Goal: Task Accomplishment & Management: Use online tool/utility

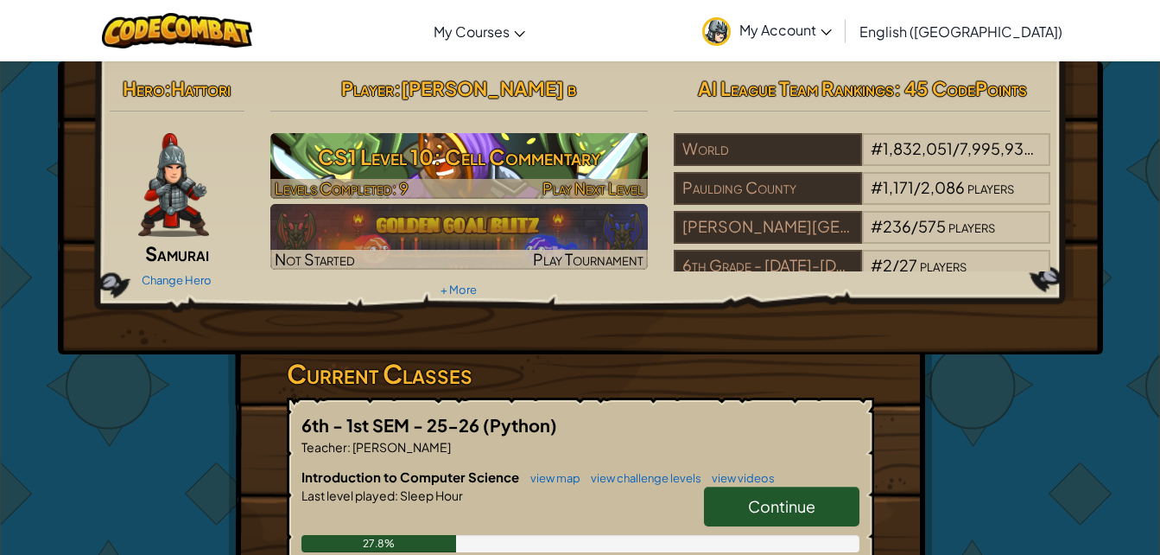
click at [561, 171] on h3 "CS1 Level 10: Cell Commentary" at bounding box center [458, 156] width 377 height 39
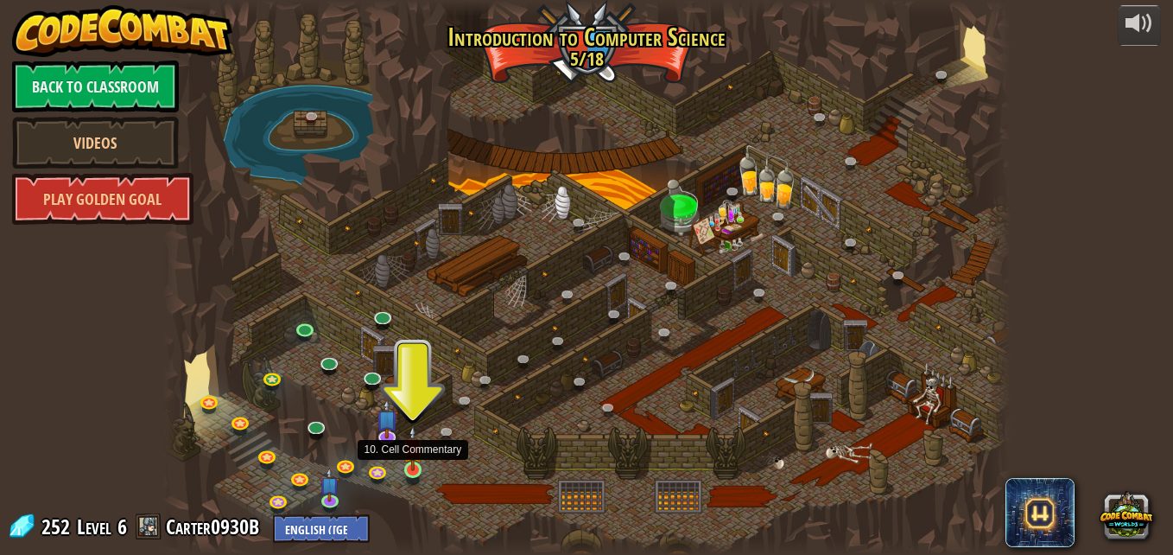
click at [417, 470] on img at bounding box center [413, 448] width 20 height 46
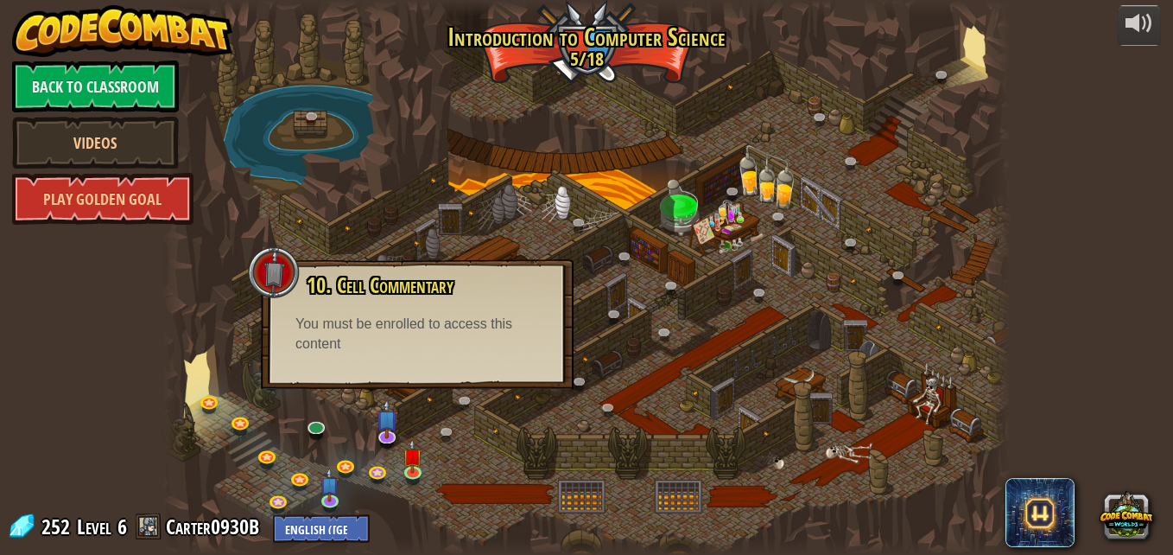
click at [695, 422] on div at bounding box center [586, 277] width 848 height 555
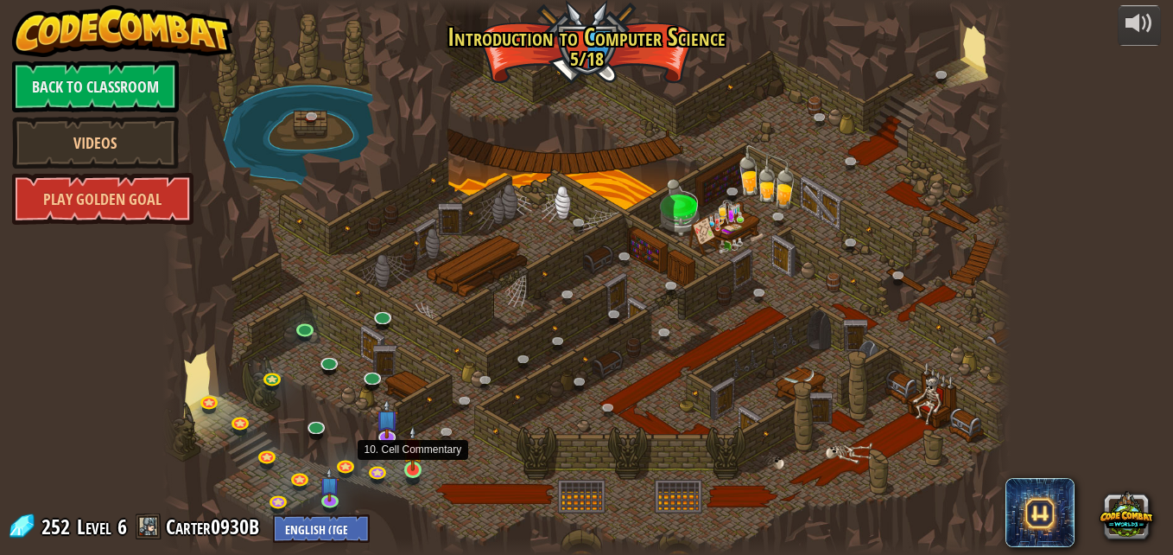
click at [403, 462] on img at bounding box center [413, 448] width 20 height 46
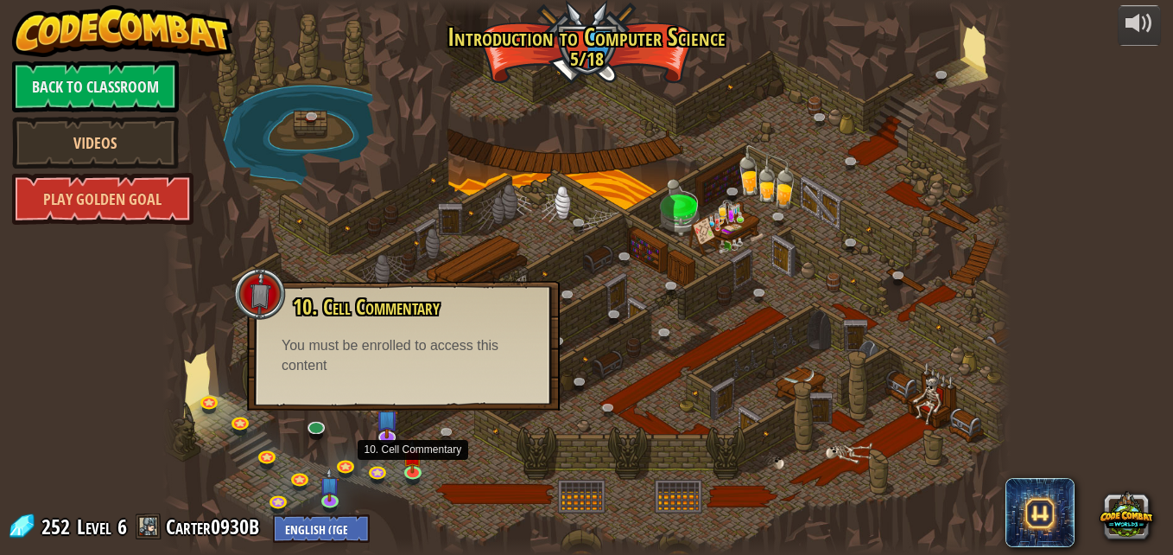
drag, startPoint x: 433, startPoint y: 468, endPoint x: 377, endPoint y: 451, distance: 57.9
click at [416, 466] on div "25. Kithgard Gates (Locked) Escape the Kithgard dungeons, and don't let the gua…" at bounding box center [586, 277] width 848 height 555
click at [379, 422] on img at bounding box center [386, 409] width 23 height 53
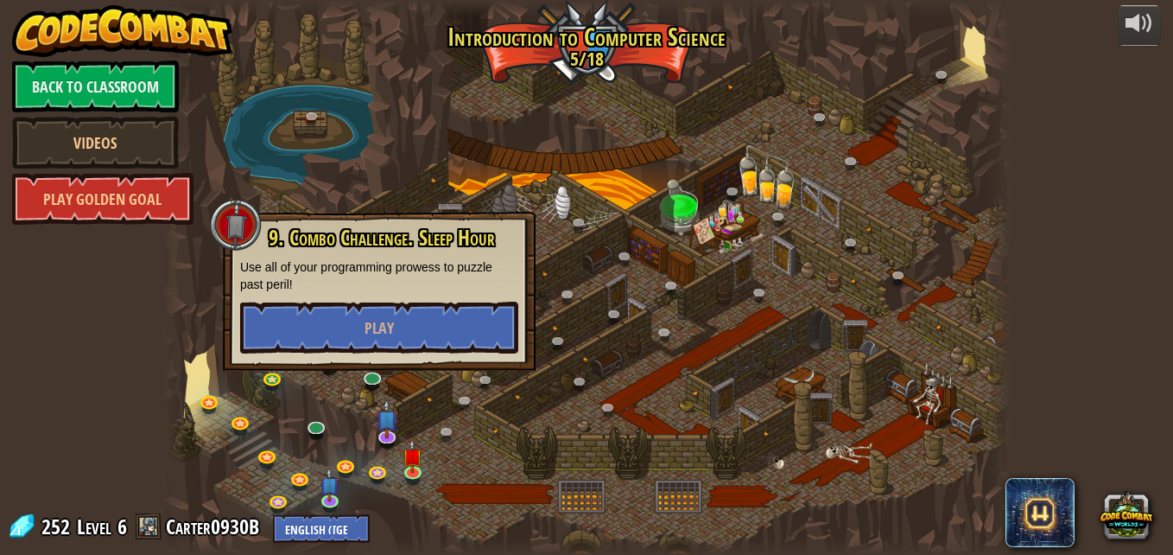
click at [538, 424] on div at bounding box center [586, 277] width 848 height 555
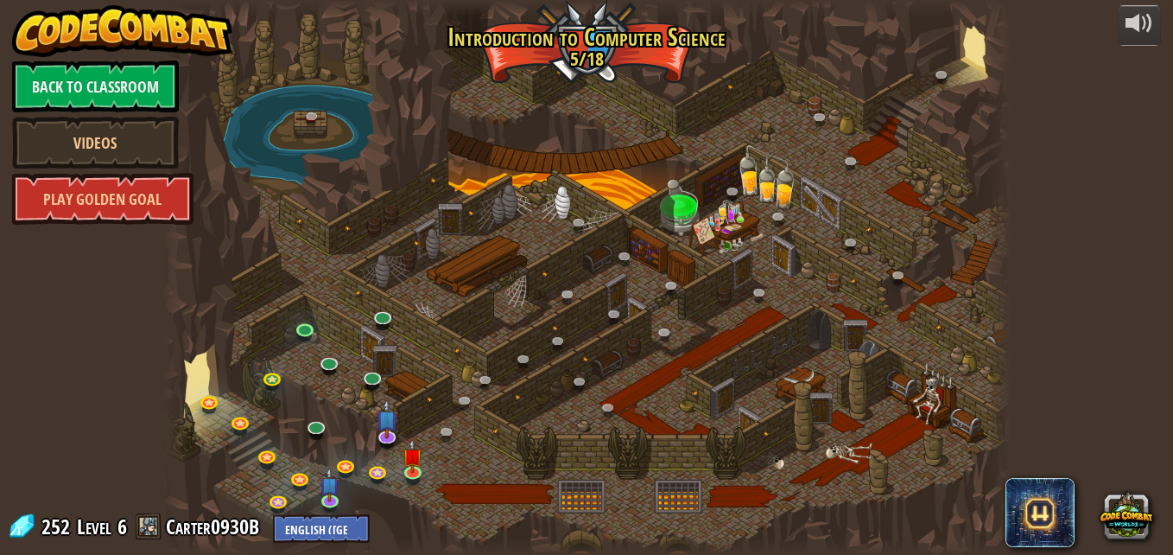
click at [971, 44] on div at bounding box center [586, 277] width 848 height 555
click at [446, 425] on link at bounding box center [451, 435] width 35 height 35
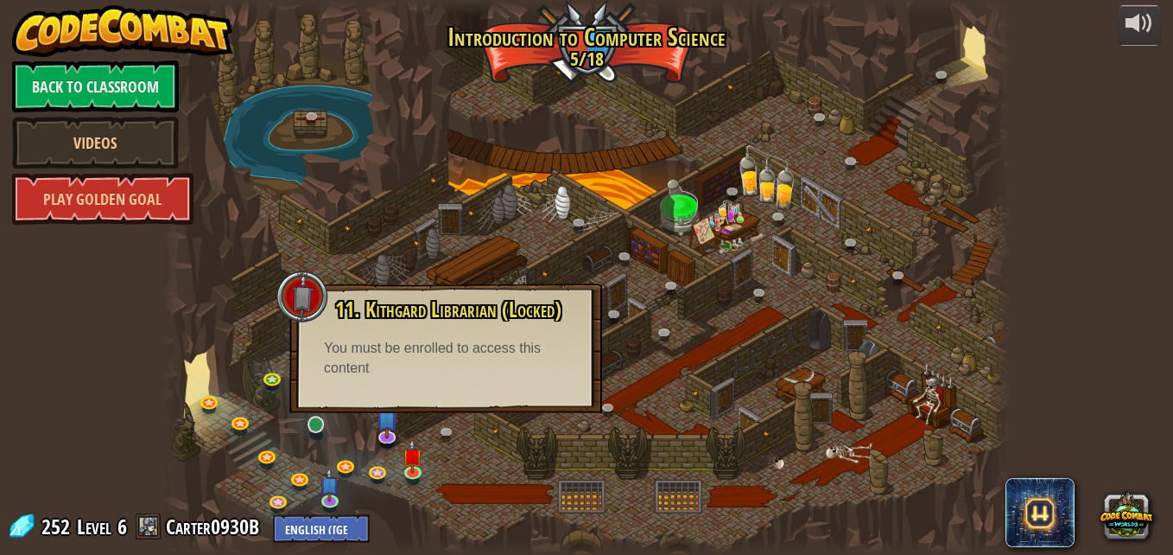
drag, startPoint x: 617, startPoint y: 435, endPoint x: 327, endPoint y: 439, distance: 289.4
click at [592, 435] on div at bounding box center [586, 277] width 848 height 555
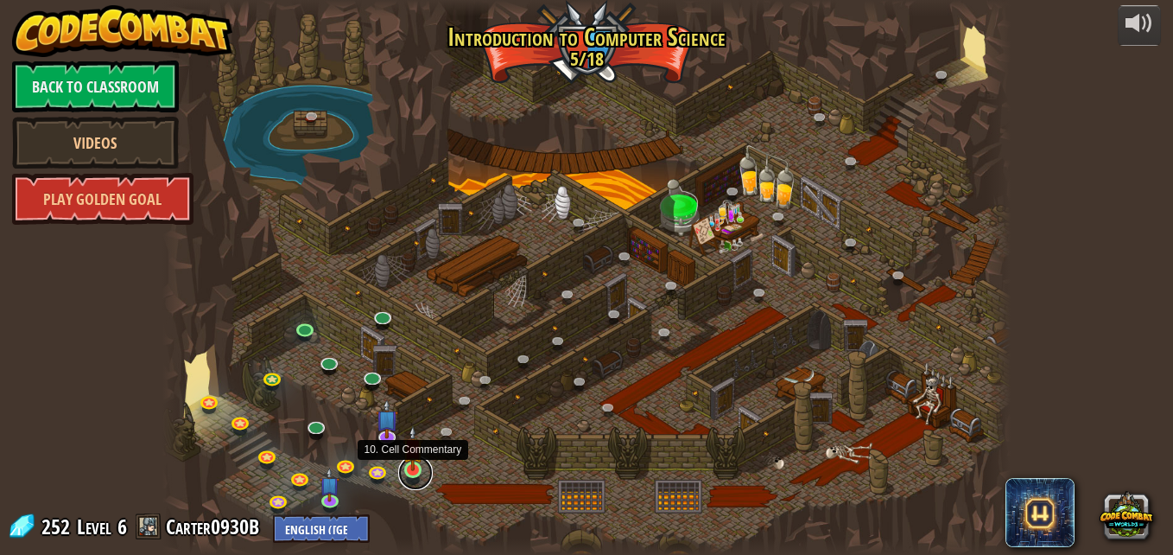
click at [418, 474] on link at bounding box center [415, 472] width 35 height 35
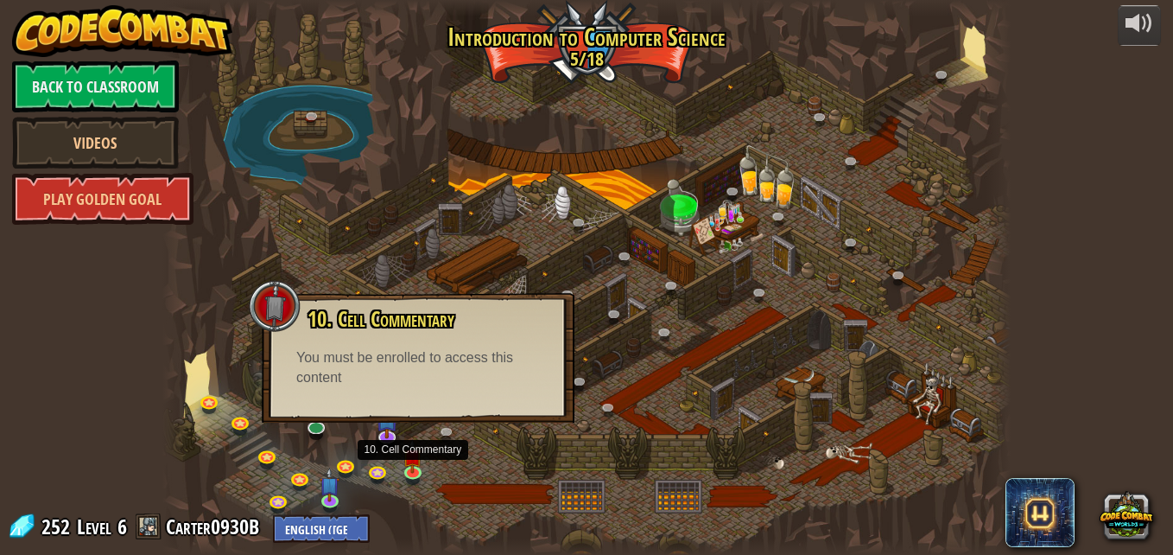
click at [485, 437] on div at bounding box center [586, 277] width 848 height 555
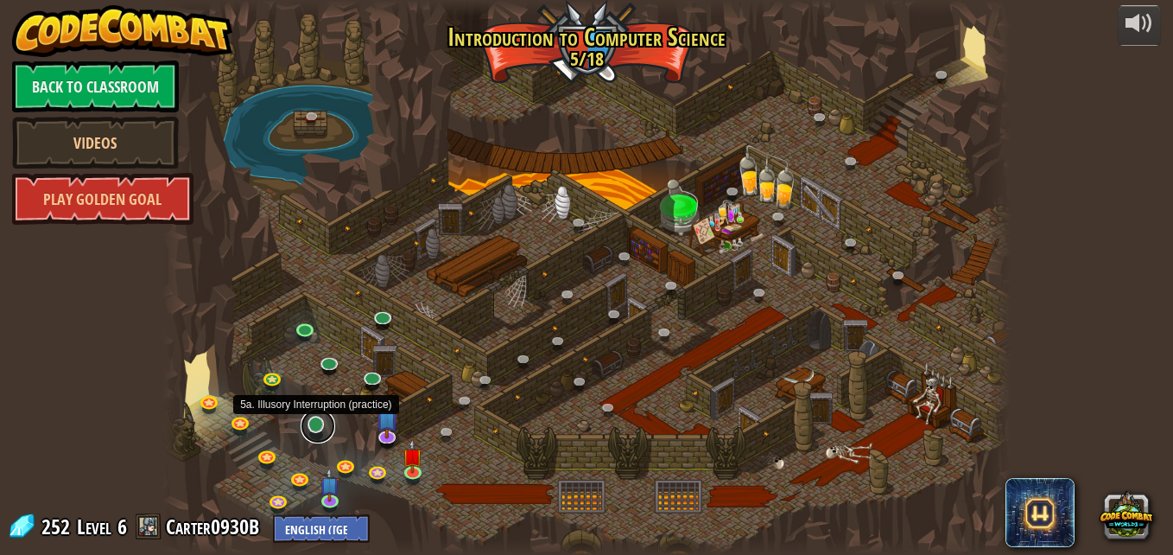
click at [321, 422] on link at bounding box center [318, 426] width 35 height 35
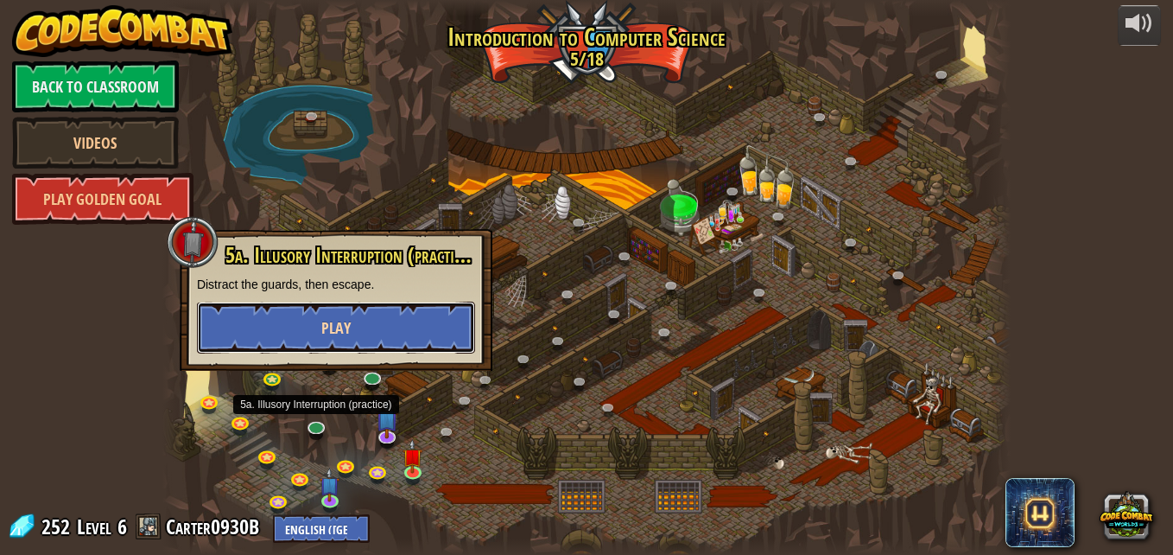
click at [355, 320] on button "Play" at bounding box center [336, 327] width 278 height 52
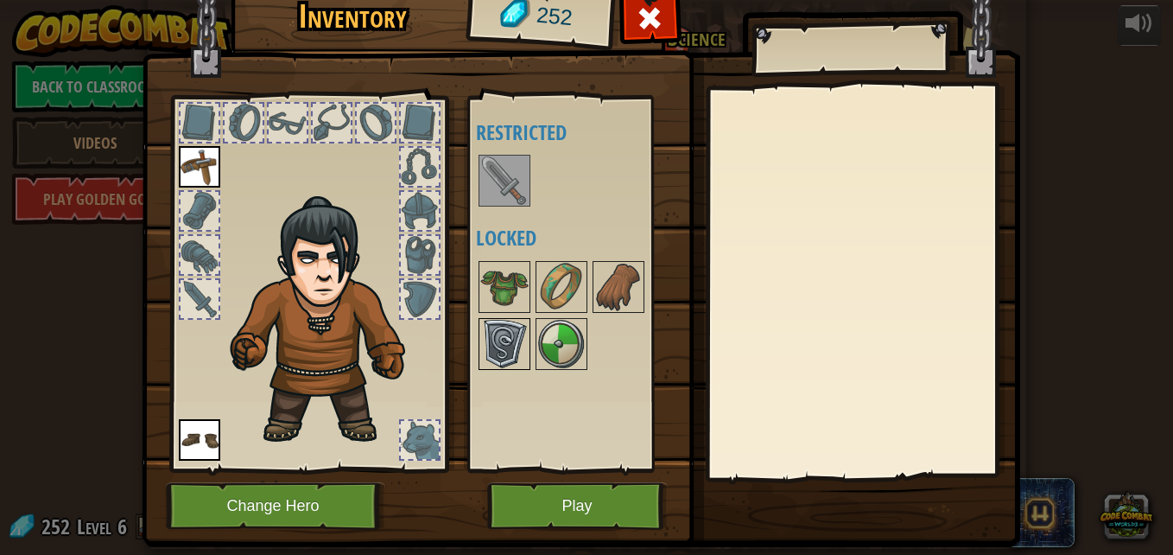
click at [510, 332] on img at bounding box center [504, 344] width 48 height 48
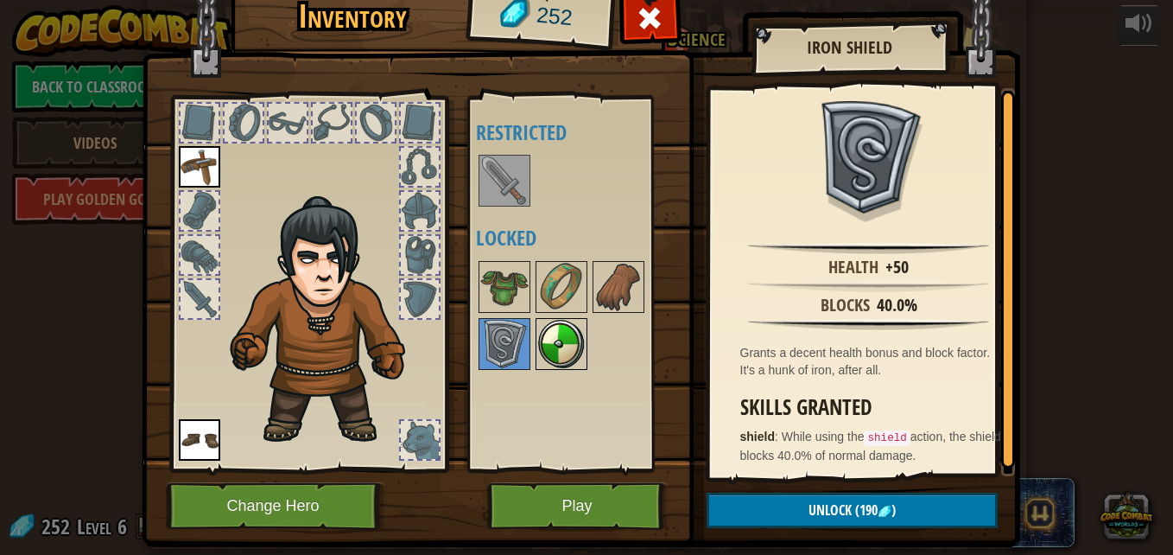
click at [561, 333] on img at bounding box center [561, 344] width 48 height 48
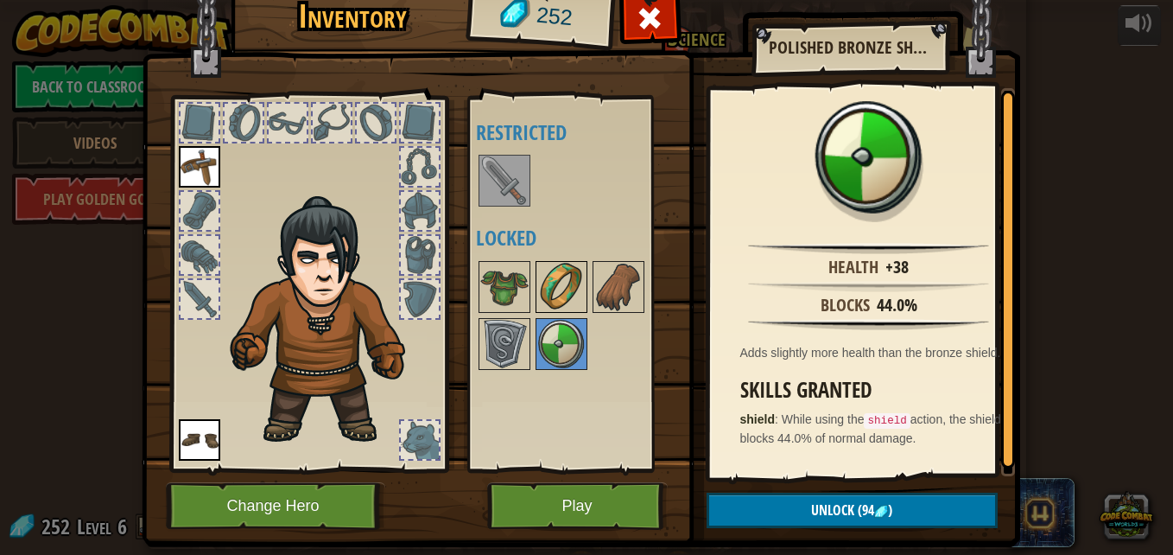
drag, startPoint x: 567, startPoint y: 269, endPoint x: 555, endPoint y: 276, distance: 13.5
click at [555, 276] on img at bounding box center [561, 287] width 48 height 48
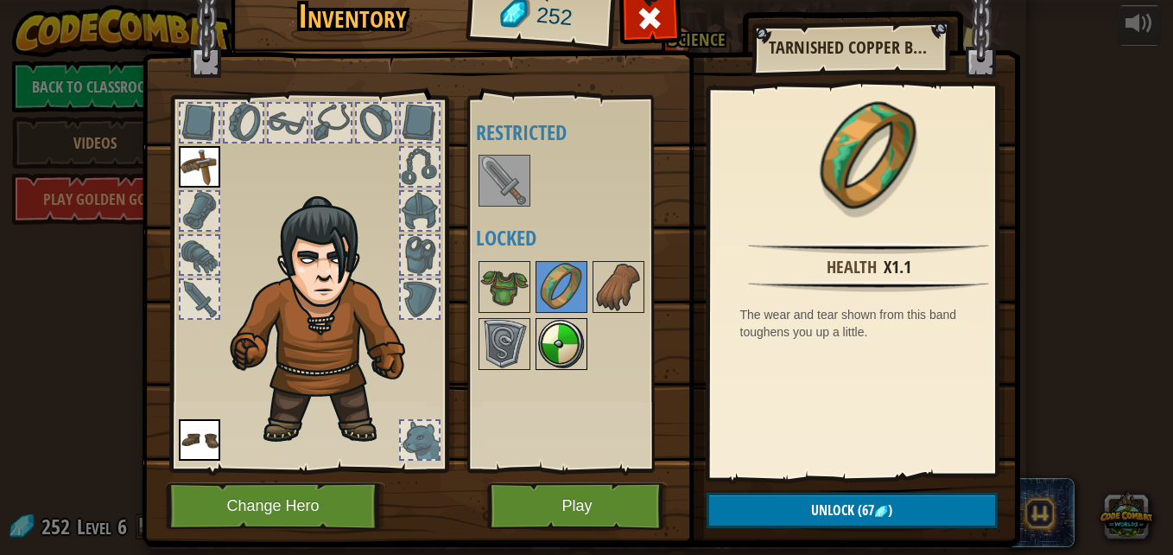
click at [561, 326] on img at bounding box center [561, 344] width 48 height 48
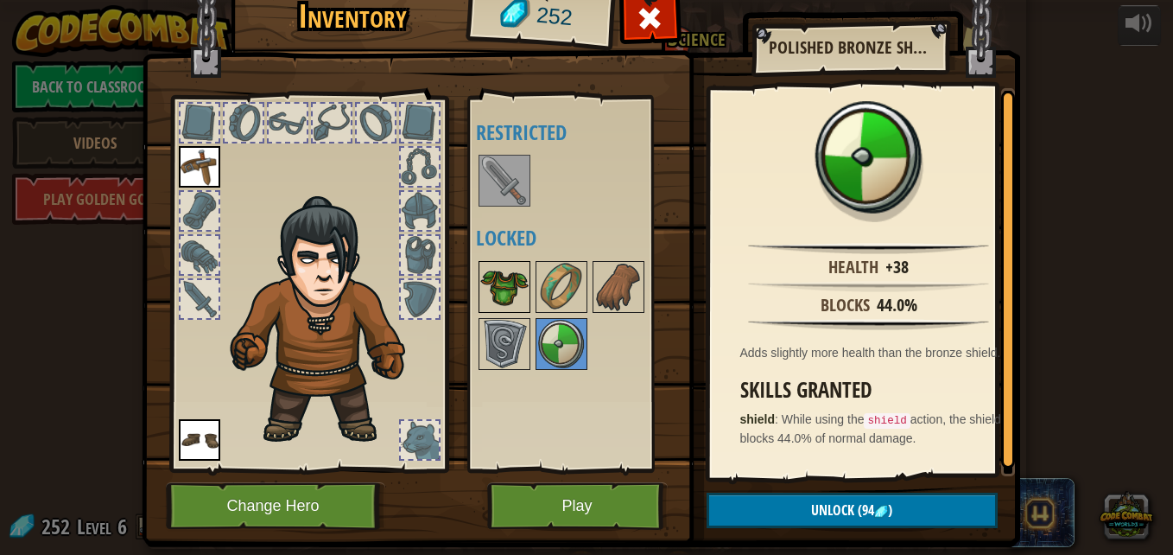
click at [507, 294] on img at bounding box center [504, 287] width 48 height 48
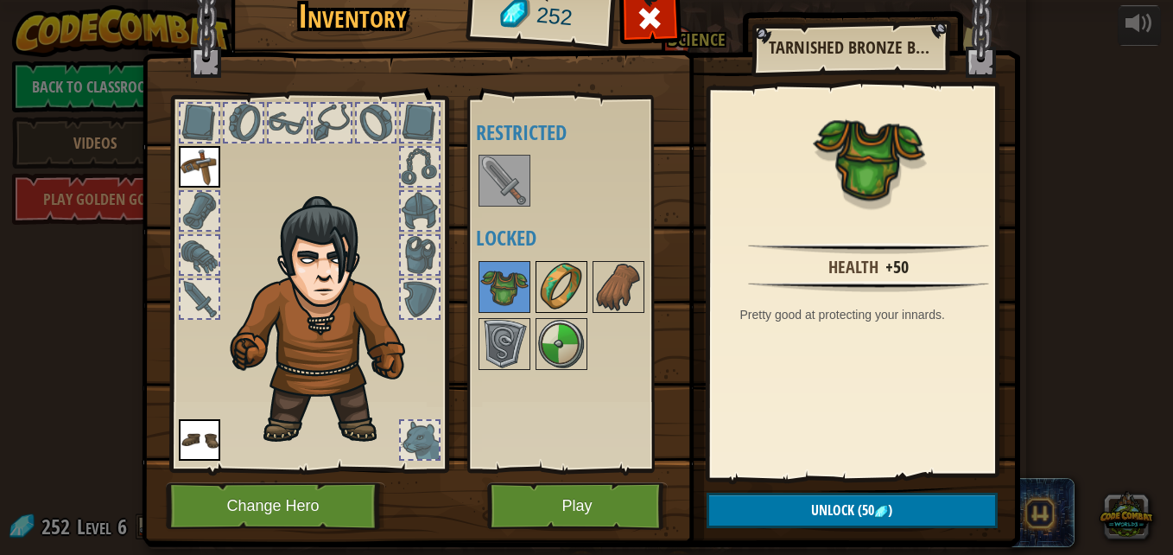
click at [566, 288] on img at bounding box center [561, 287] width 48 height 48
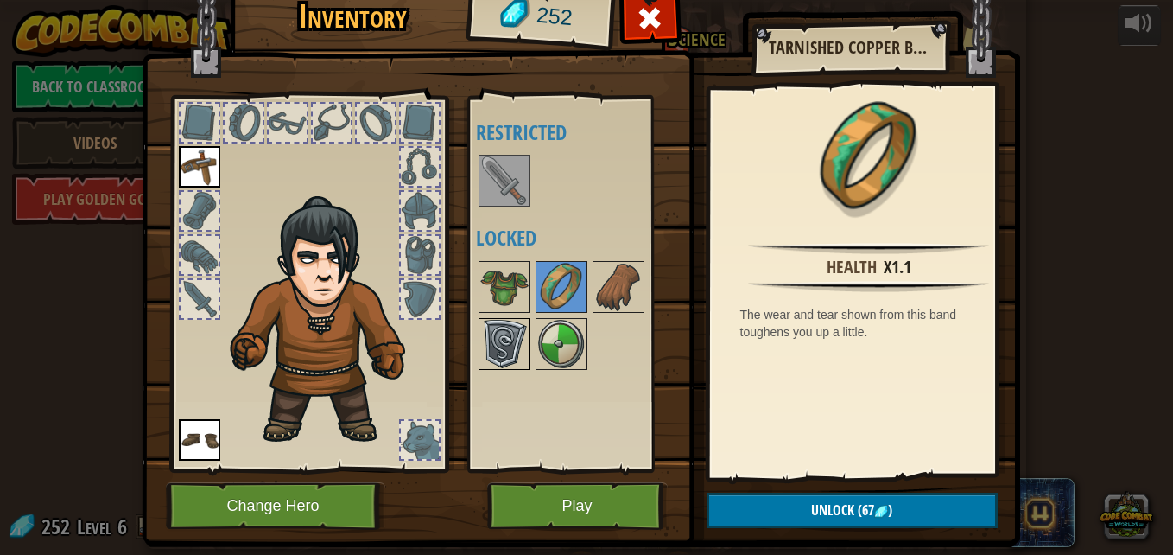
click at [485, 368] on div at bounding box center [505, 344] width 52 height 52
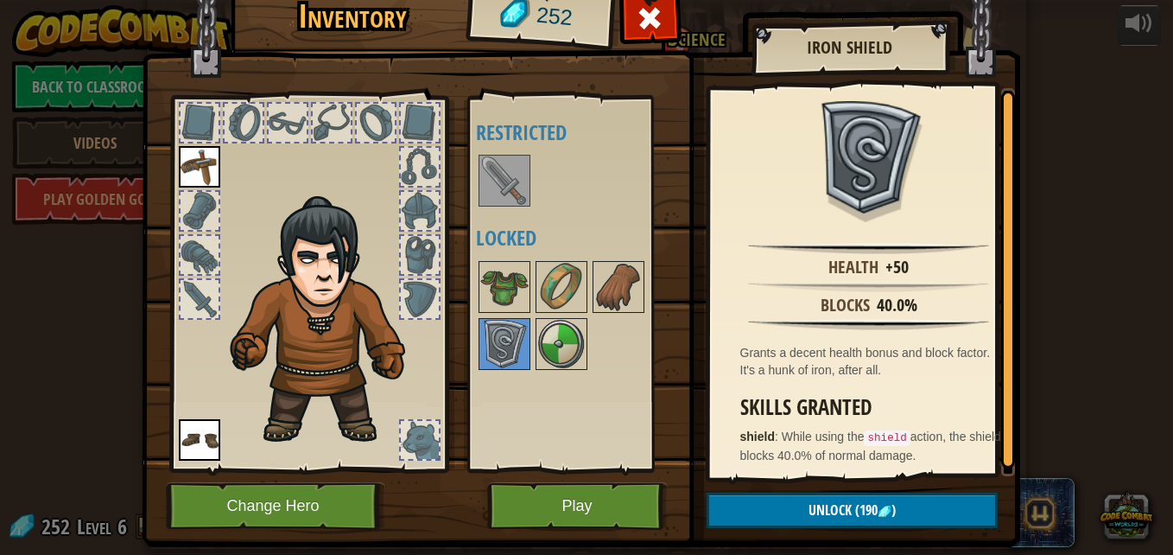
click at [403, 194] on div at bounding box center [420, 211] width 38 height 38
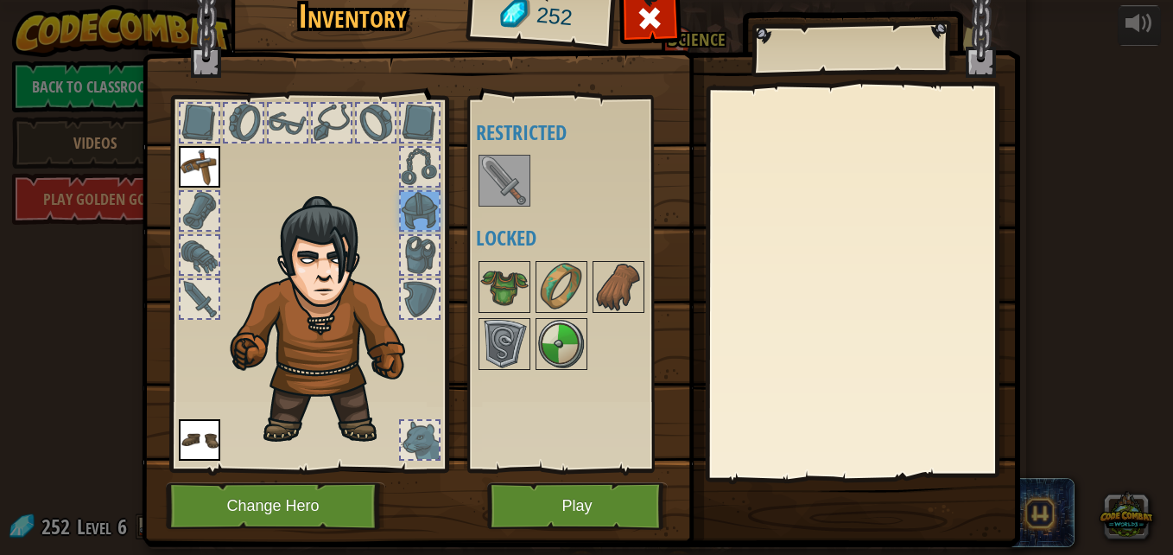
click at [421, 156] on div at bounding box center [420, 167] width 38 height 38
click at [198, 140] on div at bounding box center [200, 123] width 38 height 38
click at [205, 155] on img at bounding box center [199, 166] width 41 height 41
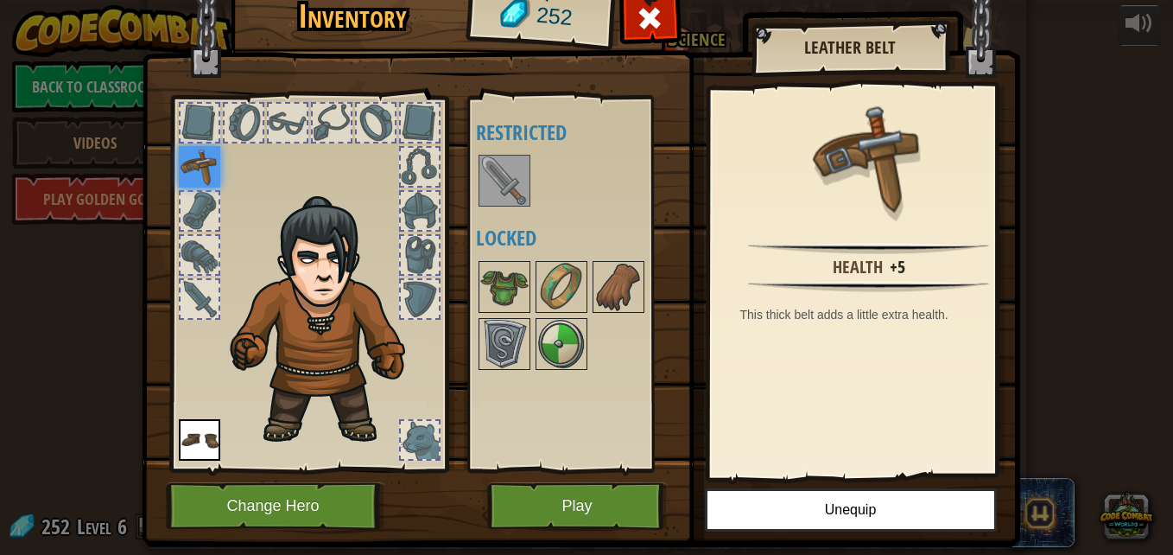
click at [414, 200] on div at bounding box center [420, 211] width 38 height 38
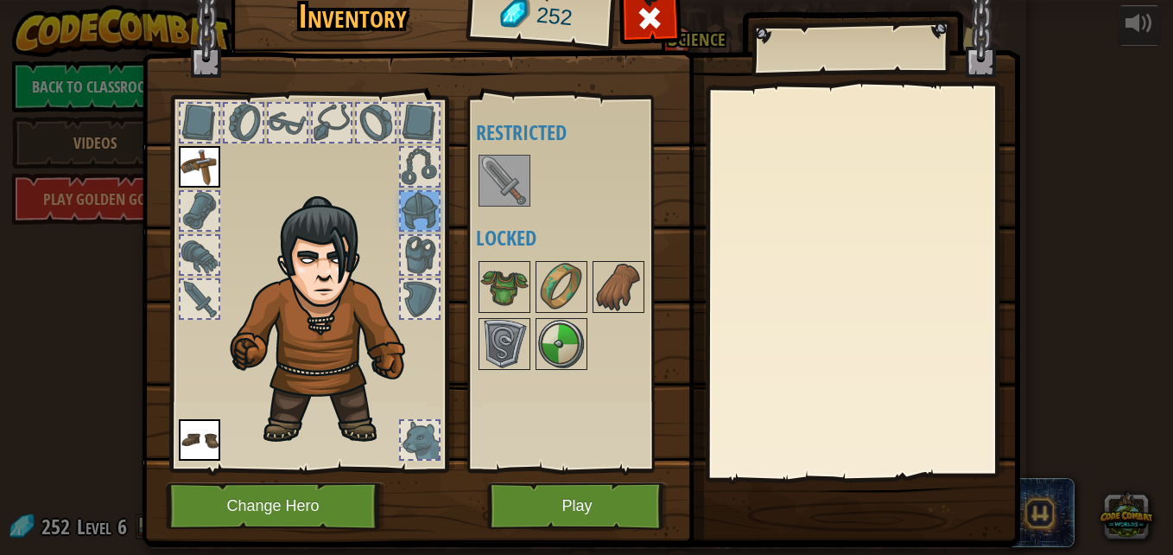
click at [407, 232] on img at bounding box center [328, 320] width 212 height 251
click at [408, 235] on div at bounding box center [419, 254] width 41 height 41
click at [422, 195] on div at bounding box center [420, 211] width 38 height 38
click at [423, 113] on div at bounding box center [420, 123] width 38 height 38
drag, startPoint x: 375, startPoint y: 138, endPoint x: 378, endPoint y: 122, distance: 16.8
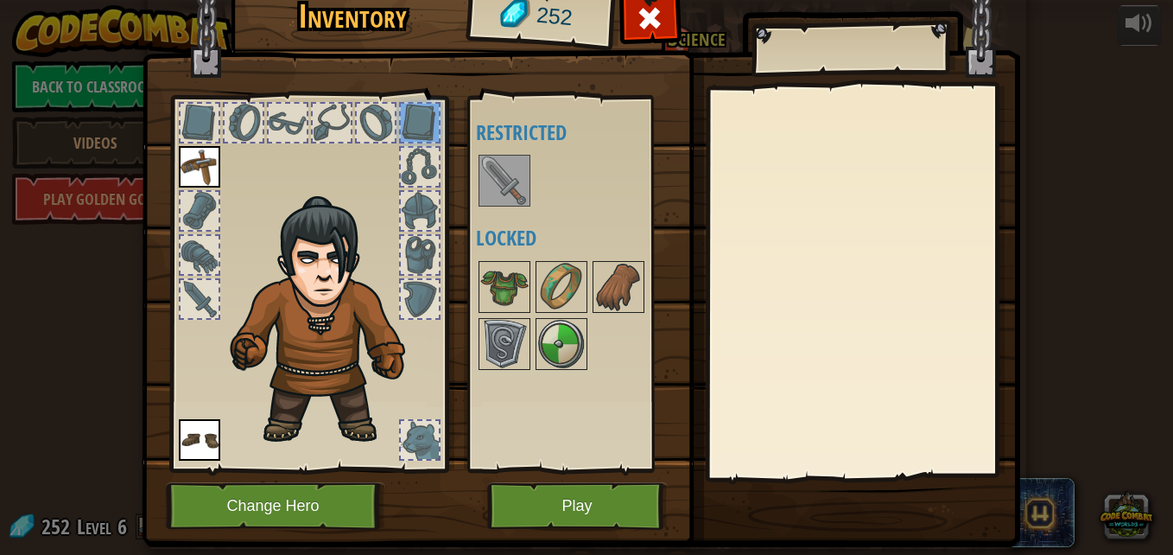
click at [378, 125] on div at bounding box center [376, 123] width 38 height 38
click at [324, 113] on div at bounding box center [332, 123] width 38 height 38
click at [286, 105] on div at bounding box center [288, 123] width 38 height 38
click at [236, 103] on div at bounding box center [243, 122] width 41 height 41
click at [190, 113] on div at bounding box center [200, 123] width 38 height 38
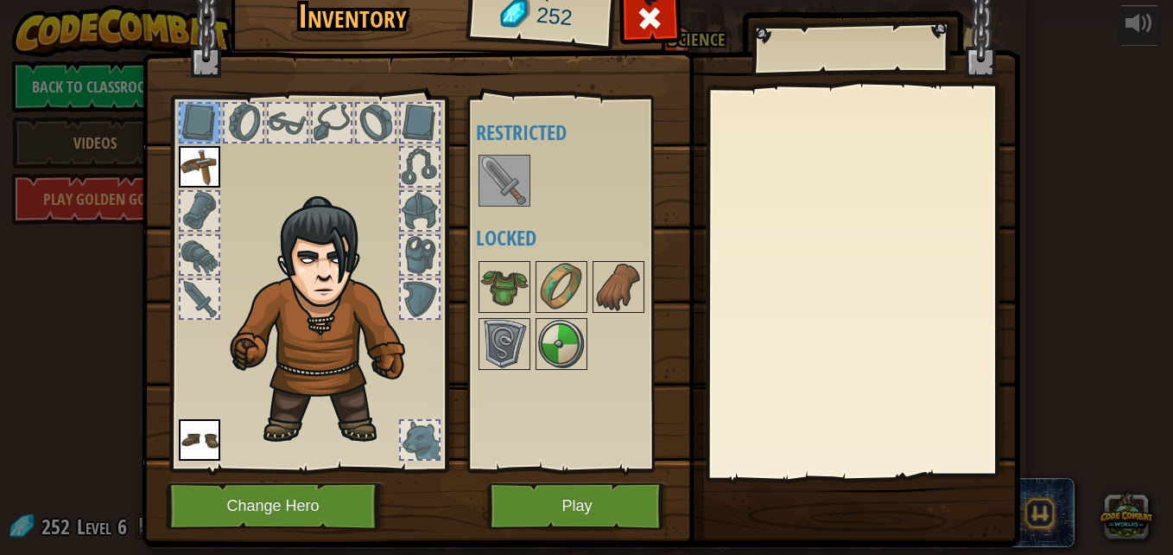
click at [204, 262] on div at bounding box center [200, 255] width 38 height 38
click at [623, 284] on img at bounding box center [618, 287] width 48 height 48
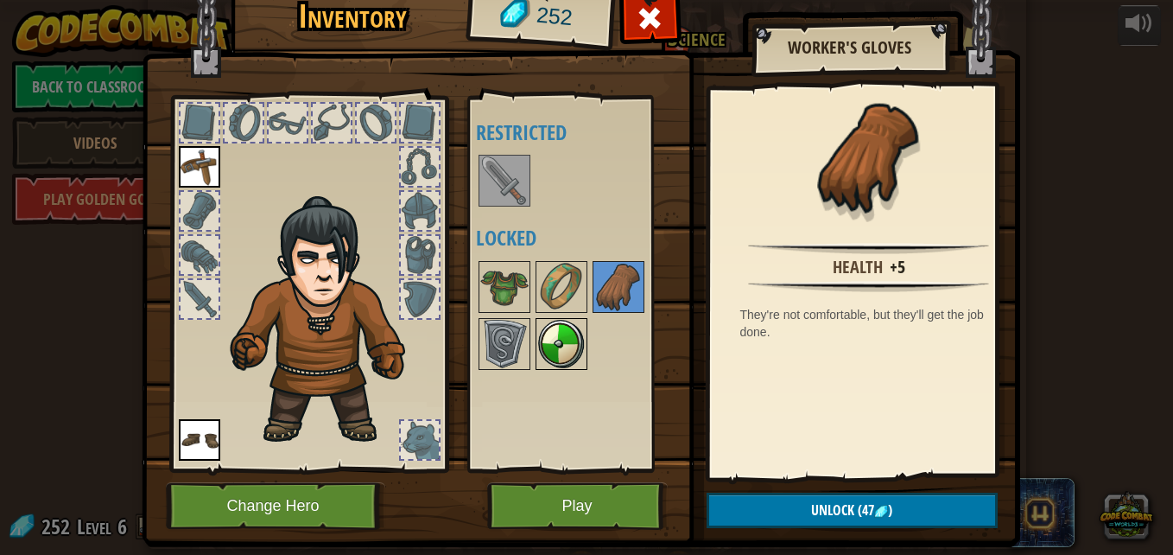
drag, startPoint x: 539, startPoint y: 341, endPoint x: 529, endPoint y: 341, distance: 9.5
click at [538, 341] on img at bounding box center [561, 344] width 48 height 48
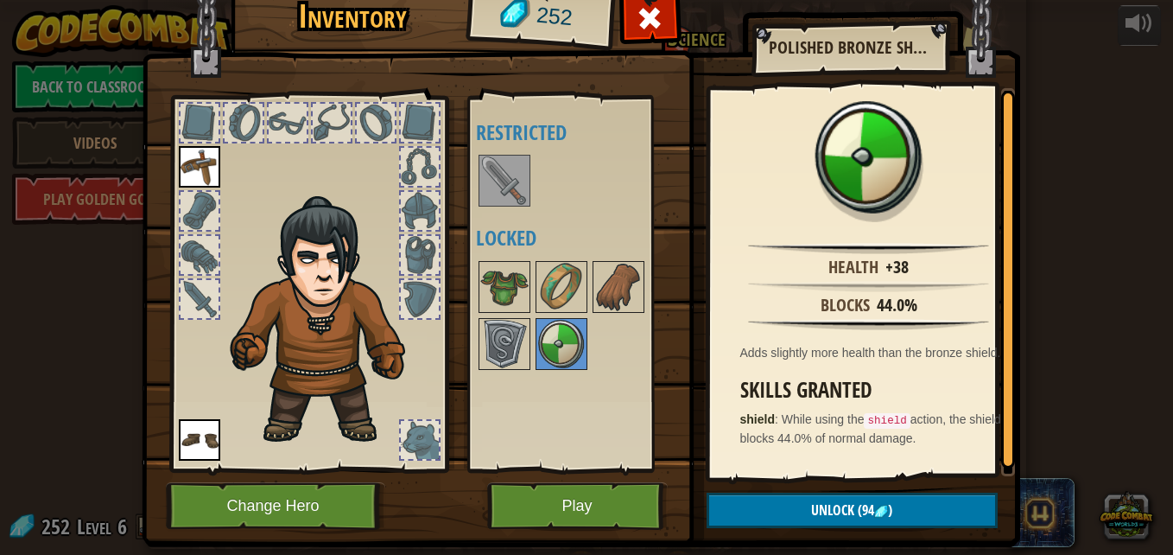
drag, startPoint x: 1008, startPoint y: 352, endPoint x: 1008, endPoint y: 441, distance: 89.0
click at [1008, 441] on img at bounding box center [581, 233] width 878 height 627
drag, startPoint x: 996, startPoint y: 438, endPoint x: 974, endPoint y: 354, distance: 86.5
click at [976, 355] on div "Health +38 Blocks 44.0% Adds slightly more health than the bronze shield. Skill…" at bounding box center [862, 282] width 305 height 388
click at [509, 291] on img at bounding box center [504, 287] width 48 height 48
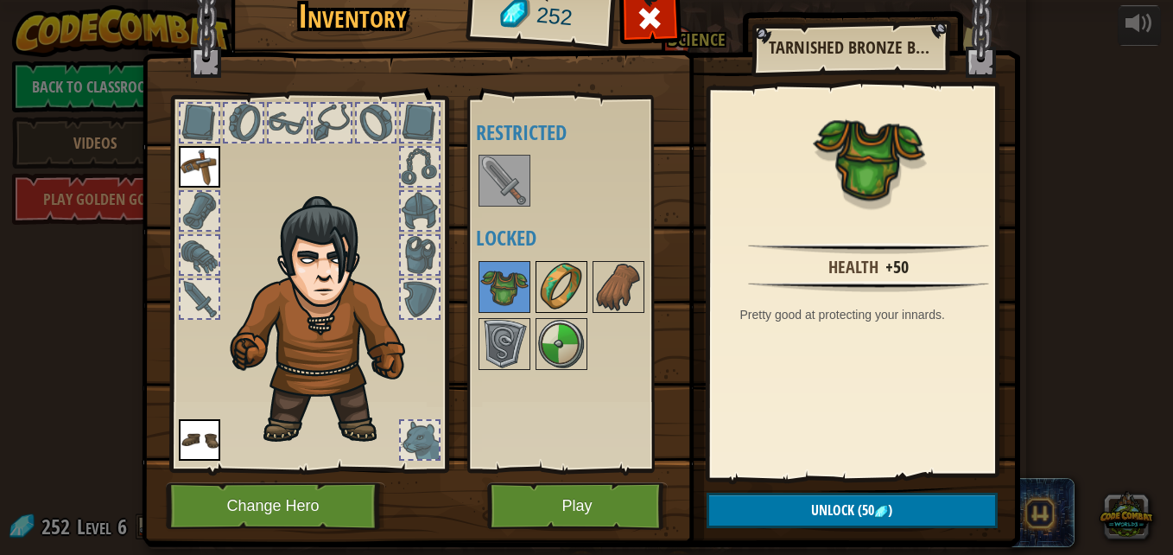
click at [551, 295] on img at bounding box center [561, 287] width 48 height 48
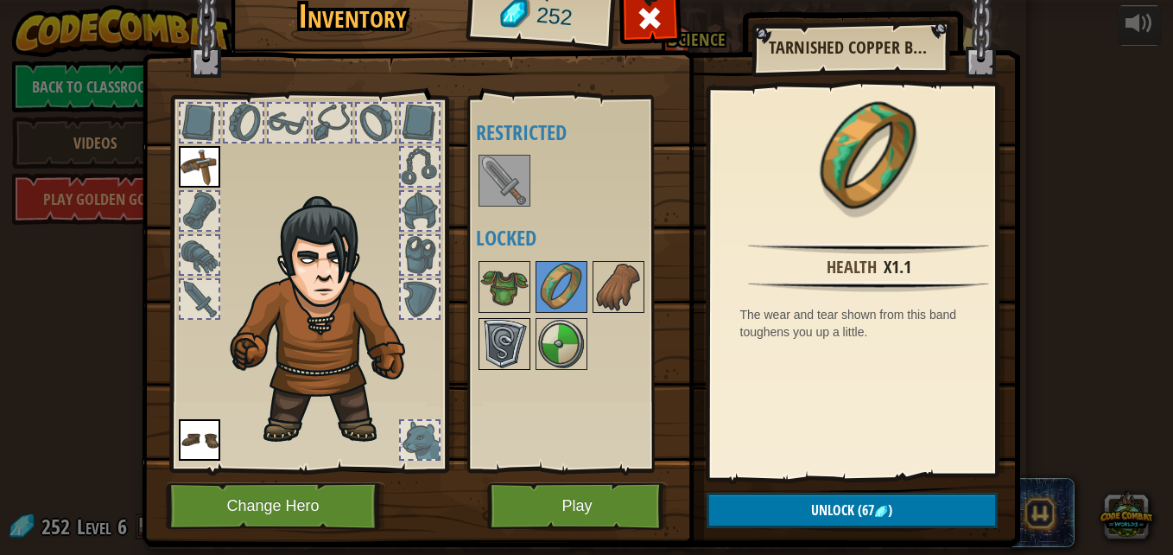
click at [501, 331] on img at bounding box center [504, 344] width 48 height 48
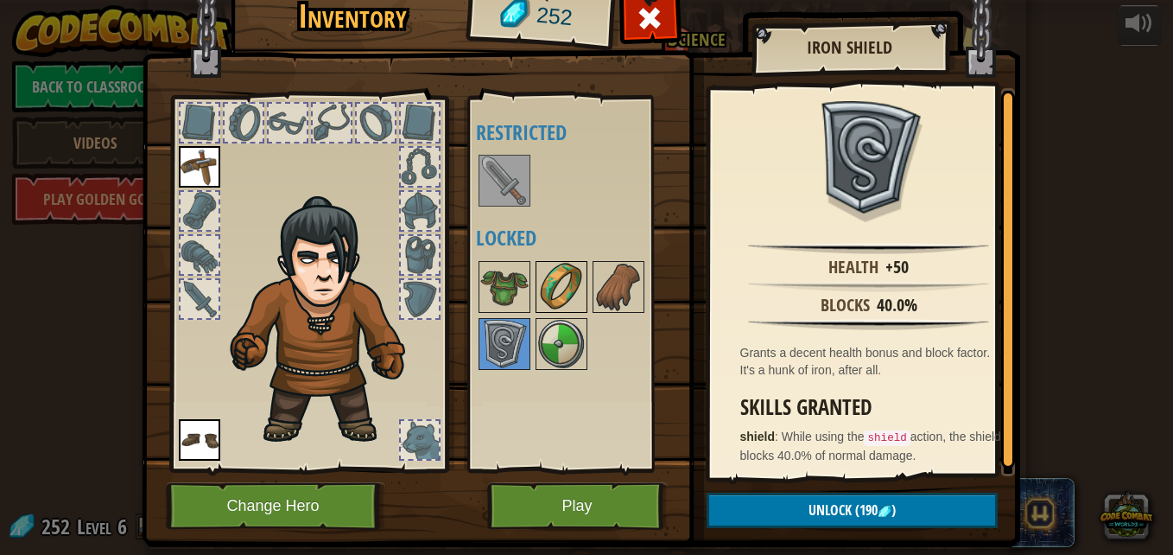
click at [536, 292] on div at bounding box center [562, 287] width 52 height 52
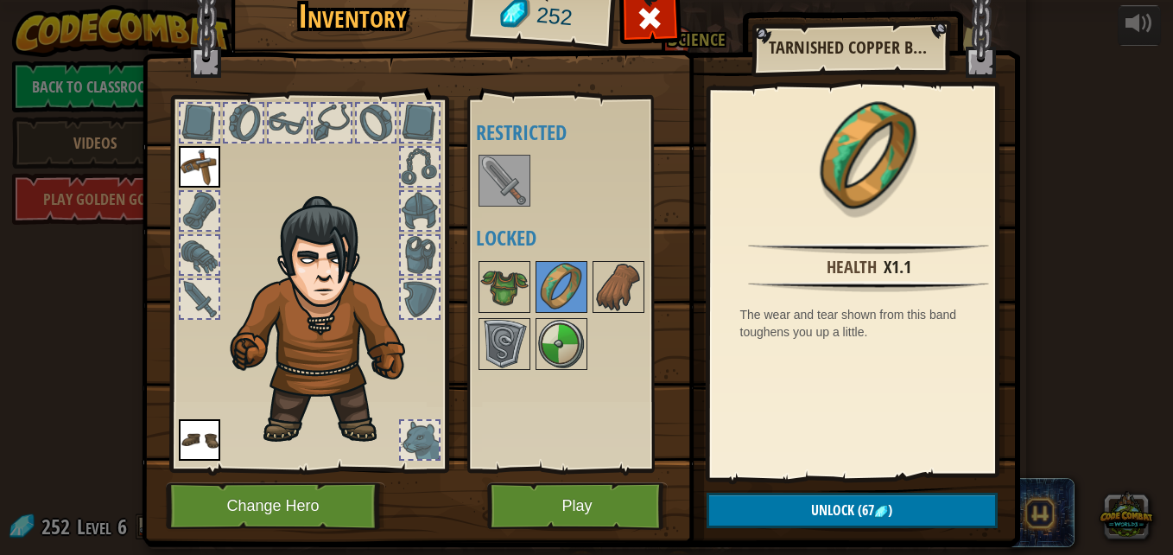
drag, startPoint x: 1032, startPoint y: 102, endPoint x: 924, endPoint y: 60, distance: 115.7
click at [1030, 102] on div "Inventory 252 Available Equip Equip (double-click to equip) Restricted Locked T…" at bounding box center [586, 277] width 1173 height 555
click at [629, 24] on div at bounding box center [650, 23] width 54 height 54
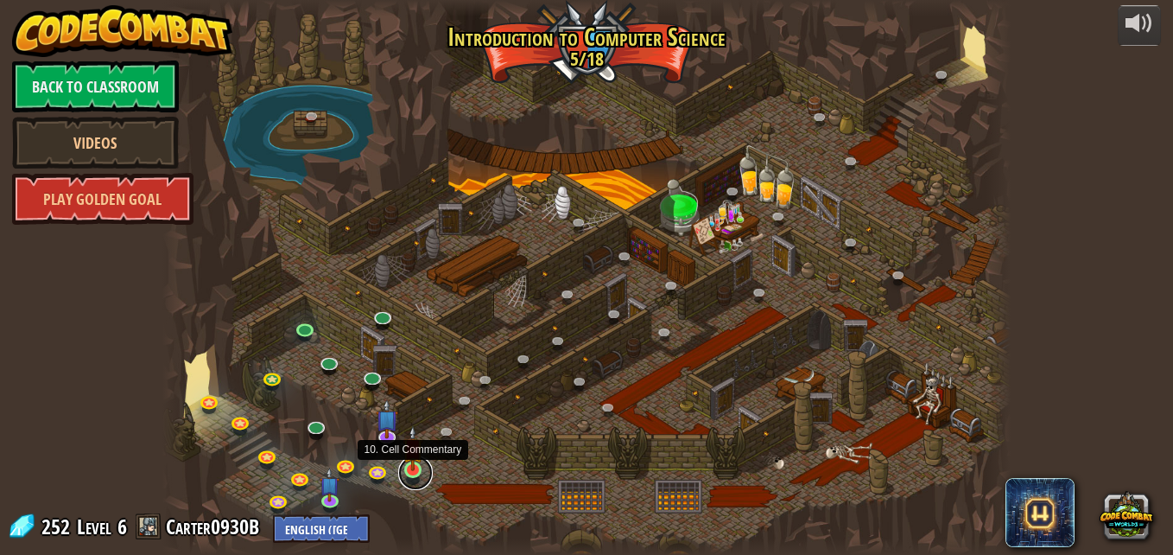
click at [420, 472] on link at bounding box center [415, 472] width 35 height 35
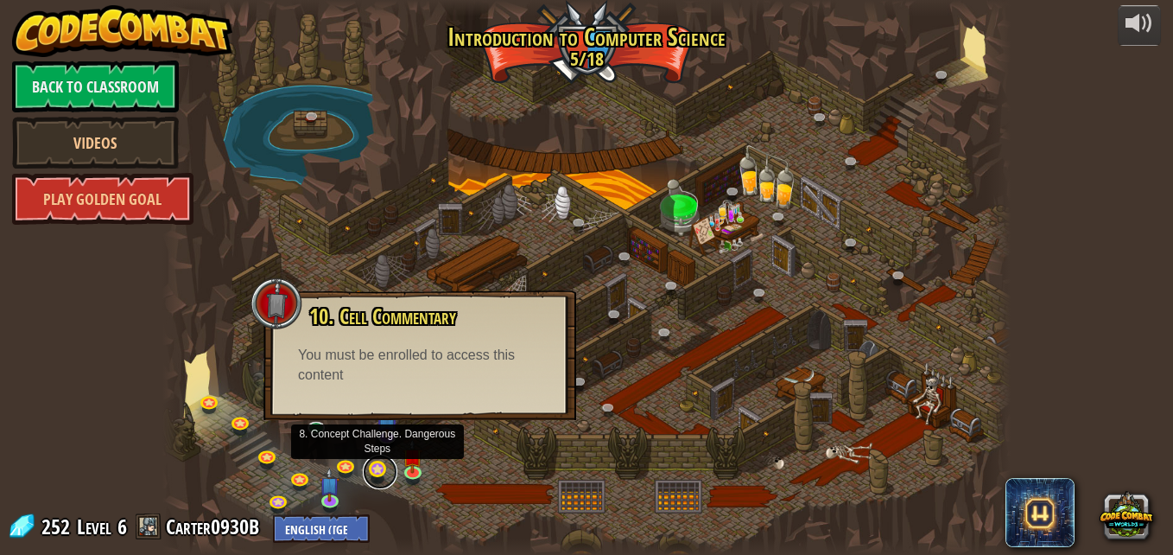
click at [380, 471] on link at bounding box center [380, 471] width 35 height 35
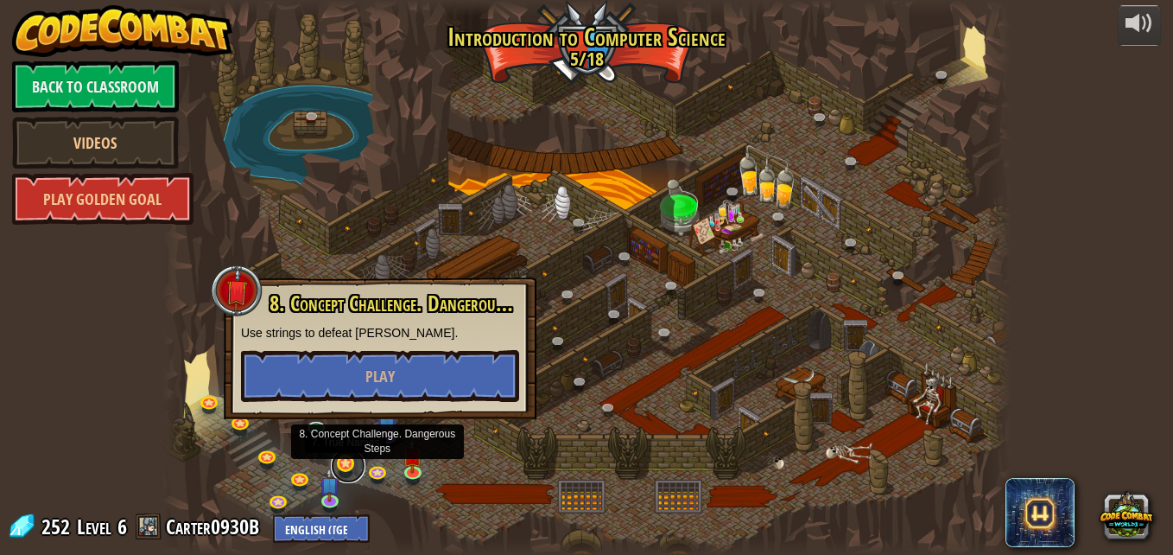
click at [340, 460] on link at bounding box center [348, 465] width 35 height 35
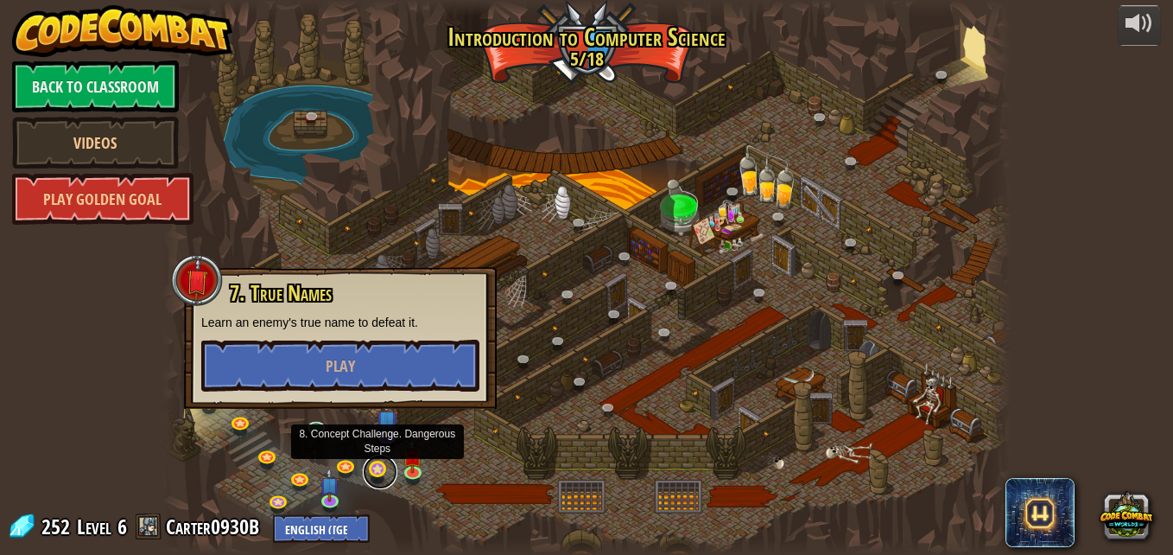
click at [379, 464] on link at bounding box center [380, 471] width 35 height 35
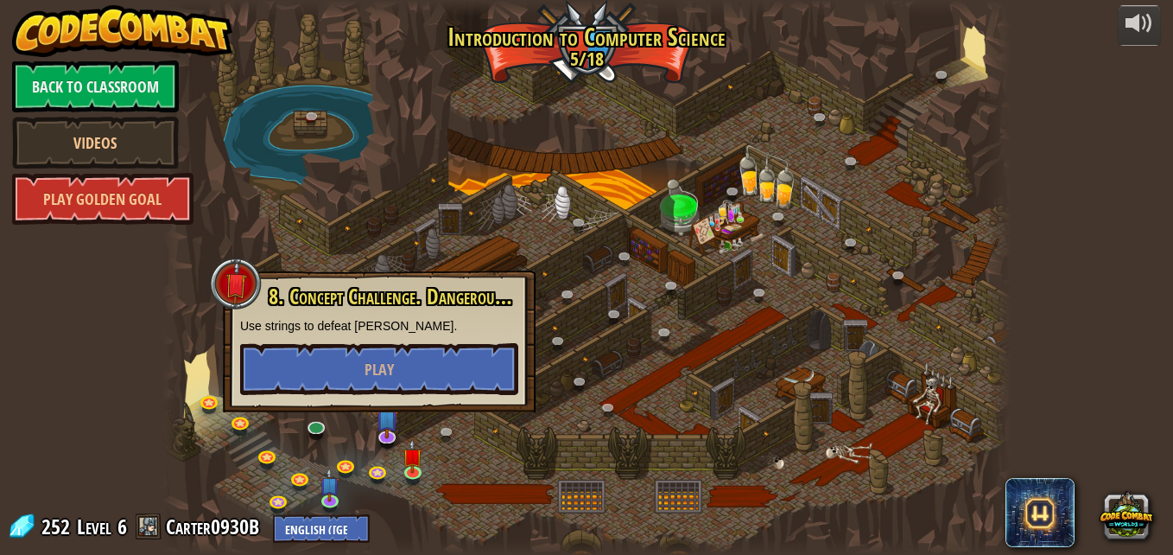
click at [476, 456] on div at bounding box center [586, 277] width 848 height 555
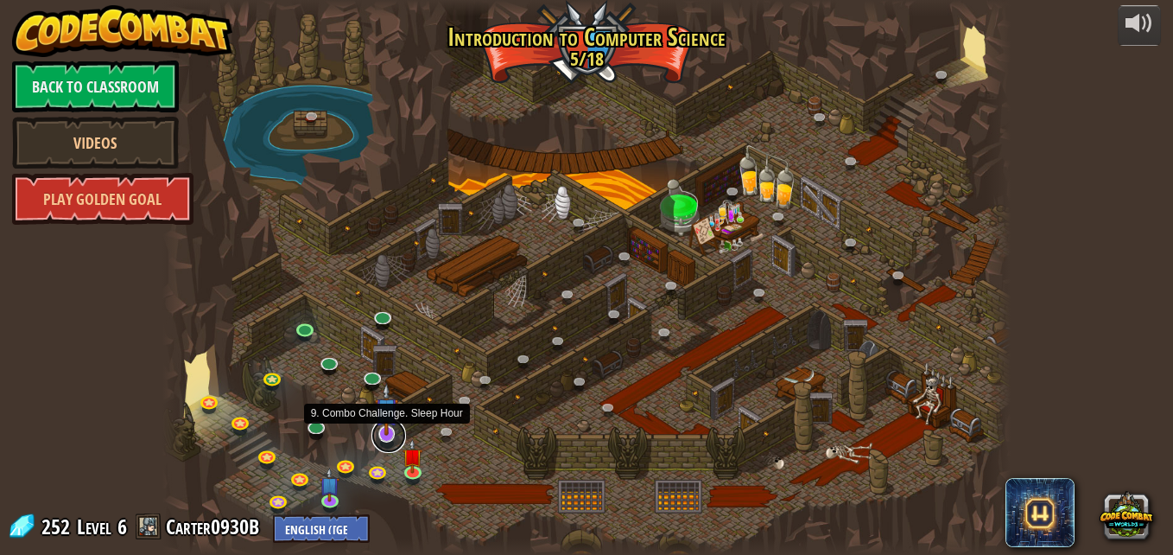
click at [396, 440] on link at bounding box center [388, 435] width 35 height 35
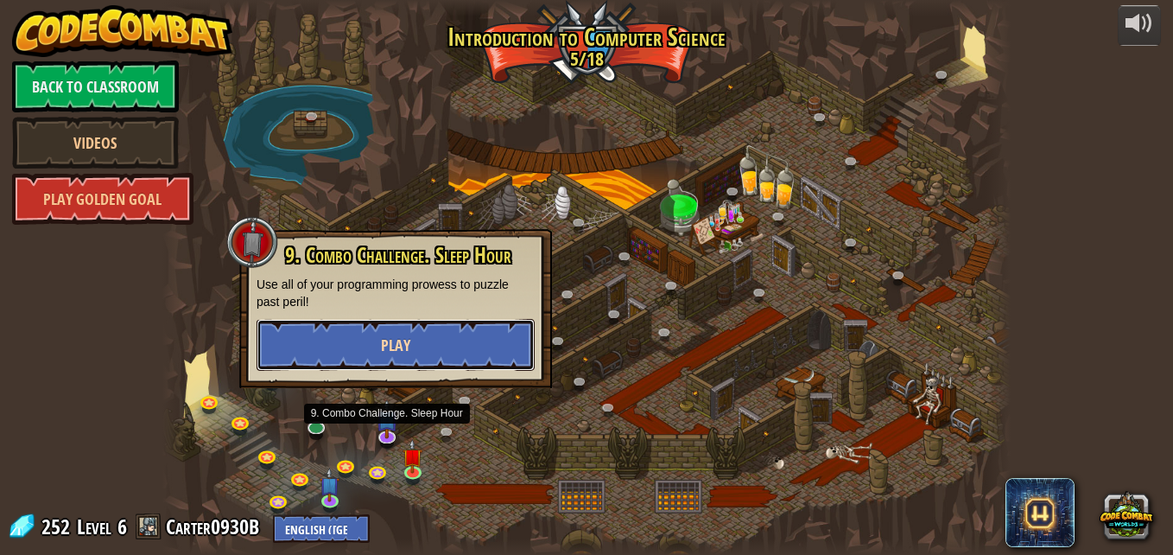
click at [444, 326] on button "Play" at bounding box center [396, 345] width 278 height 52
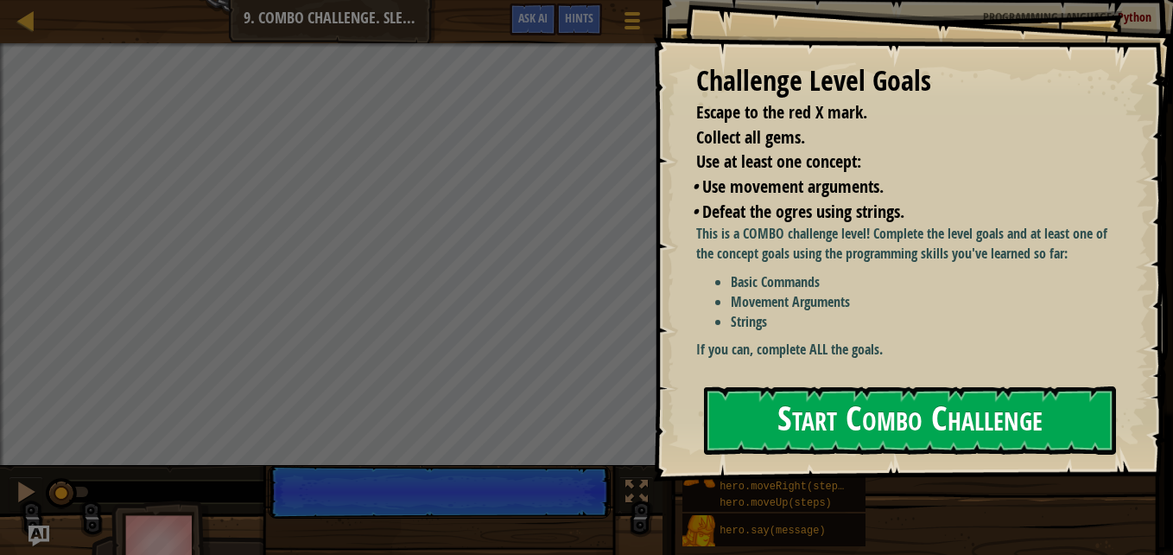
click at [829, 386] on button "Start Combo Challenge" at bounding box center [910, 420] width 412 height 68
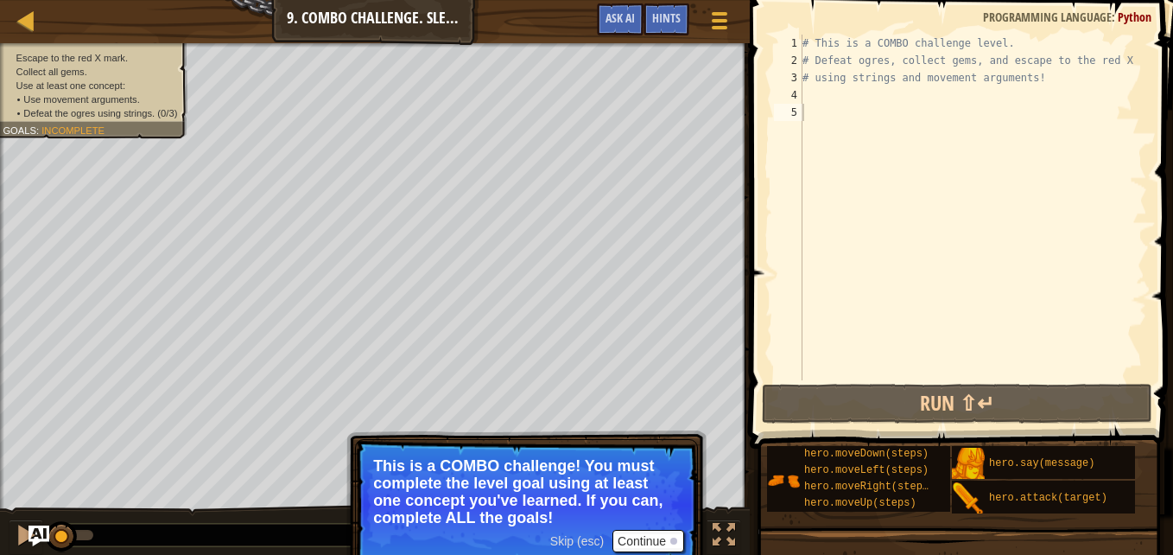
drag, startPoint x: 643, startPoint y: 528, endPoint x: 644, endPoint y: 542, distance: 14.7
click at [643, 529] on p "Skip (esc) Continue This is a COMBO challenge! You must complete the level goal…" at bounding box center [526, 504] width 343 height 131
click at [644, 542] on button "Continue" at bounding box center [648, 540] width 72 height 22
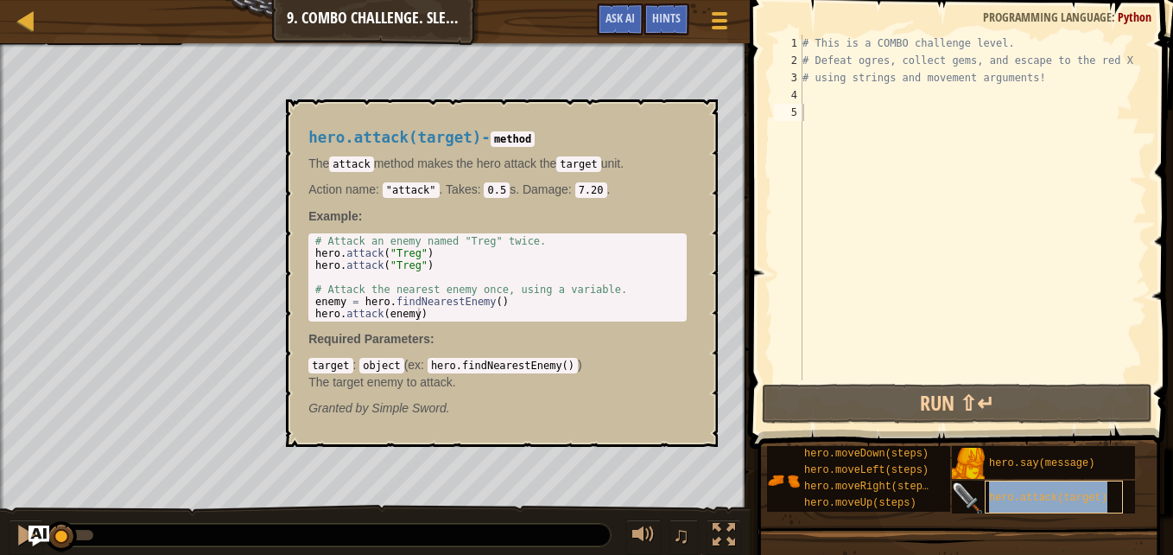
click at [1019, 486] on div "hero.attack(target)" at bounding box center [1054, 496] width 138 height 33
click at [821, 92] on div "# This is a COMBO challenge level. # Defeat [PERSON_NAME], collect gems, and es…" at bounding box center [973, 225] width 348 height 380
click at [971, 497] on img at bounding box center [968, 498] width 33 height 33
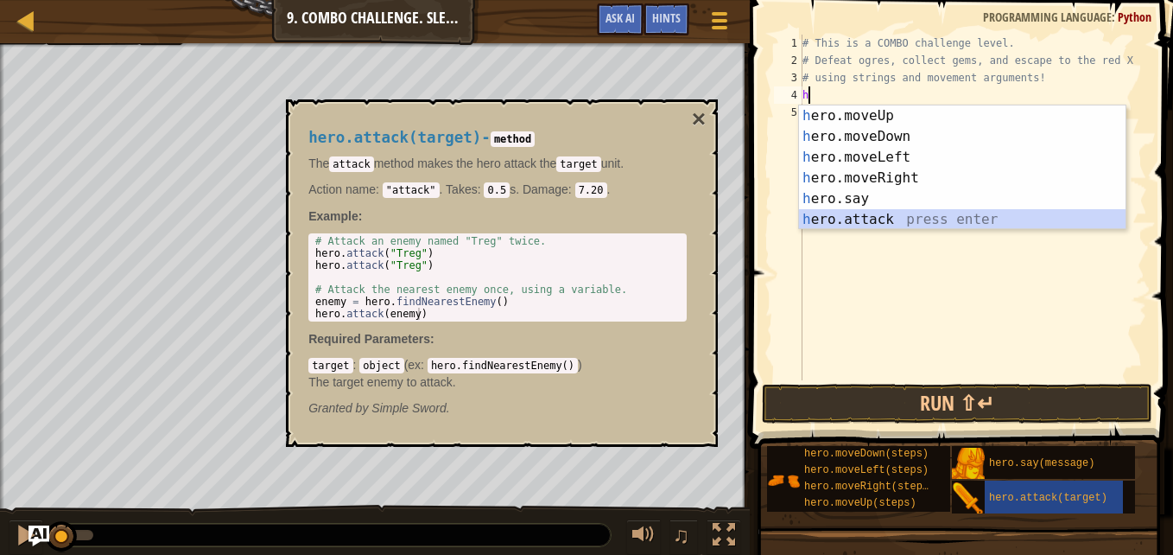
click at [894, 220] on div "h ero.moveUp press enter h ero.moveDown press enter h ero.moveLeft press enter …" at bounding box center [962, 188] width 326 height 166
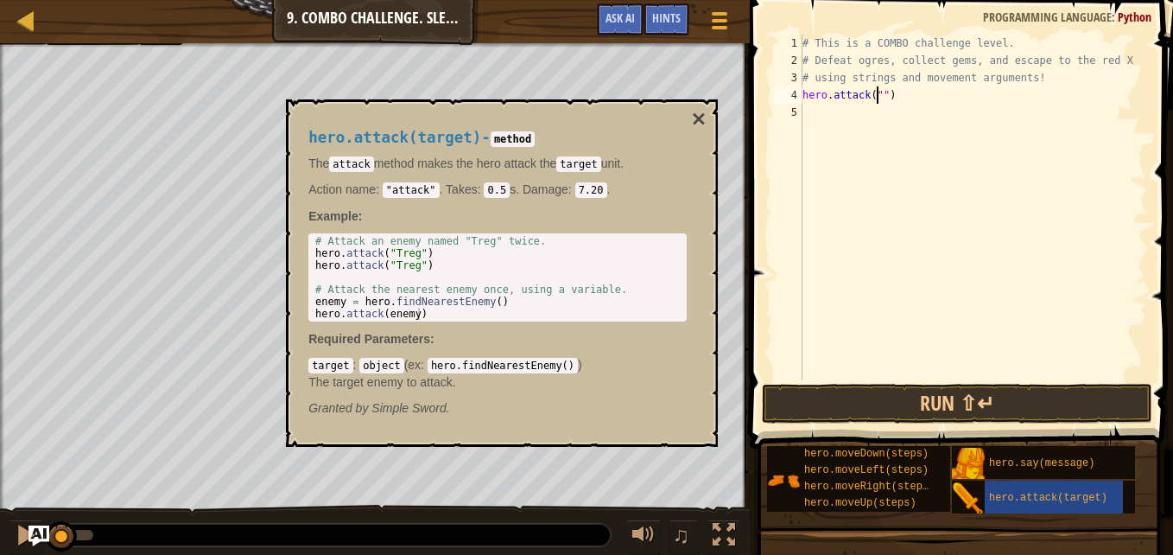
scroll to position [8, 7]
type textarea "hero.attack("Rexxar")"
click at [891, 124] on div "# This is a COMBO challenge level. # Defeat [PERSON_NAME], collect gems, and es…" at bounding box center [973, 225] width 348 height 380
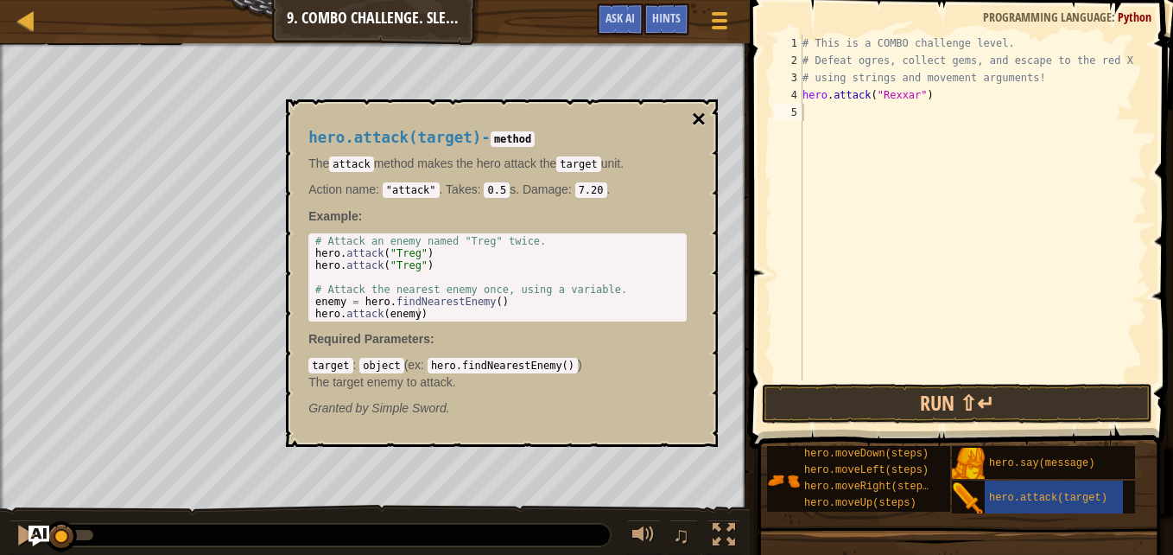
click at [706, 118] on button "×" at bounding box center [699, 119] width 14 height 24
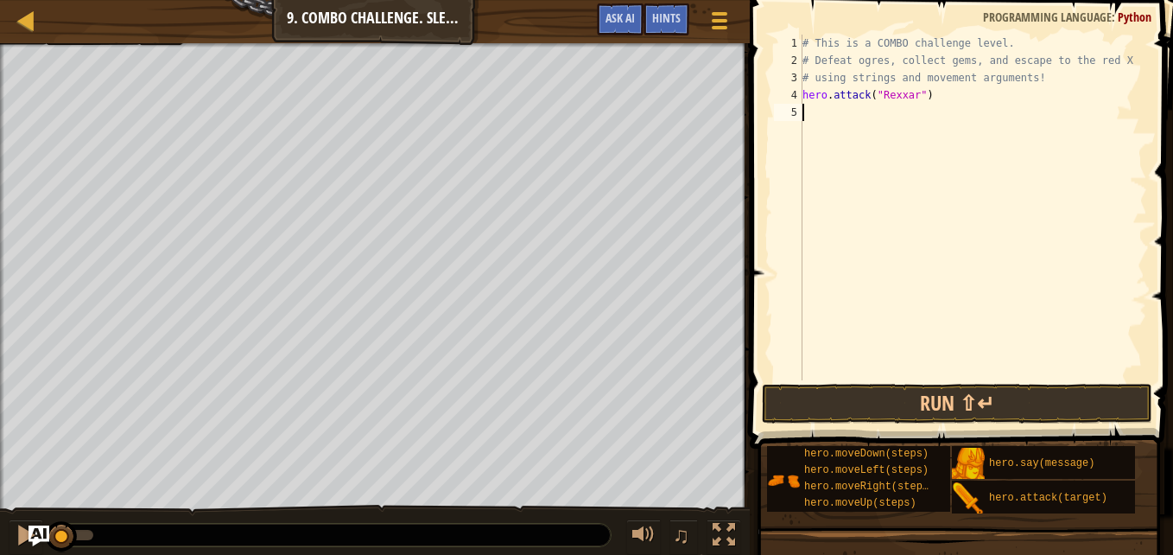
click at [821, 114] on div "# This is a COMBO challenge level. # Defeat [PERSON_NAME], collect gems, and es…" at bounding box center [973, 225] width 348 height 380
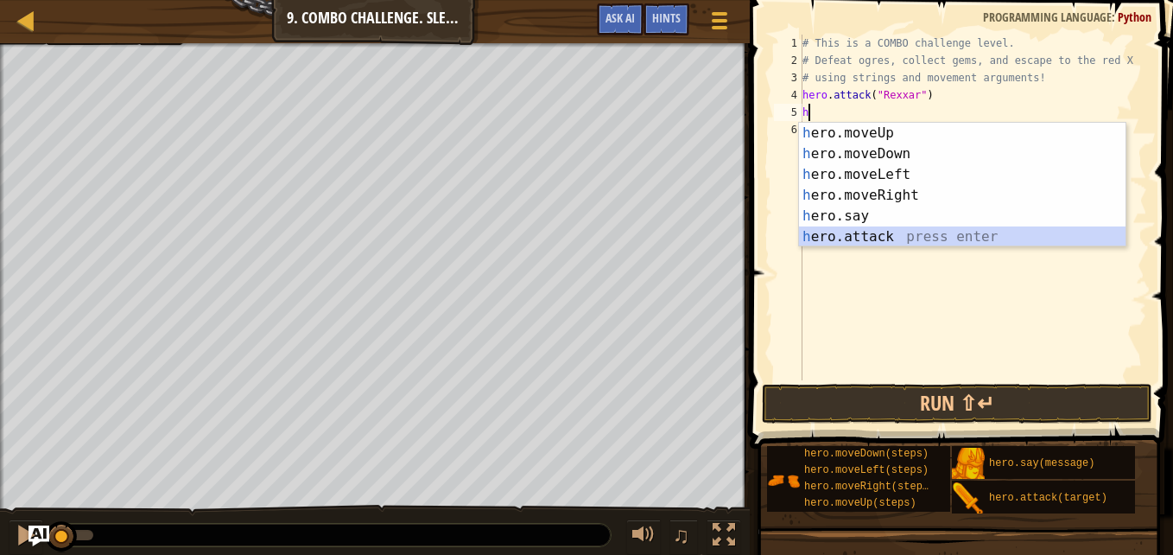
click at [869, 229] on div "h ero.moveUp press enter h ero.moveDown press enter h ero.moveLeft press enter …" at bounding box center [962, 206] width 326 height 166
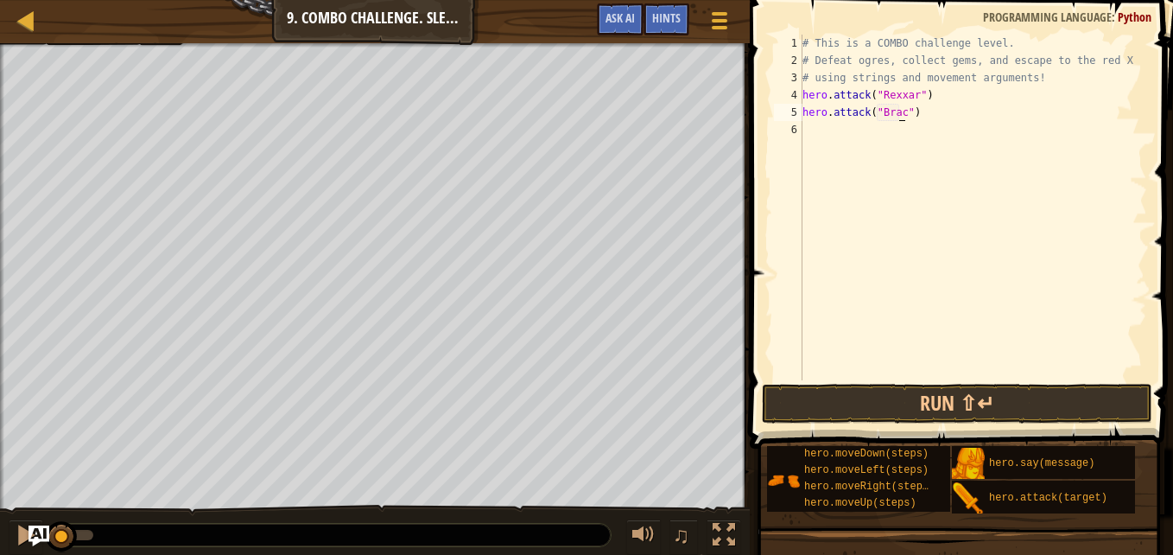
scroll to position [8, 8]
type textarea "hero.attack("Brack")"
click at [879, 122] on div "# This is a COMBO challenge level. # Defeat [PERSON_NAME], collect gems, and es…" at bounding box center [973, 225] width 348 height 380
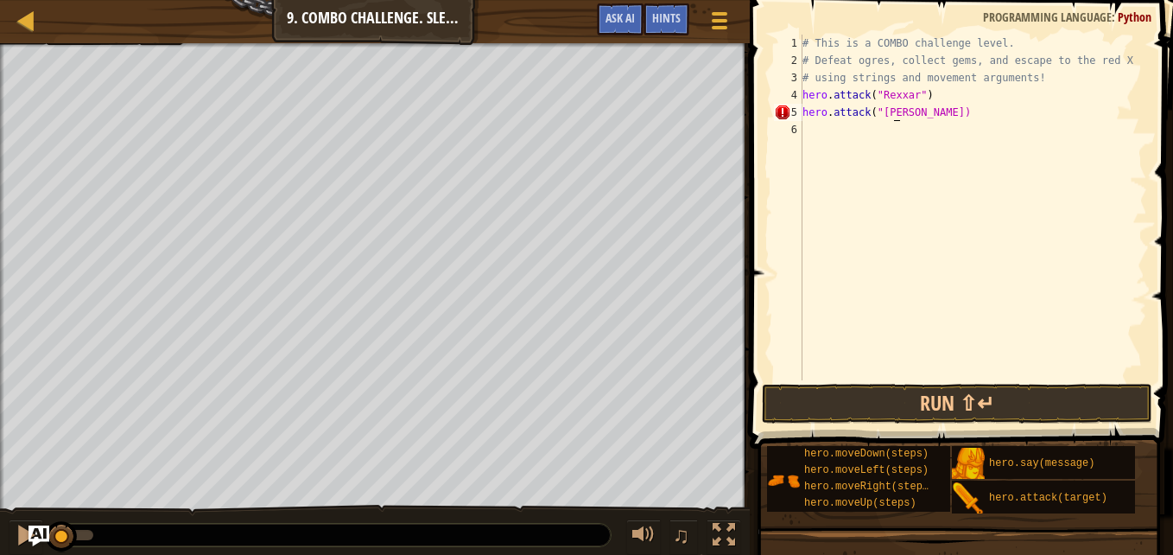
click at [897, 111] on div "# This is a COMBO challenge level. # Defeat [PERSON_NAME], collect gems, and es…" at bounding box center [973, 225] width 348 height 380
click at [908, 111] on div "# This is a COMBO challenge level. # Defeat [PERSON_NAME], collect gems, and es…" at bounding box center [973, 225] width 348 height 380
click at [906, 111] on div "# This is a COMBO challenge level. # Defeat [PERSON_NAME], collect gems, and es…" at bounding box center [973, 225] width 348 height 380
click at [897, 114] on div "# This is a COMBO challenge level. # Defeat [PERSON_NAME], collect gems, and es…" at bounding box center [973, 225] width 348 height 380
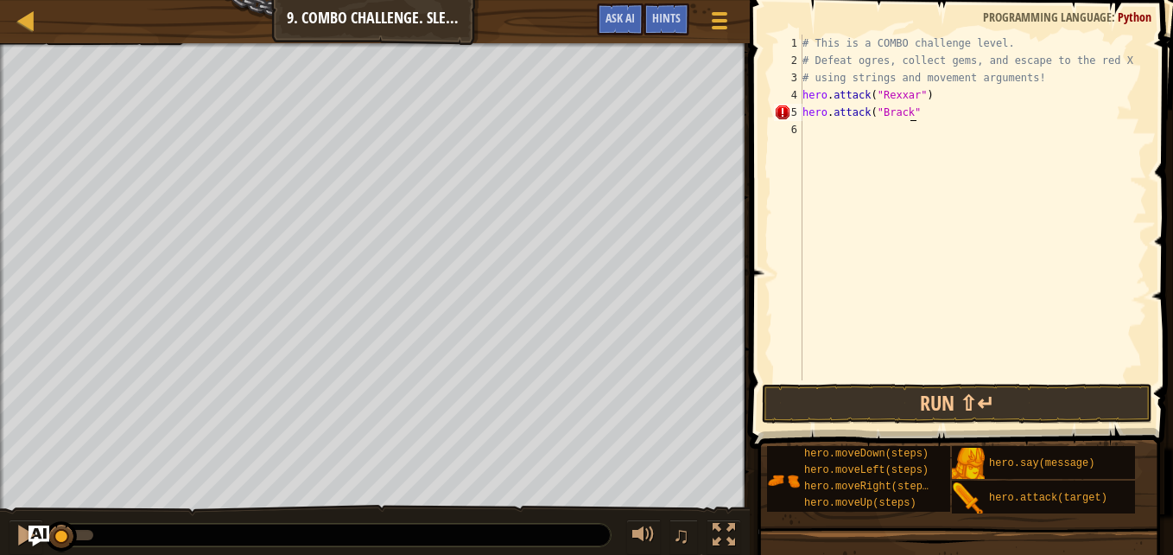
scroll to position [8, 9]
type textarea "hero.attack("[PERSON_NAME]"))"
click at [822, 127] on div "# This is a COMBO challenge level. # Defeat [PERSON_NAME], collect gems, and es…" at bounding box center [973, 225] width 348 height 380
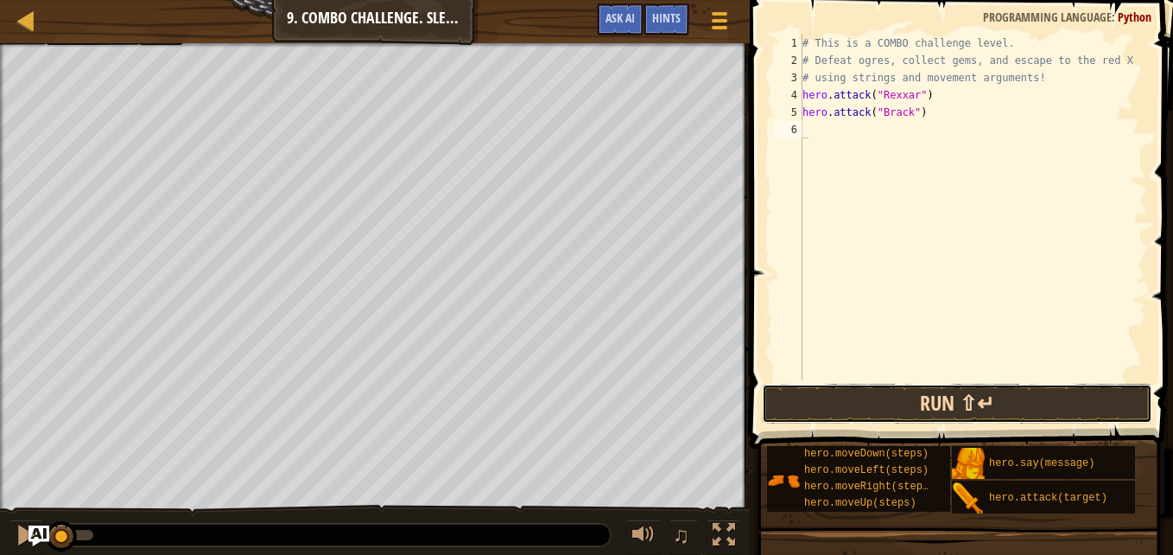
click at [903, 392] on button "Run ⇧↵" at bounding box center [957, 404] width 390 height 40
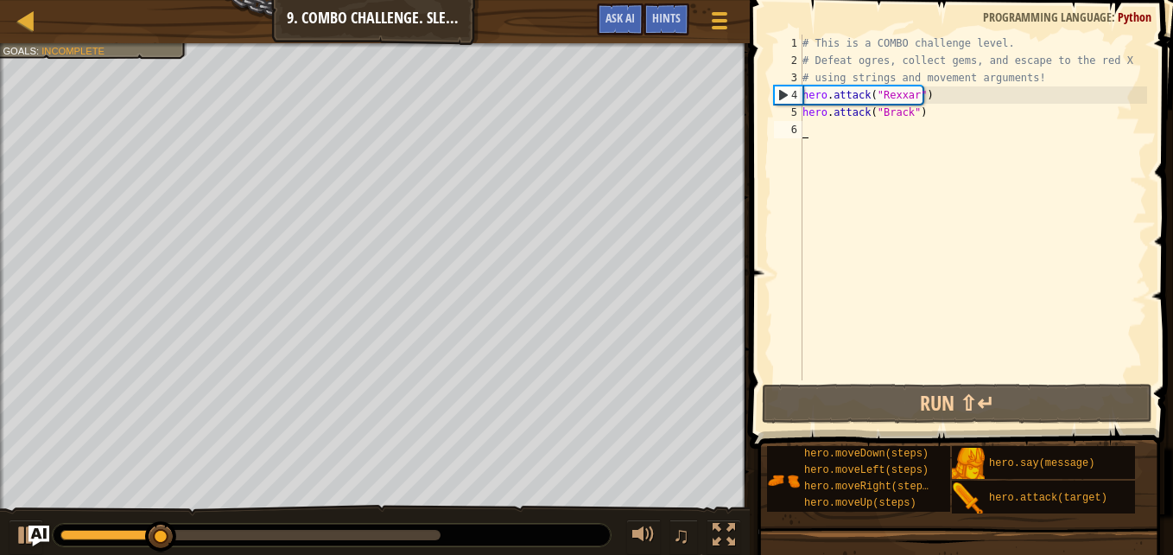
click at [935, 95] on div "# This is a COMBO challenge level. # Defeat [PERSON_NAME], collect gems, and es…" at bounding box center [973, 225] width 348 height 380
click at [932, 111] on div "# This is a COMBO challenge level. # Defeat [PERSON_NAME], collect gems, and es…" at bounding box center [973, 225] width 348 height 380
click at [906, 117] on div "# This is a COMBO challenge level. # Defeat [PERSON_NAME], collect gems, and es…" at bounding box center [973, 225] width 348 height 380
click at [905, 116] on div "# This is a COMBO challenge level. # Defeat [PERSON_NAME], collect gems, and es…" at bounding box center [973, 225] width 348 height 380
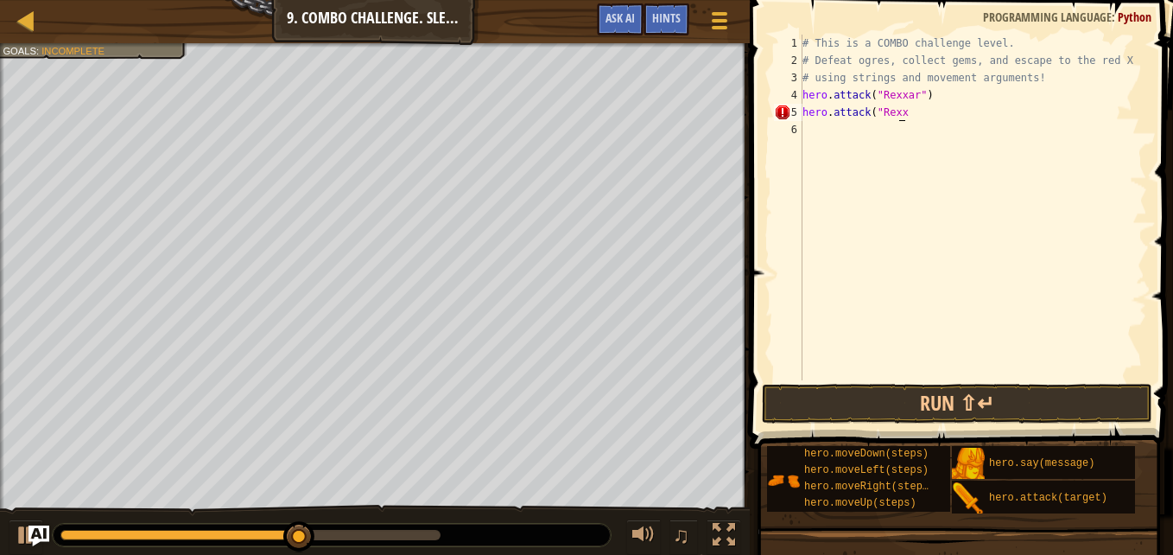
scroll to position [8, 8]
click at [914, 118] on div "# This is a COMBO challenge level. # Defeat [PERSON_NAME], collect gems, and es…" at bounding box center [973, 225] width 348 height 380
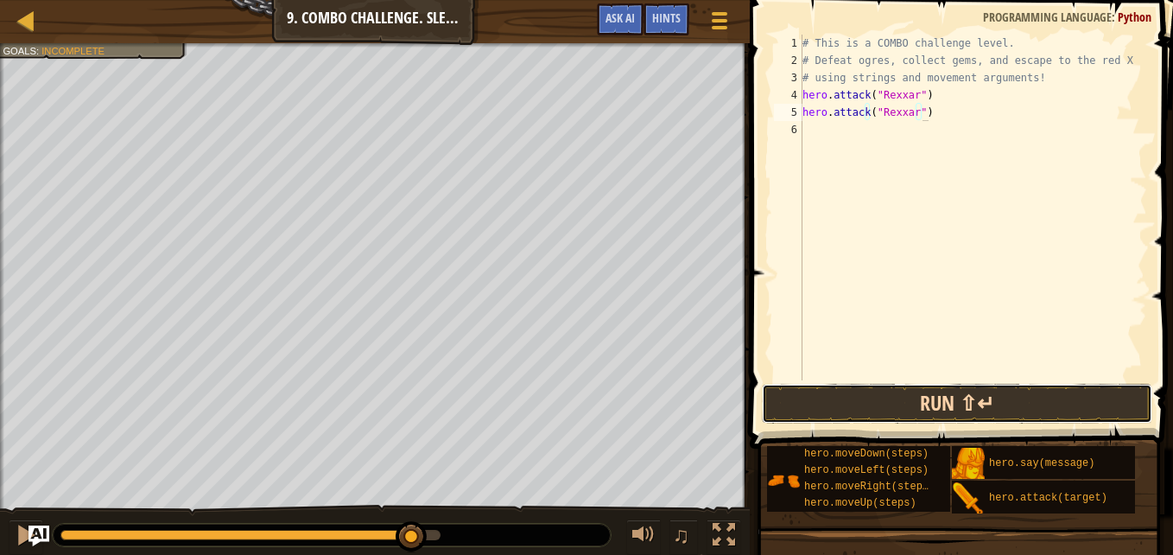
click at [928, 405] on button "Run ⇧↵" at bounding box center [957, 404] width 390 height 40
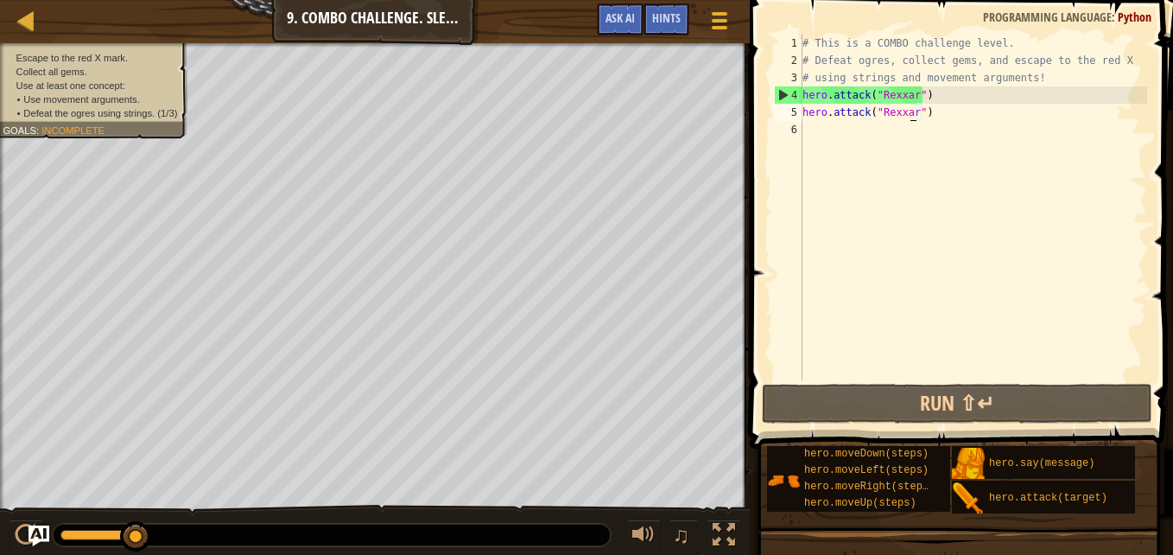
click at [912, 117] on div "# This is a COMBO challenge level. # Defeat [PERSON_NAME], collect gems, and es…" at bounding box center [973, 225] width 348 height 380
click at [910, 113] on div "# This is a COMBO challenge level. # Defeat [PERSON_NAME], collect gems, and es…" at bounding box center [973, 225] width 348 height 380
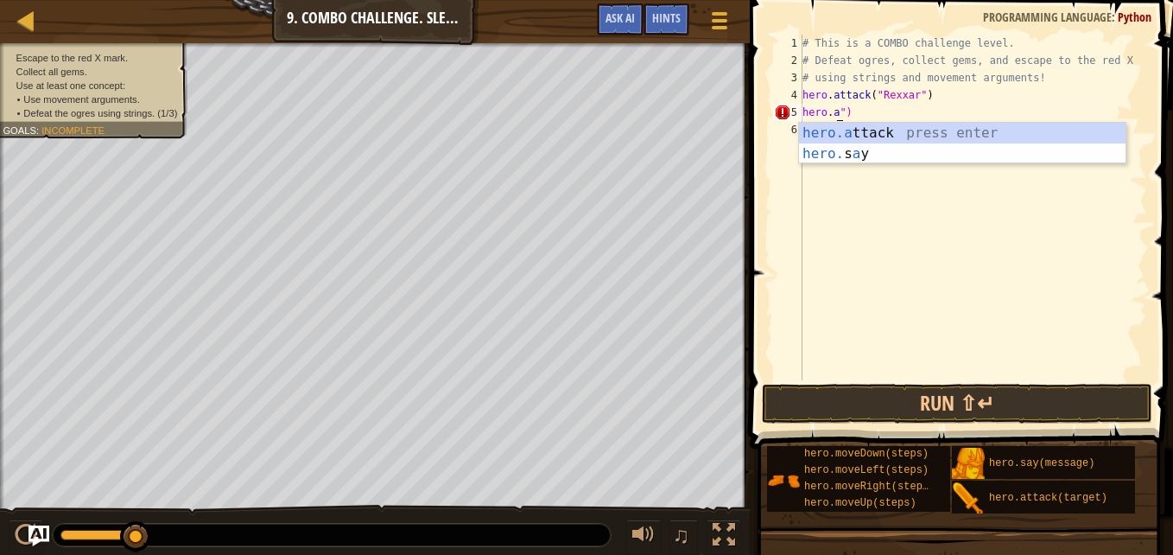
scroll to position [8, 3]
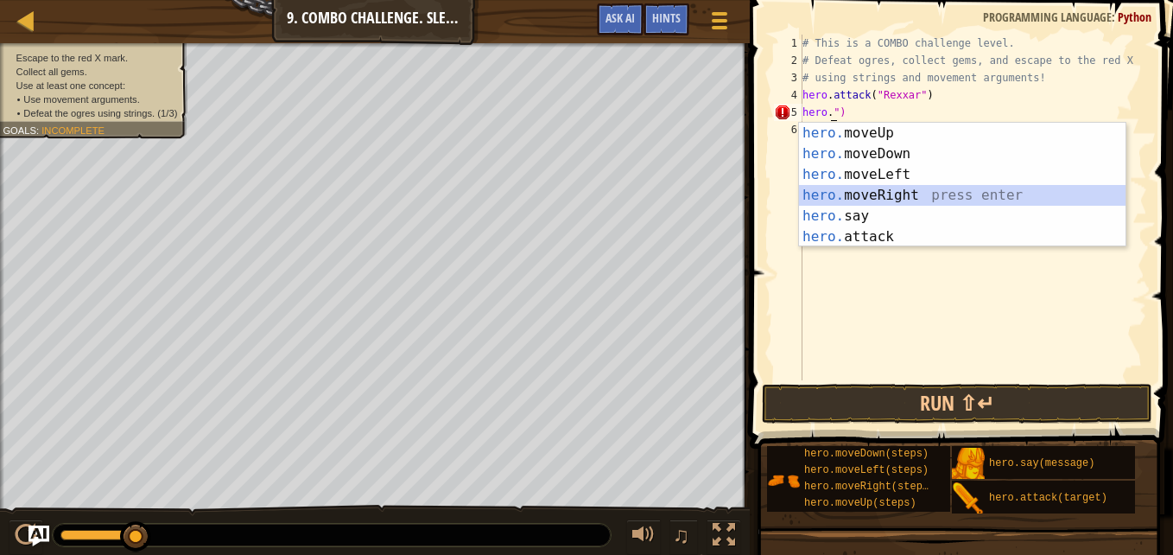
click at [913, 198] on div "hero. moveUp press enter hero. moveDown press enter hero. moveLeft press enter …" at bounding box center [962, 206] width 326 height 166
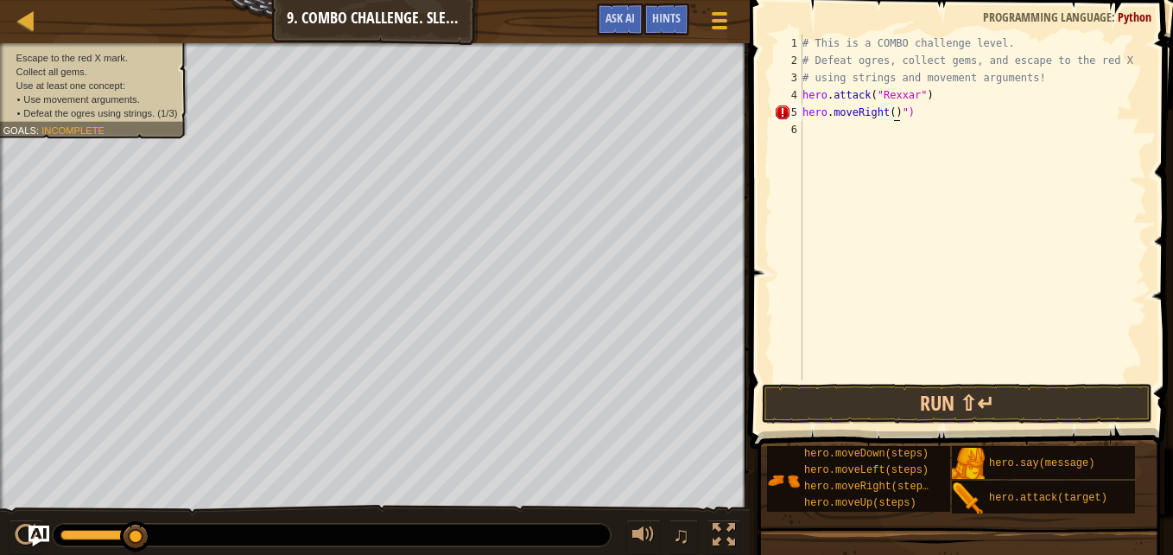
click at [886, 115] on div "# This is a COMBO challenge level. # Defeat [PERSON_NAME], collect gems, and es…" at bounding box center [973, 225] width 348 height 380
click at [897, 116] on div "# This is a COMBO challenge level. # Defeat [PERSON_NAME], collect gems, and es…" at bounding box center [973, 225] width 348 height 380
click at [887, 114] on div "# This is a COMBO challenge level. # Defeat [PERSON_NAME], collect gems, and es…" at bounding box center [973, 225] width 348 height 380
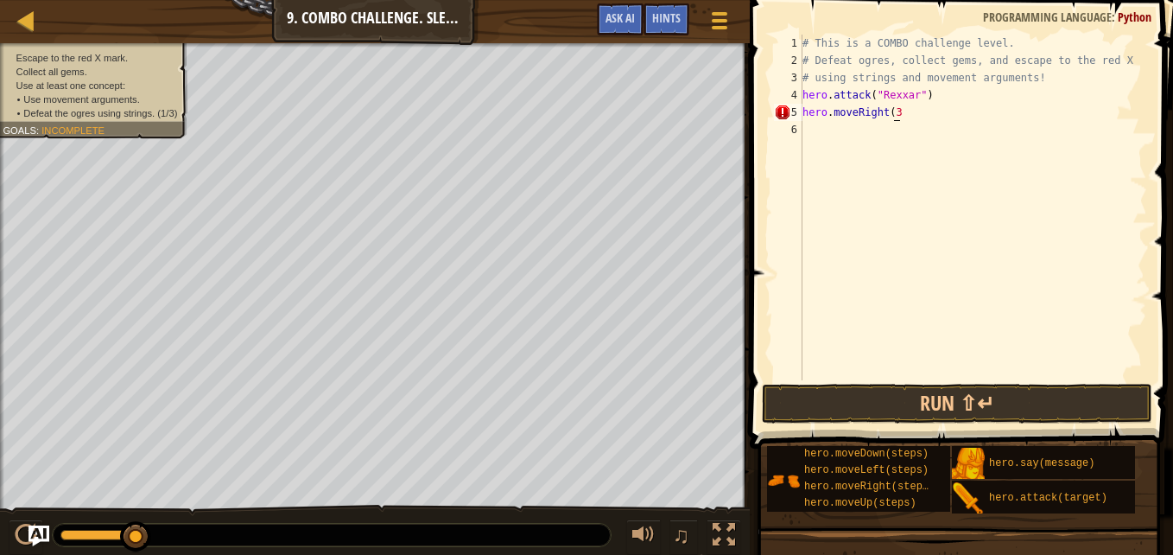
type textarea "hero.moveRight(3))"
click at [904, 164] on div "# This is a COMBO challenge level. # Defeat [PERSON_NAME], collect gems, and es…" at bounding box center [973, 225] width 348 height 380
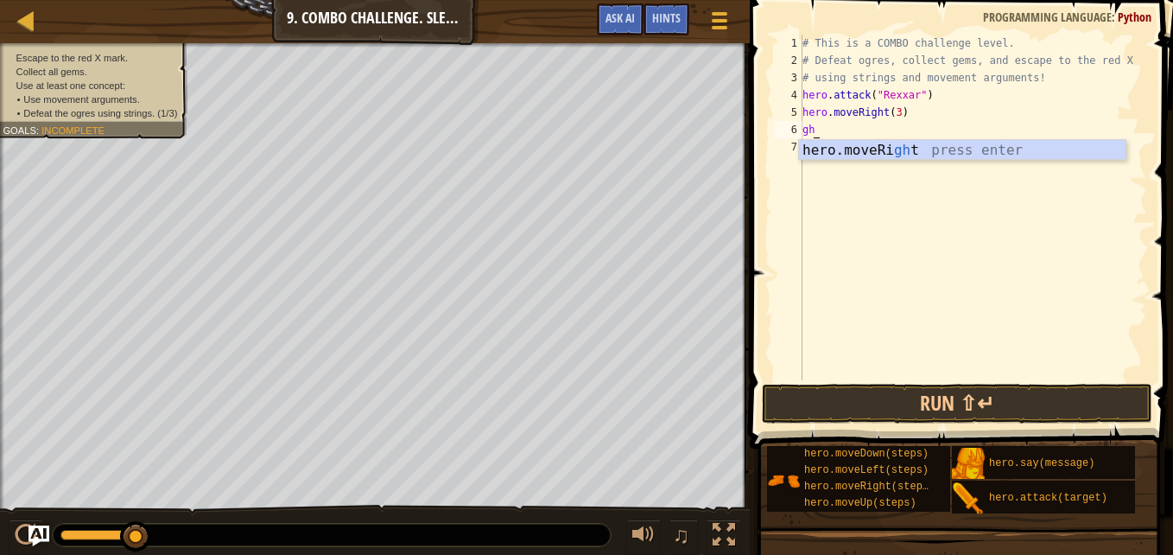
type textarea "g"
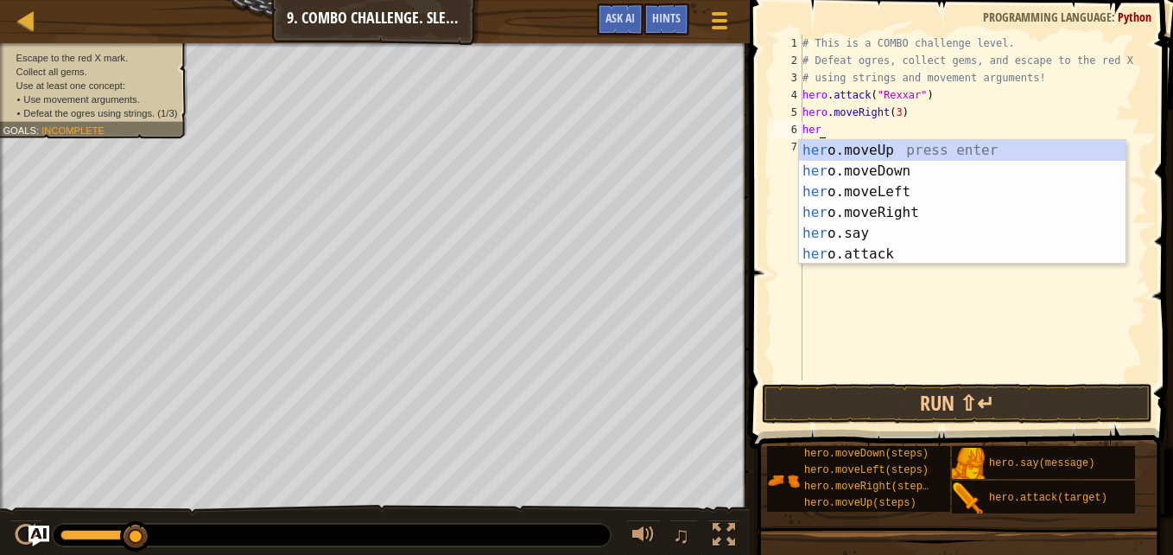
scroll to position [8, 1]
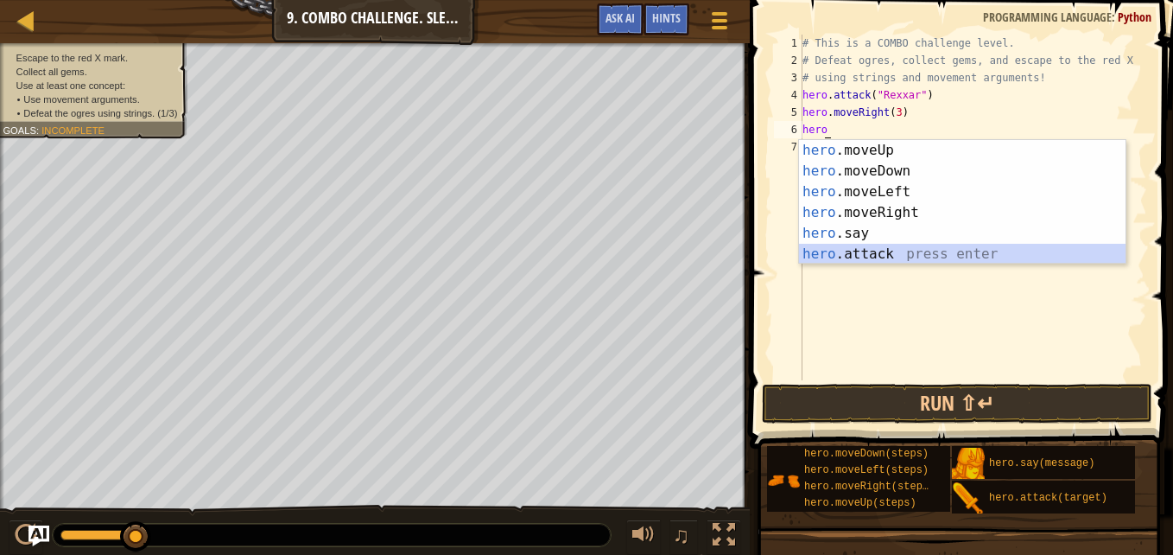
click at [864, 247] on div "hero .moveUp press enter hero .moveDown press enter hero .moveLeft press enter …" at bounding box center [962, 223] width 326 height 166
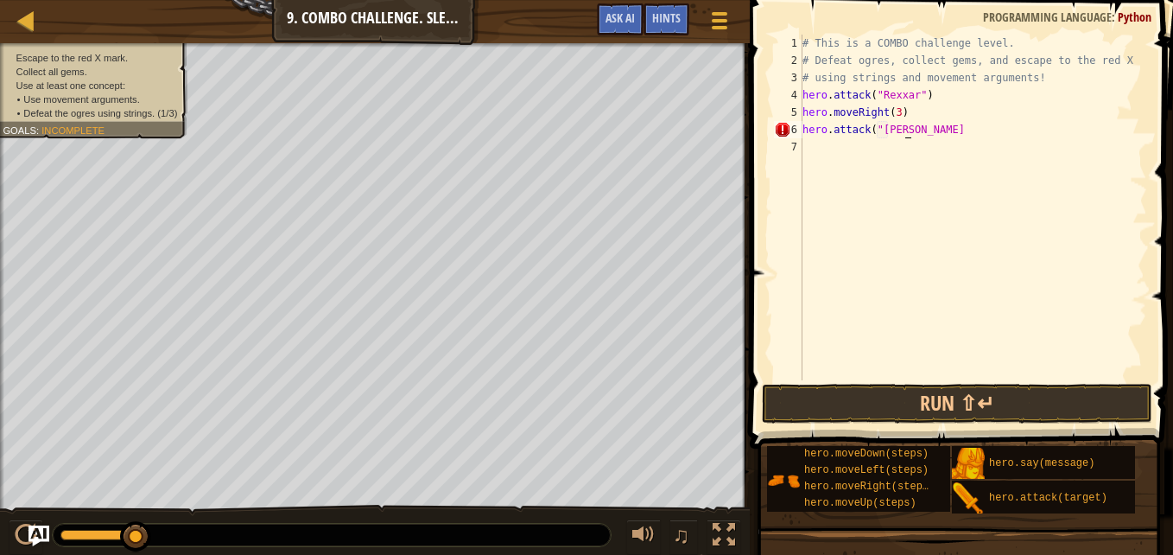
scroll to position [8, 10]
click at [886, 390] on button "Run ⇧↵" at bounding box center [957, 404] width 390 height 40
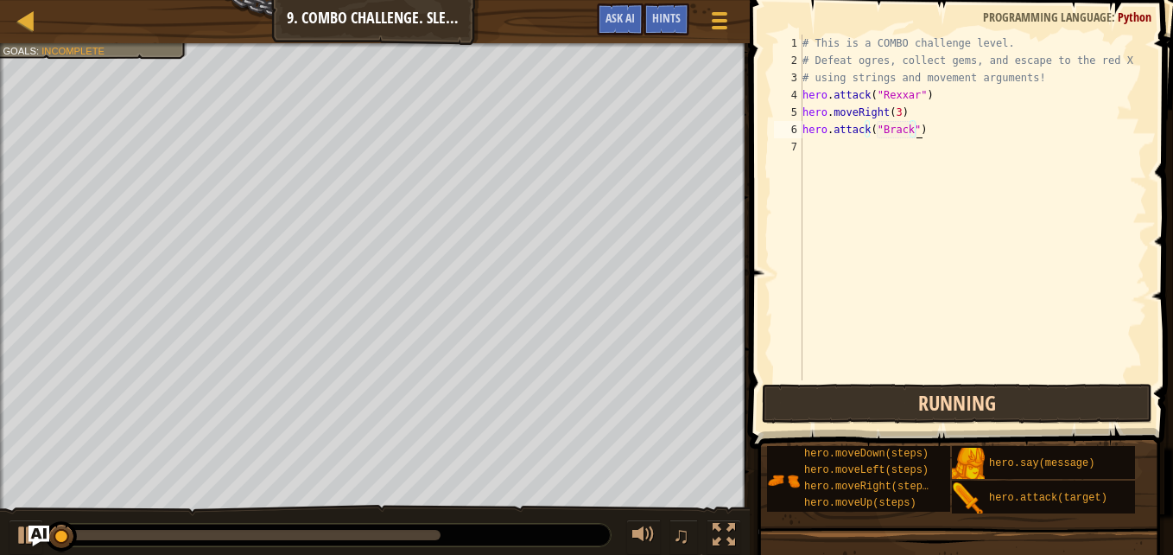
scroll to position [8, 9]
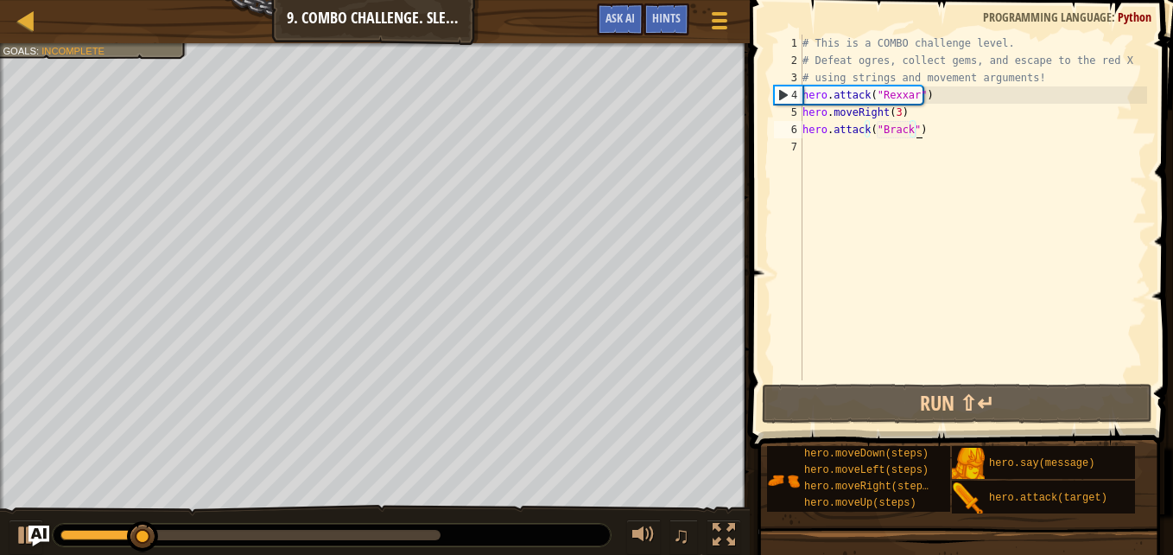
click at [912, 113] on div "# This is a COMBO challenge level. # Defeat [PERSON_NAME], collect gems, and es…" at bounding box center [973, 225] width 348 height 380
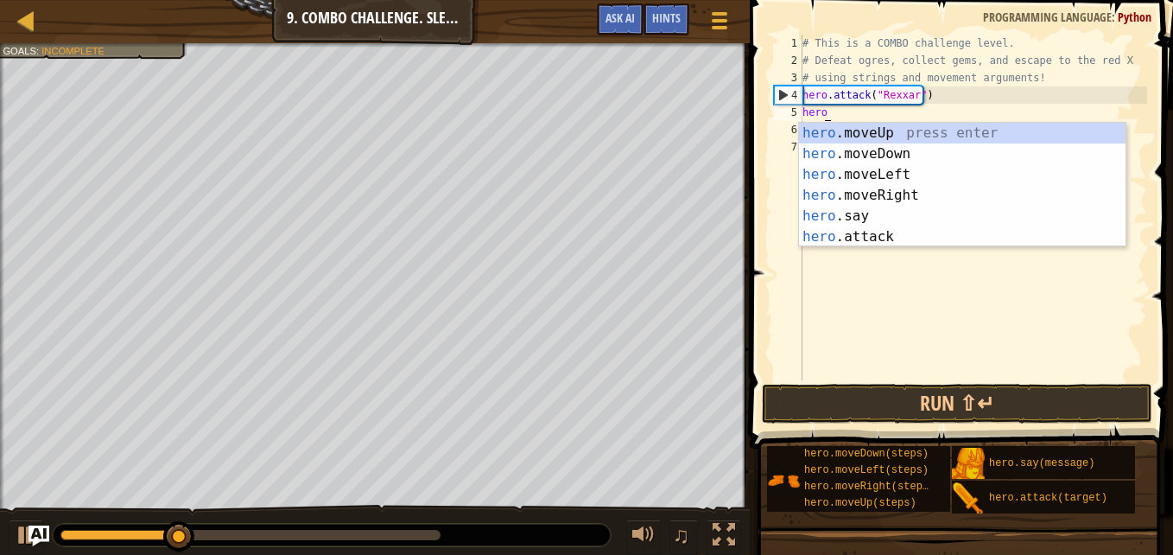
scroll to position [8, 1]
type textarea "h"
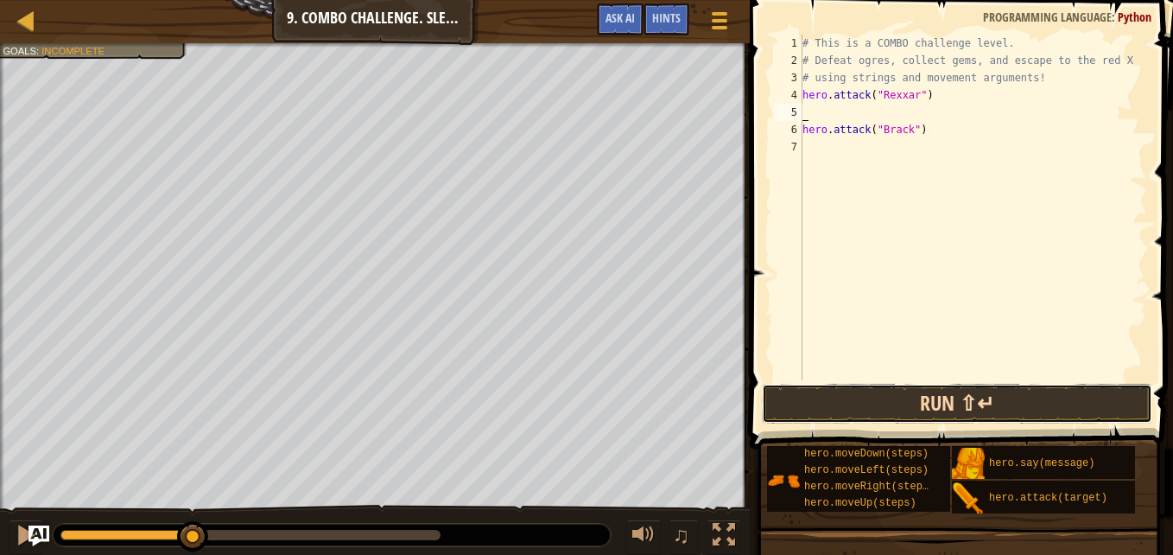
click at [868, 390] on button "Run ⇧↵" at bounding box center [957, 404] width 390 height 40
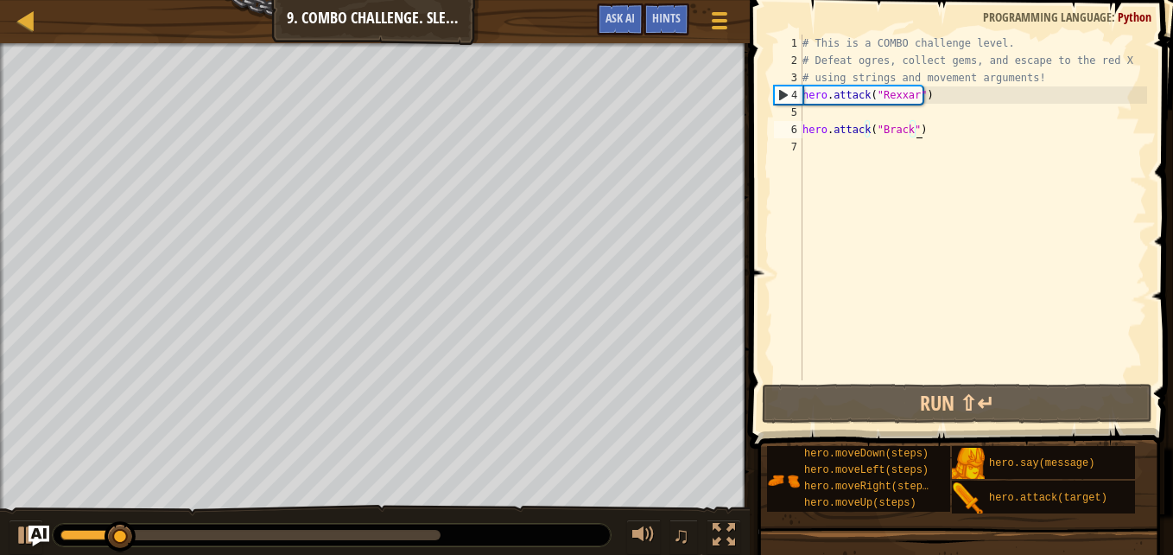
click at [922, 136] on div "# This is a COMBO challenge level. # Defeat [PERSON_NAME], collect gems, and es…" at bounding box center [973, 225] width 348 height 380
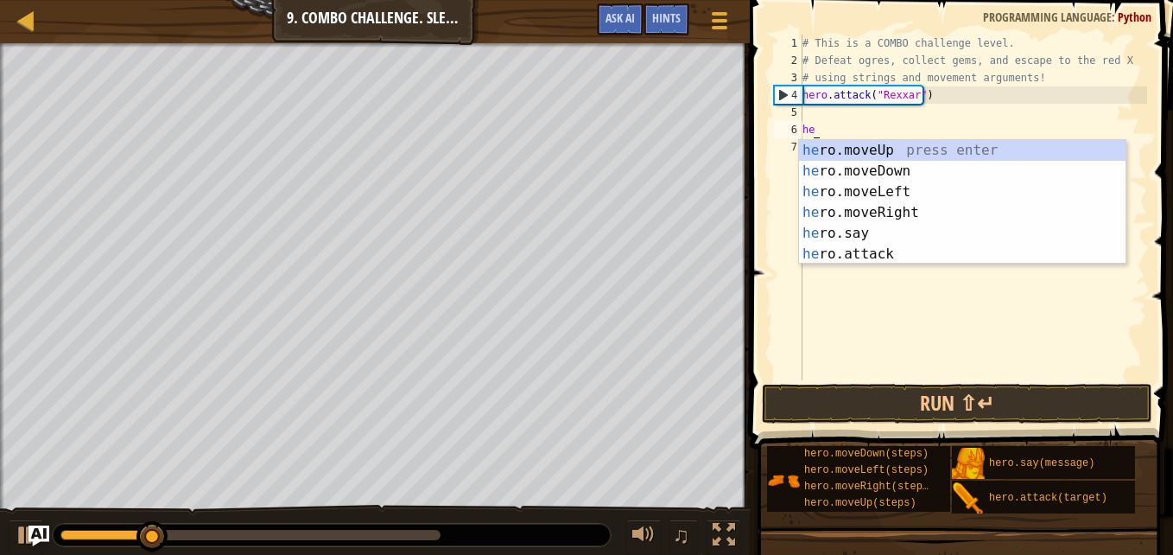
type textarea "h"
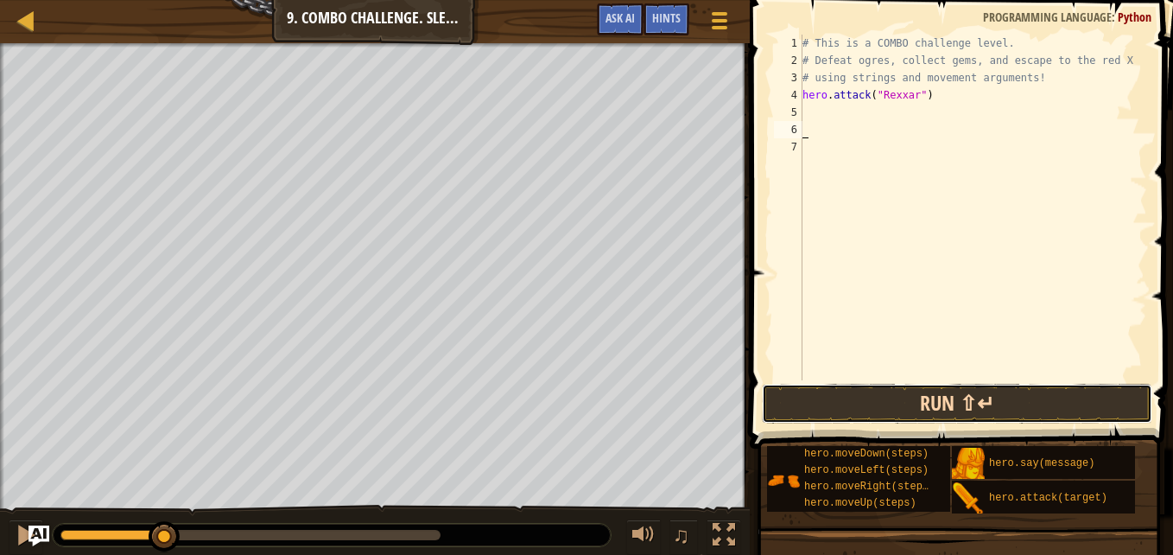
click at [912, 410] on button "Run ⇧↵" at bounding box center [957, 404] width 390 height 40
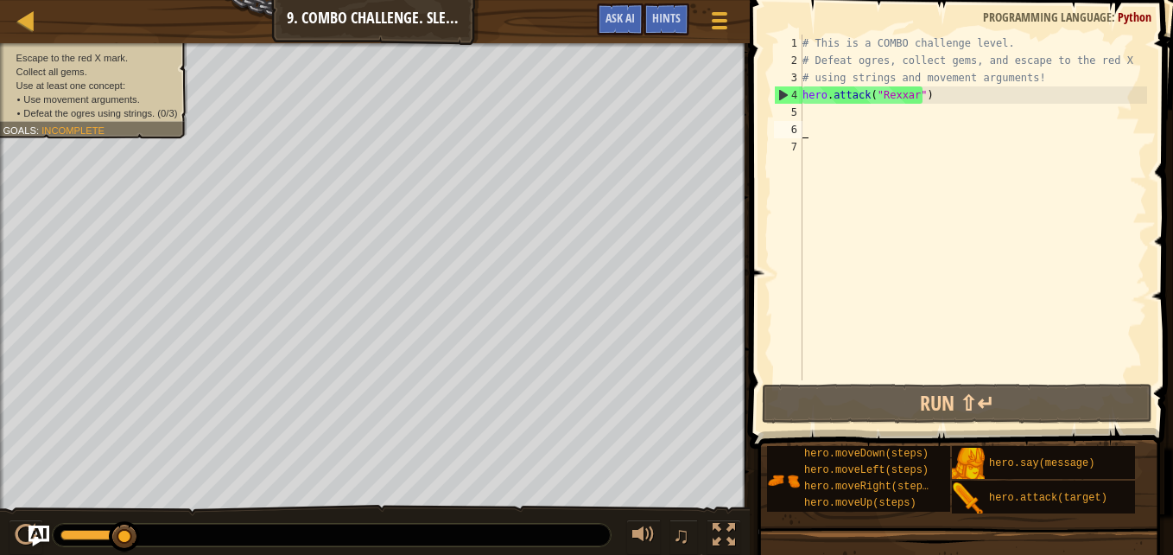
click at [817, 75] on div "# This is a COMBO challenge level. # Defeat [PERSON_NAME], collect gems, and es…" at bounding box center [973, 225] width 348 height 380
type textarea "# using strings and movement arguments!"
click at [822, 105] on div "# This is a COMBO challenge level. # Defeat [PERSON_NAME], collect gems, and es…" at bounding box center [973, 225] width 348 height 380
click at [902, 98] on div "# This is a COMBO challenge level. # Defeat [PERSON_NAME], collect gems, and es…" at bounding box center [973, 225] width 348 height 380
click at [959, 88] on div "# This is a COMBO challenge level. # Defeat [PERSON_NAME], collect gems, and es…" at bounding box center [973, 225] width 348 height 380
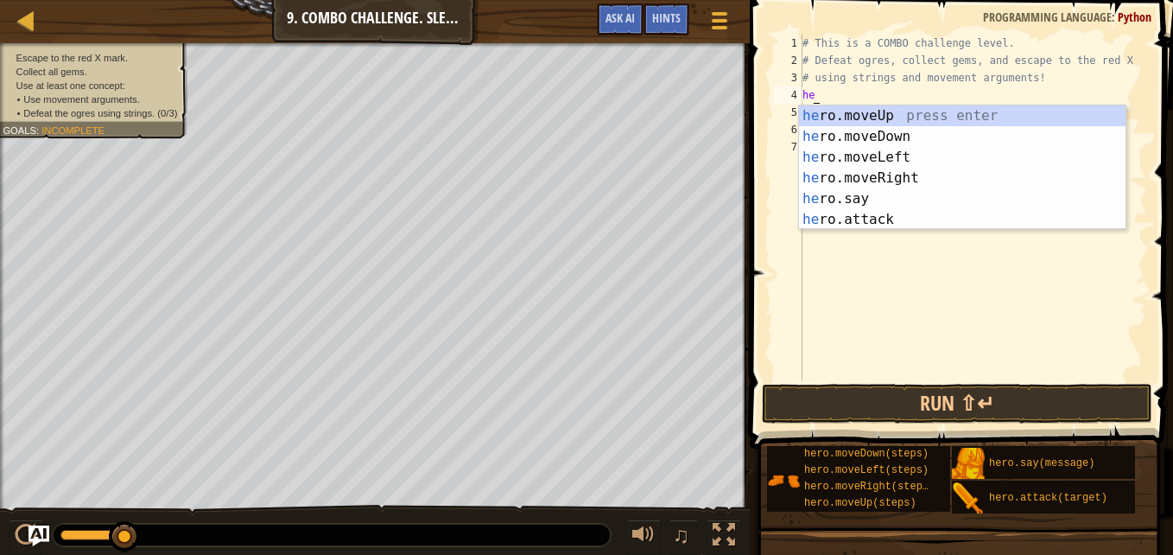
scroll to position [8, 1]
type textarea "hero"
click at [908, 115] on div "hero .moveUp press enter hero .moveDown press enter hero .moveLeft press enter …" at bounding box center [962, 188] width 326 height 166
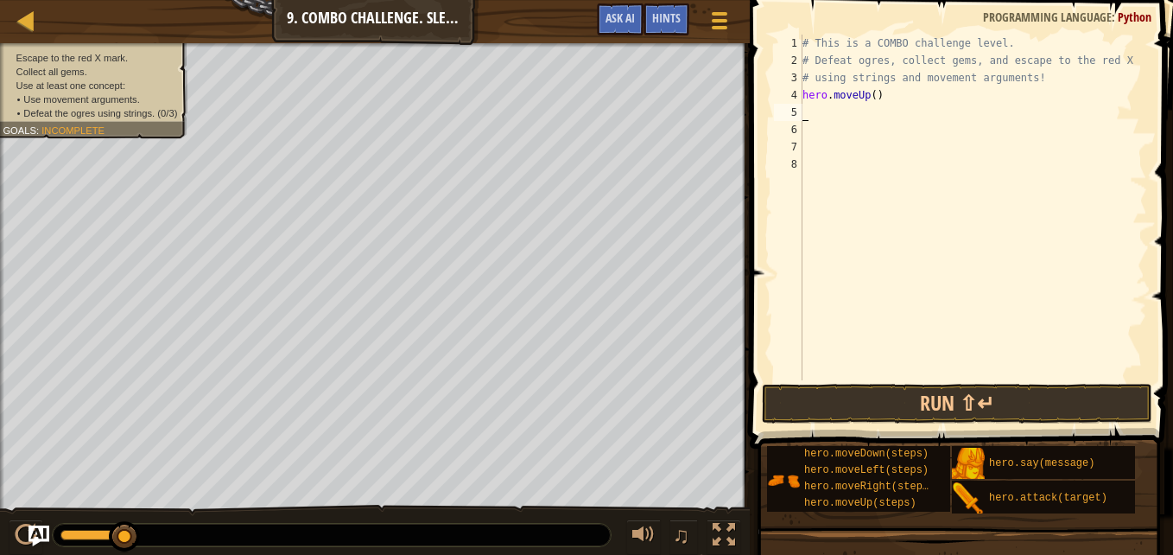
scroll to position [8, 0]
click at [872, 93] on div "# This is a COMBO challenge level. # Defeat [PERSON_NAME], collect gems, and es…" at bounding box center [973, 225] width 348 height 380
type textarea "hero.moveUp()"
click at [878, 121] on div "# This is a COMBO challenge level. # Defeat [PERSON_NAME], collect gems, and es…" at bounding box center [973, 225] width 348 height 380
click at [828, 110] on div "# This is a COMBO challenge level. # Defeat [PERSON_NAME], collect gems, and es…" at bounding box center [973, 225] width 348 height 380
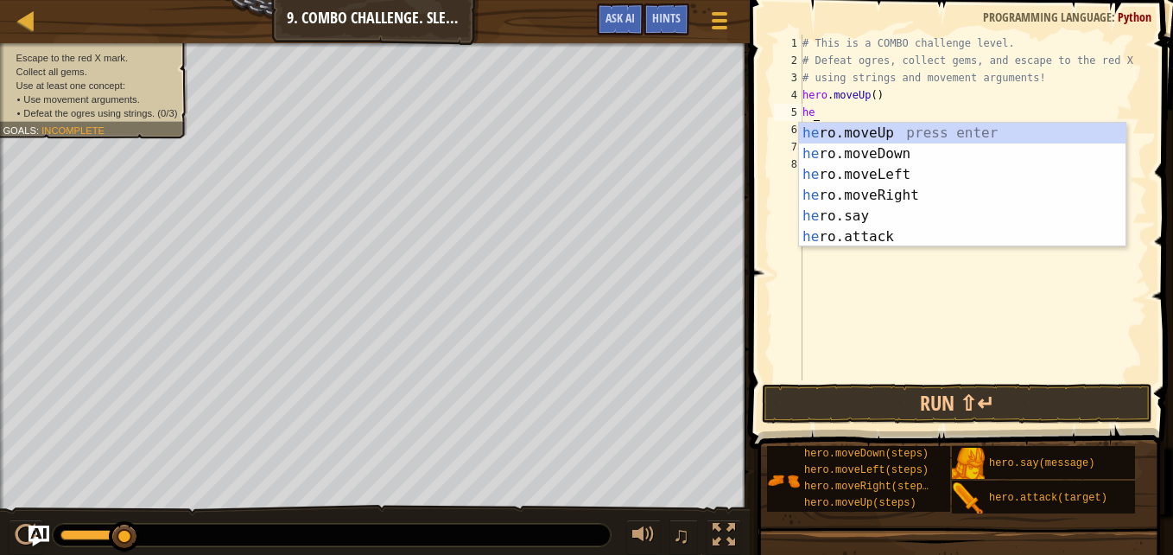
scroll to position [8, 1]
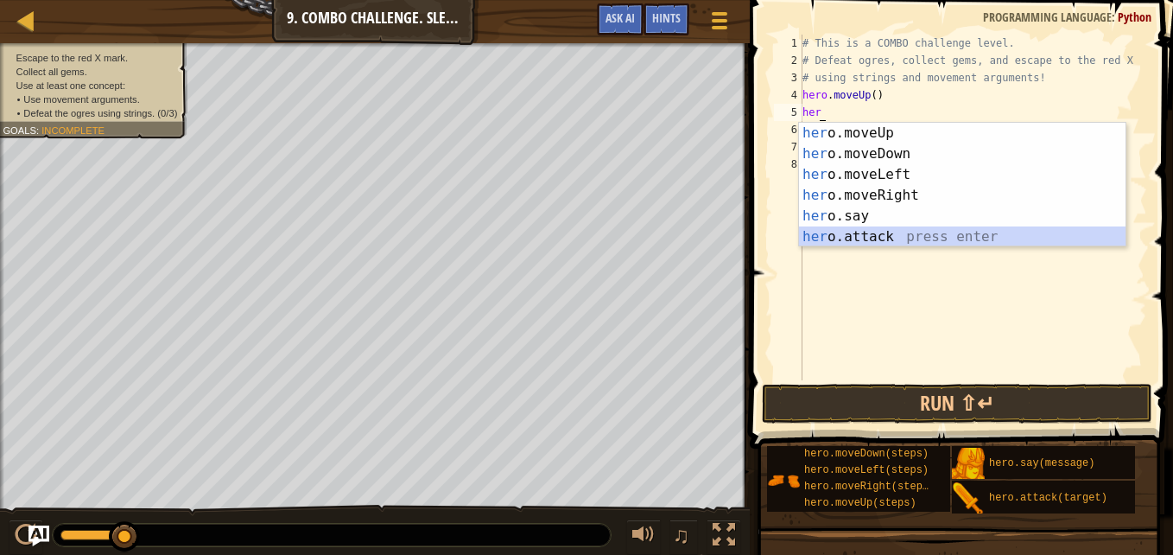
click at [836, 238] on div "her o.moveUp press enter her o.moveDown press enter her o.moveLeft press enter …" at bounding box center [962, 206] width 326 height 166
type textarea "hero.attack("Enemy Name")"
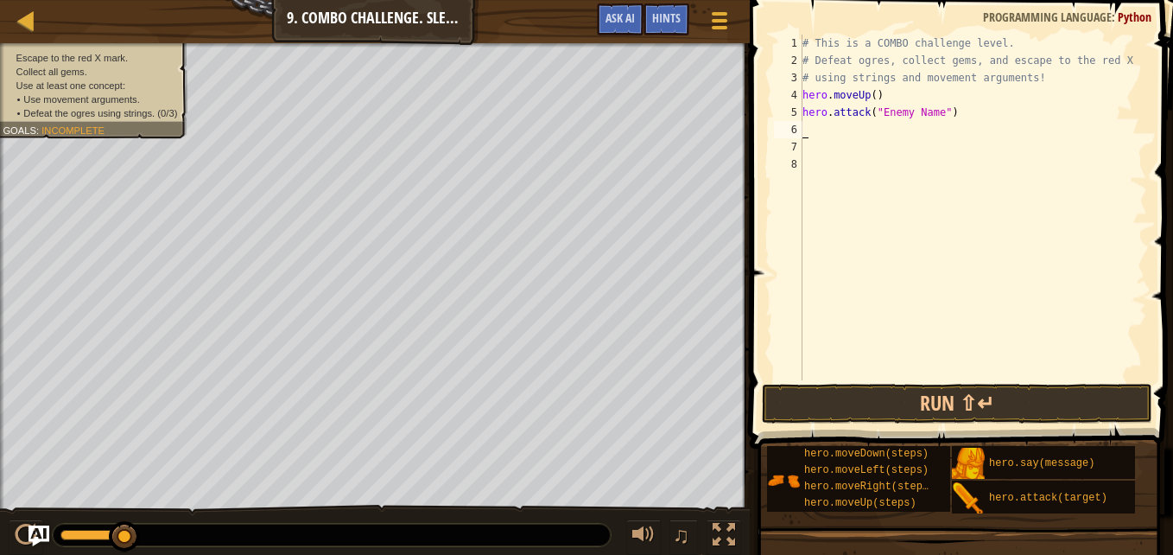
click at [878, 121] on div "# This is a COMBO challenge level. # Defeat [PERSON_NAME], collect gems, and es…" at bounding box center [973, 225] width 348 height 380
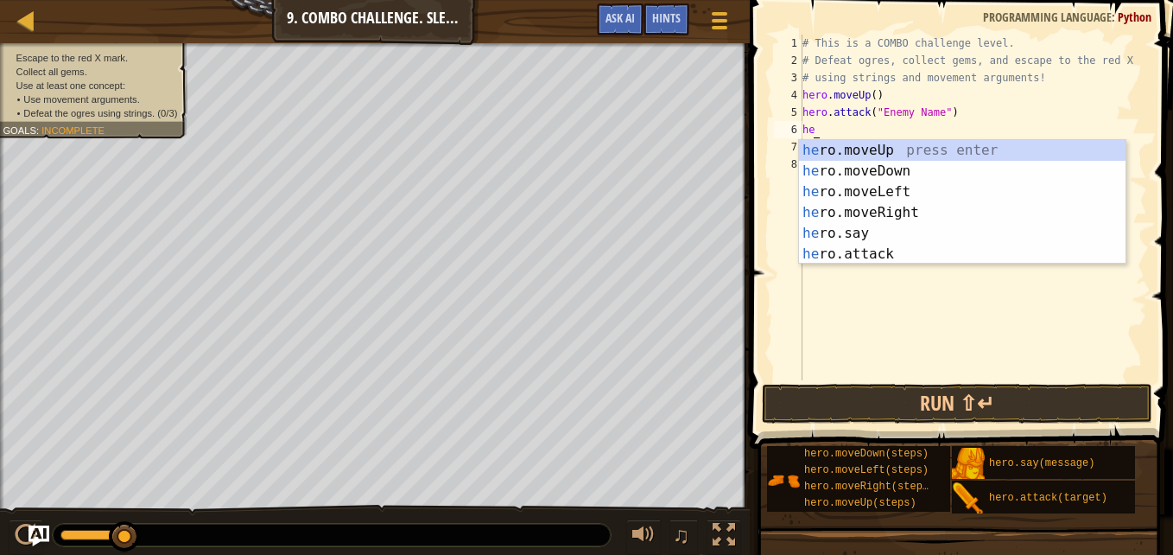
type textarea "hero"
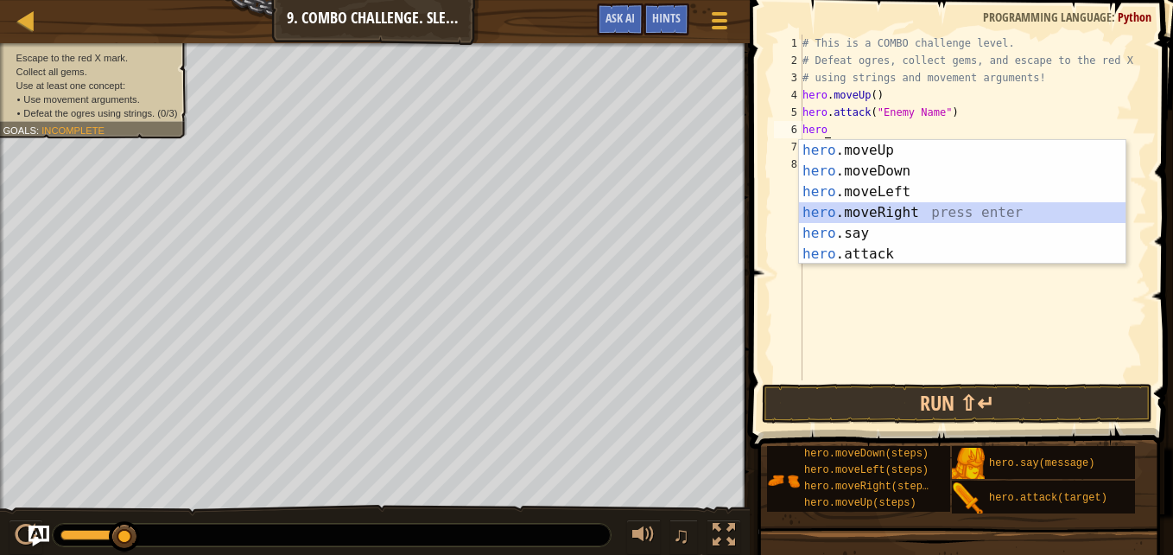
click at [854, 218] on div "hero .moveUp press enter hero .moveDown press enter hero .moveLeft press enter …" at bounding box center [962, 223] width 326 height 166
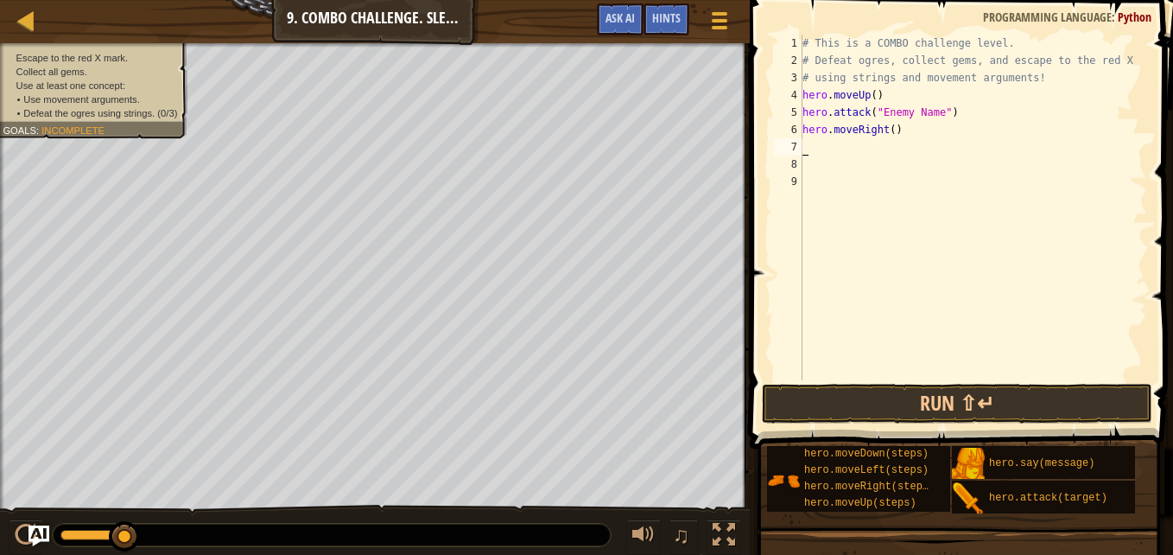
click at [865, 153] on div "# This is a COMBO challenge level. # Defeat [PERSON_NAME], collect gems, and es…" at bounding box center [973, 225] width 348 height 380
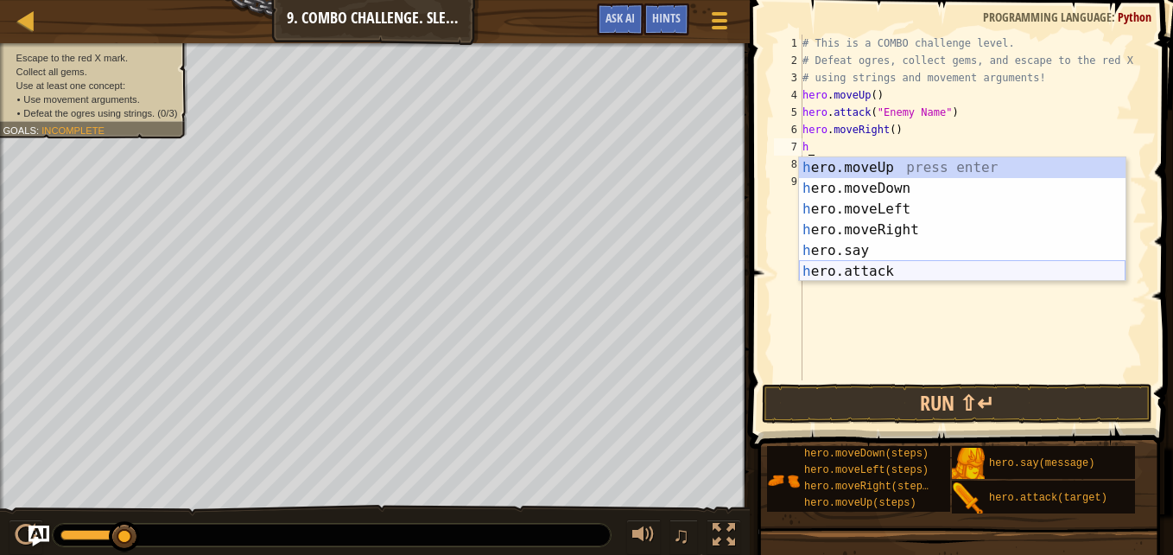
click at [836, 263] on div "h ero.moveUp press enter h ero.moveDown press enter h ero.moveLeft press enter …" at bounding box center [962, 240] width 326 height 166
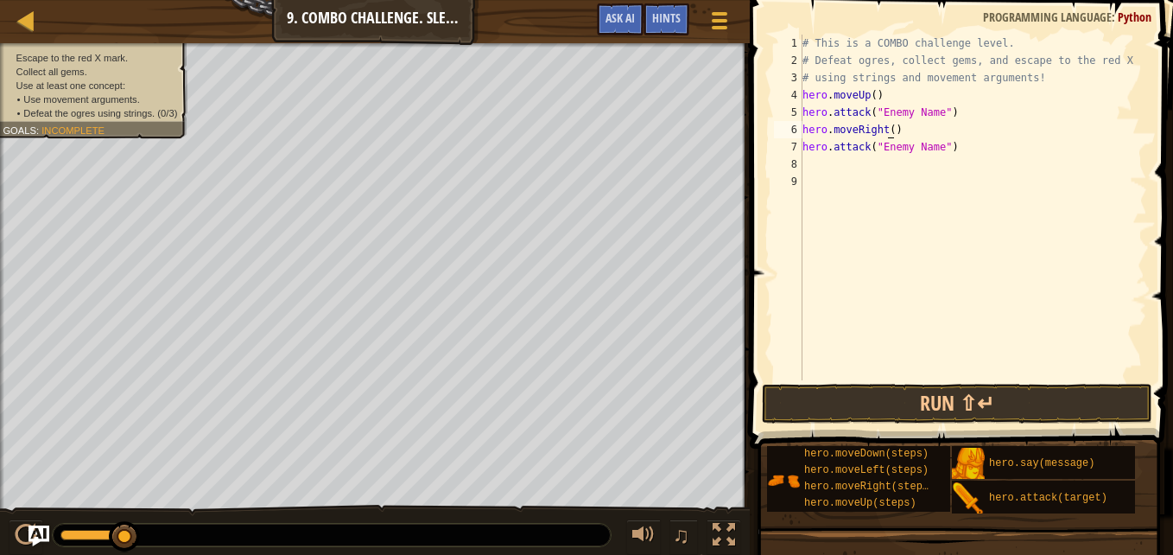
click at [889, 127] on div "# This is a COMBO challenge level. # Defeat [PERSON_NAME], collect gems, and es…" at bounding box center [973, 225] width 348 height 380
type textarea "hero.moveRight(3))"
click at [830, 168] on div "# This is a COMBO challenge level. # Defeat [PERSON_NAME], collect gems, and es…" at bounding box center [973, 225] width 348 height 380
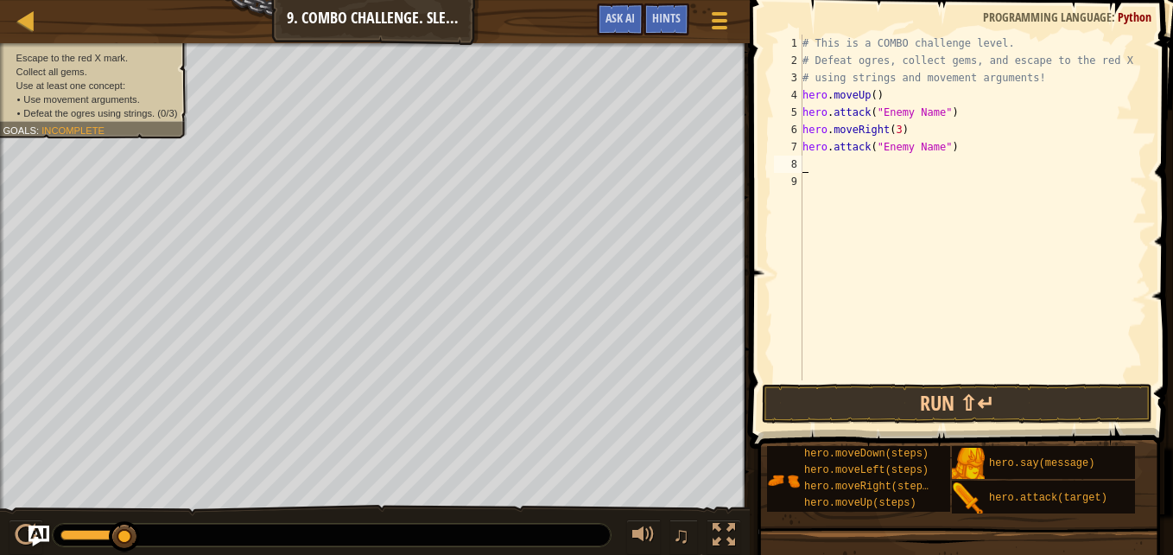
scroll to position [8, 0]
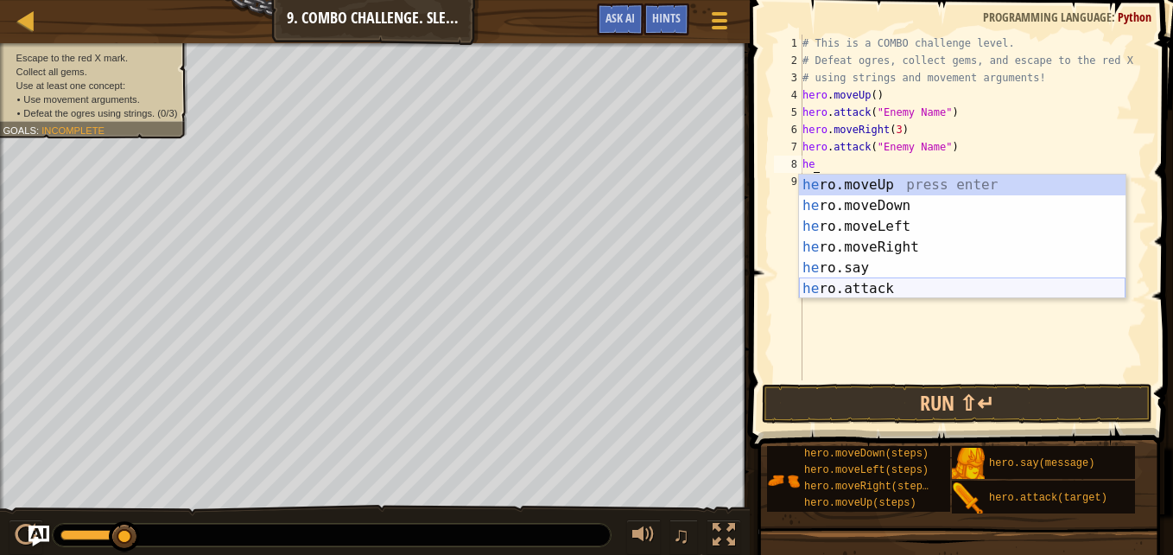
click at [834, 288] on div "he ro.moveUp press enter he ro.moveDown press enter he ro.moveLeft press enter …" at bounding box center [962, 257] width 326 height 166
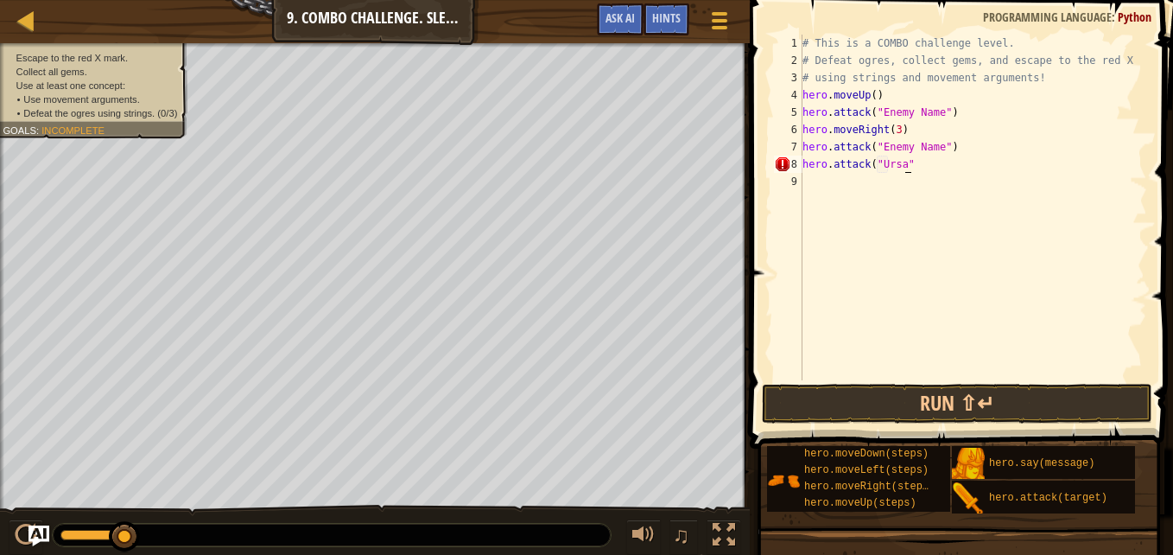
scroll to position [8, 10]
click at [932, 143] on div "# This is a COMBO challenge level. # Defeat [PERSON_NAME], collect gems, and es…" at bounding box center [973, 225] width 348 height 380
click at [924, 150] on div "# This is a COMBO challenge level. # Defeat [PERSON_NAME], collect gems, and es…" at bounding box center [973, 225] width 348 height 380
click at [931, 149] on div "# This is a COMBO challenge level. # Defeat [PERSON_NAME], collect gems, and es…" at bounding box center [973, 225] width 348 height 380
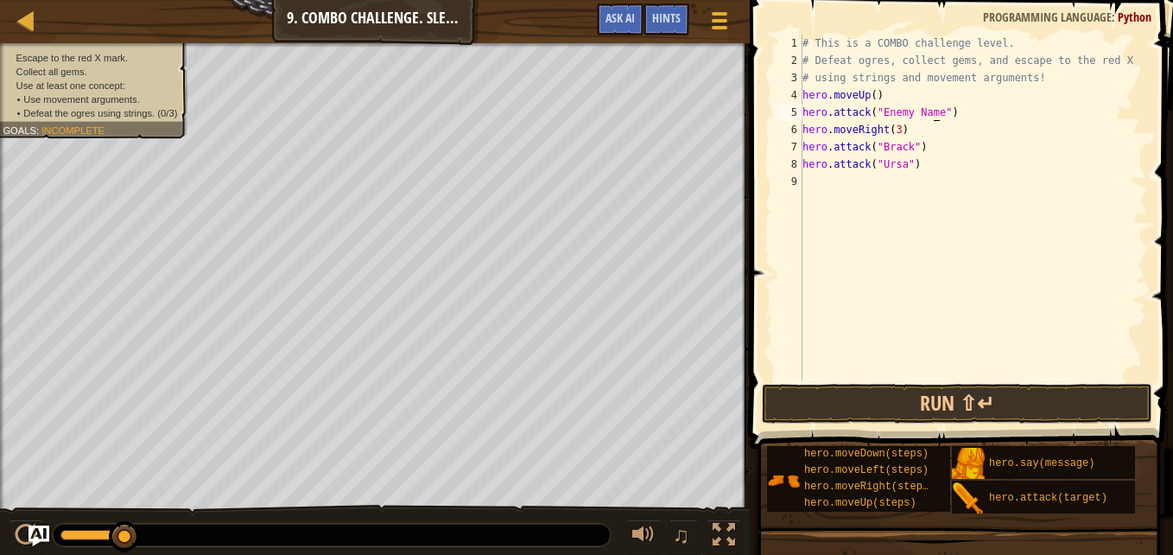
click at [933, 112] on div "# This is a COMBO challenge level. # Defeat [PERSON_NAME], collect gems, and es…" at bounding box center [973, 225] width 348 height 380
click at [931, 112] on div "# This is a COMBO challenge level. # Defeat [PERSON_NAME], collect gems, and es…" at bounding box center [973, 225] width 348 height 380
click at [929, 114] on div "# This is a COMBO challenge level. # Defeat [PERSON_NAME], collect gems, and es…" at bounding box center [973, 225] width 348 height 380
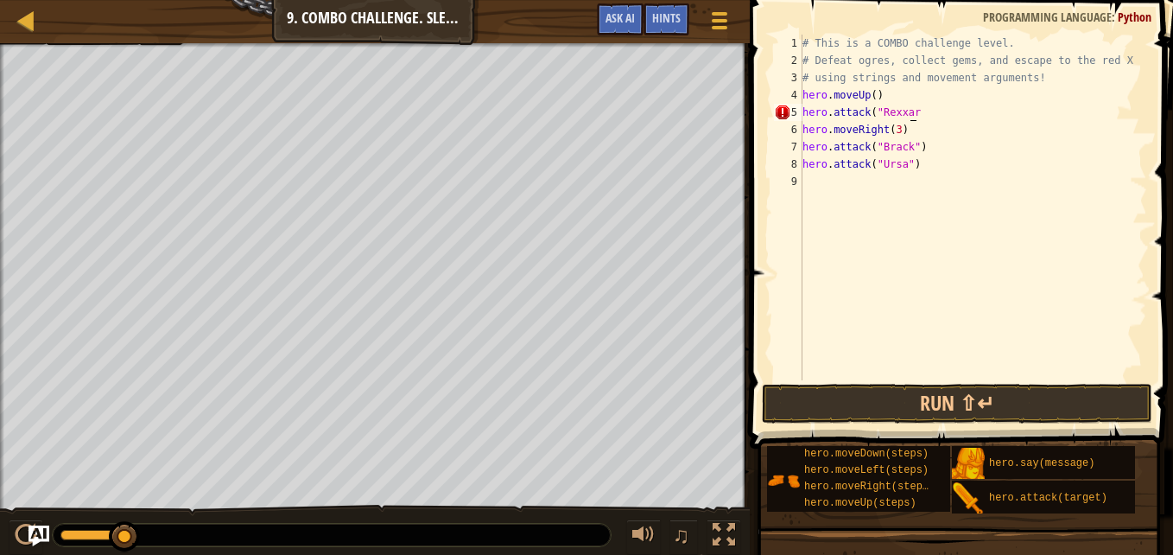
scroll to position [8, 10]
click at [906, 395] on button "Run ⇧↵" at bounding box center [957, 404] width 390 height 40
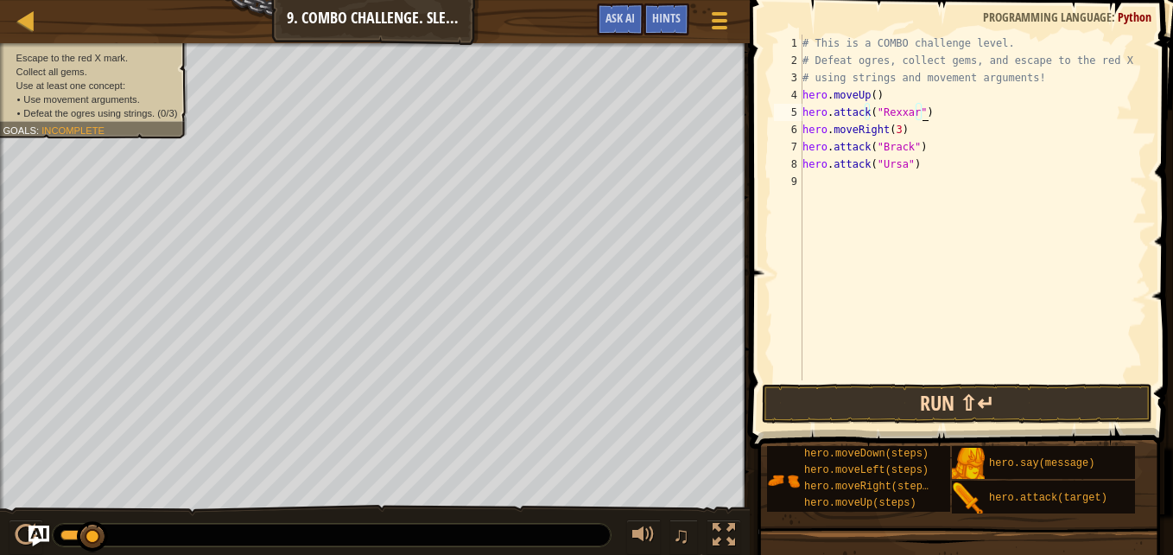
type textarea "hero.attack("Rexxar")"
click at [869, 403] on button "Run ⇧↵" at bounding box center [957, 404] width 390 height 40
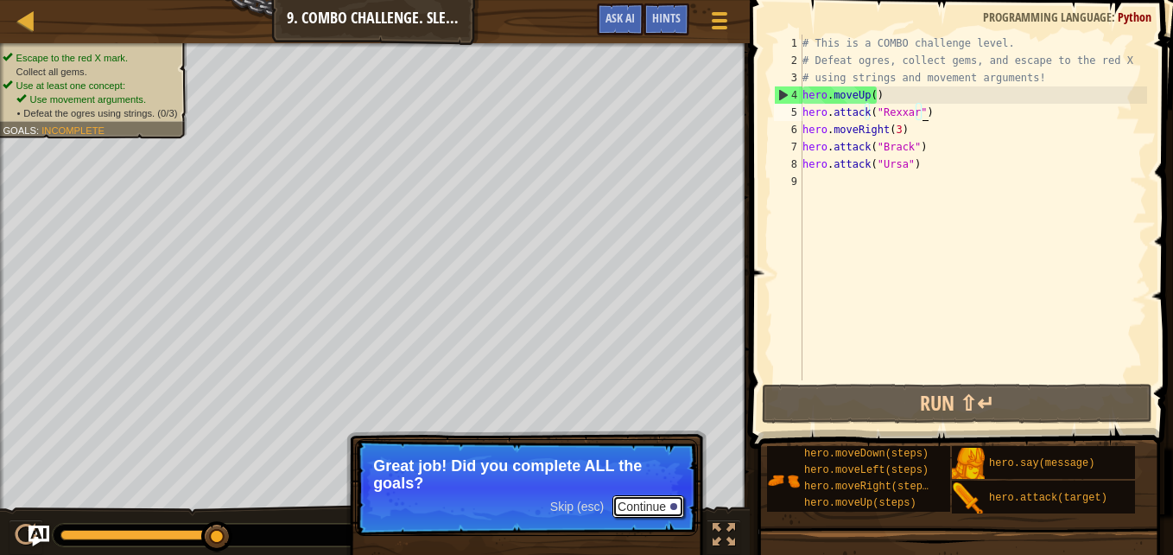
click at [643, 510] on button "Continue" at bounding box center [648, 506] width 72 height 22
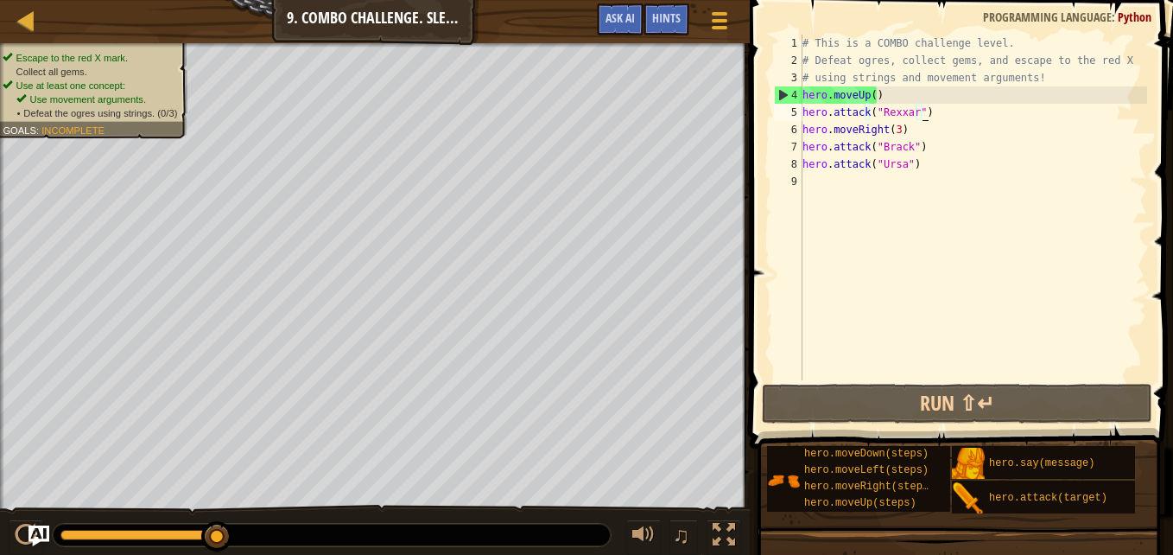
click at [910, 114] on div "# This is a COMBO challenge level. # Defeat [PERSON_NAME], collect gems, and es…" at bounding box center [973, 225] width 348 height 380
click at [938, 117] on div "# This is a COMBO challenge level. # Defeat [PERSON_NAME], collect gems, and es…" at bounding box center [973, 225] width 348 height 380
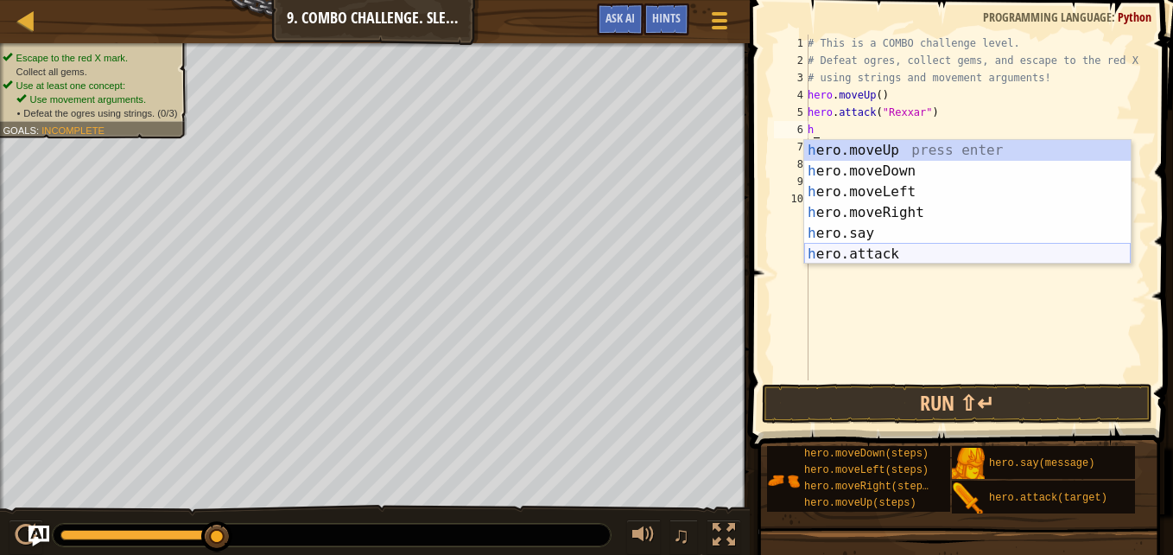
click at [890, 245] on div "h ero.moveUp press enter h ero.moveDown press enter h ero.moveLeft press enter …" at bounding box center [967, 223] width 326 height 166
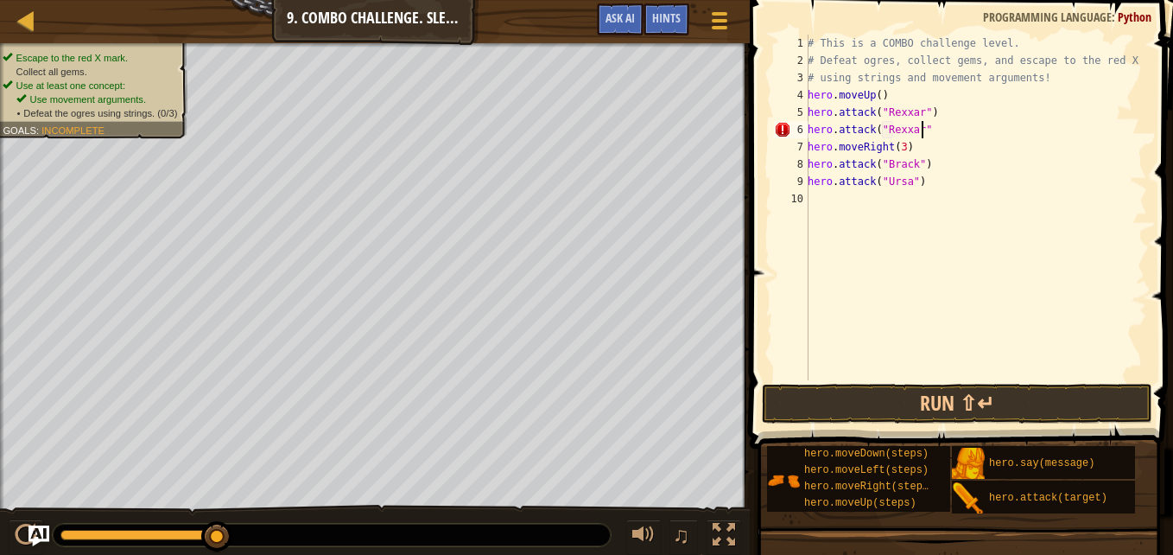
scroll to position [8, 10]
click at [875, 398] on button "Run ⇧↵" at bounding box center [957, 404] width 390 height 40
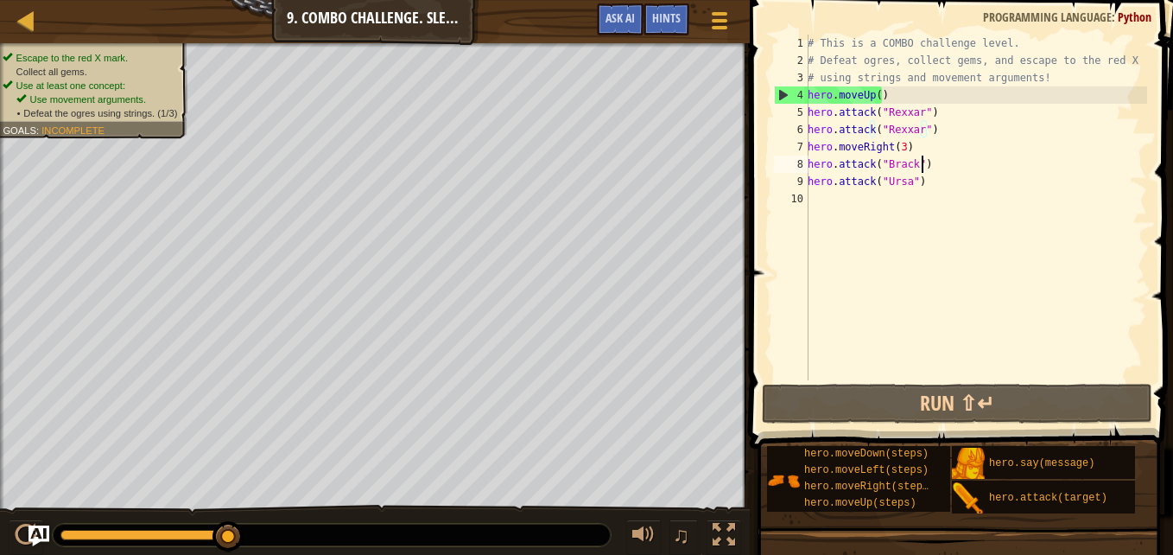
click at [935, 160] on div "# This is a COMBO challenge level. # Defeat [PERSON_NAME], collect gems, and es…" at bounding box center [975, 225] width 343 height 380
click at [903, 153] on div "# This is a COMBO challenge level. # Defeat [PERSON_NAME], collect gems, and es…" at bounding box center [975, 225] width 343 height 380
click at [897, 146] on div "# This is a COMBO challenge level. # Defeat [PERSON_NAME], collect gems, and es…" at bounding box center [975, 225] width 343 height 380
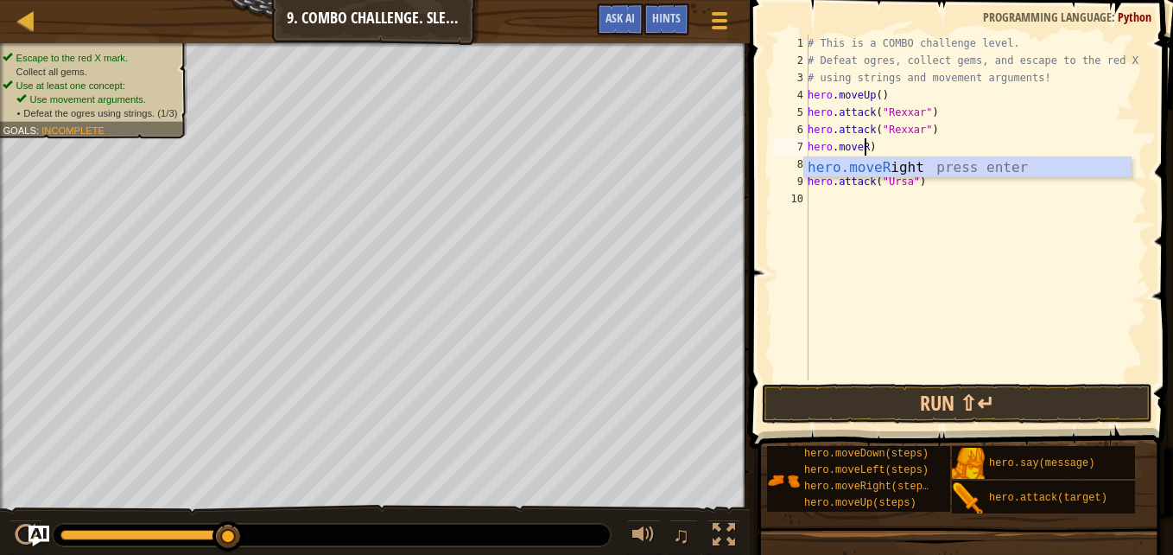
scroll to position [8, 4]
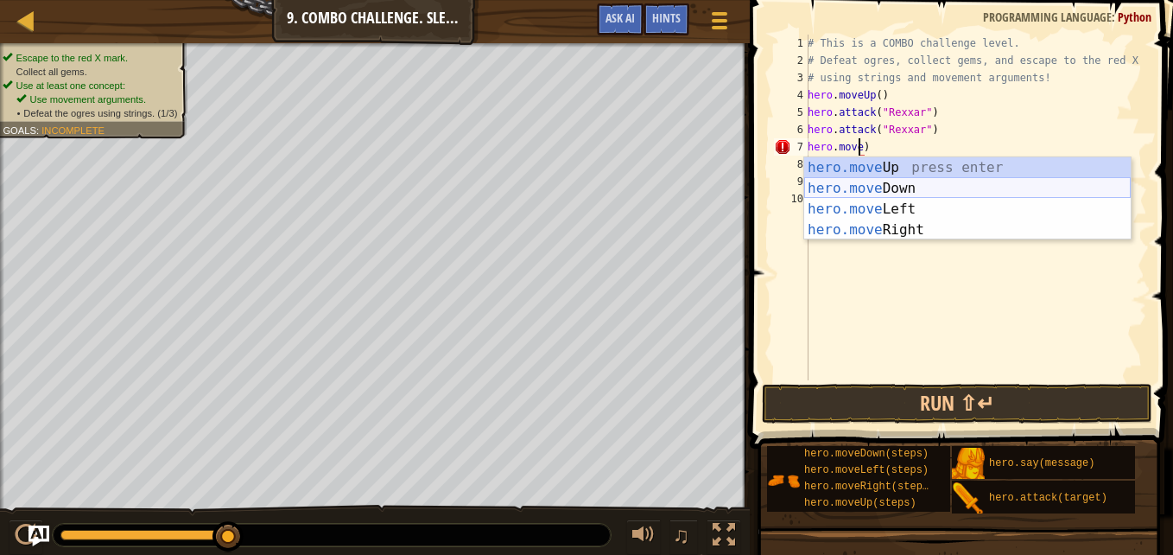
click at [958, 178] on div "hero.move Up press enter hero.move Down press enter hero.move Left press enter …" at bounding box center [967, 219] width 326 height 124
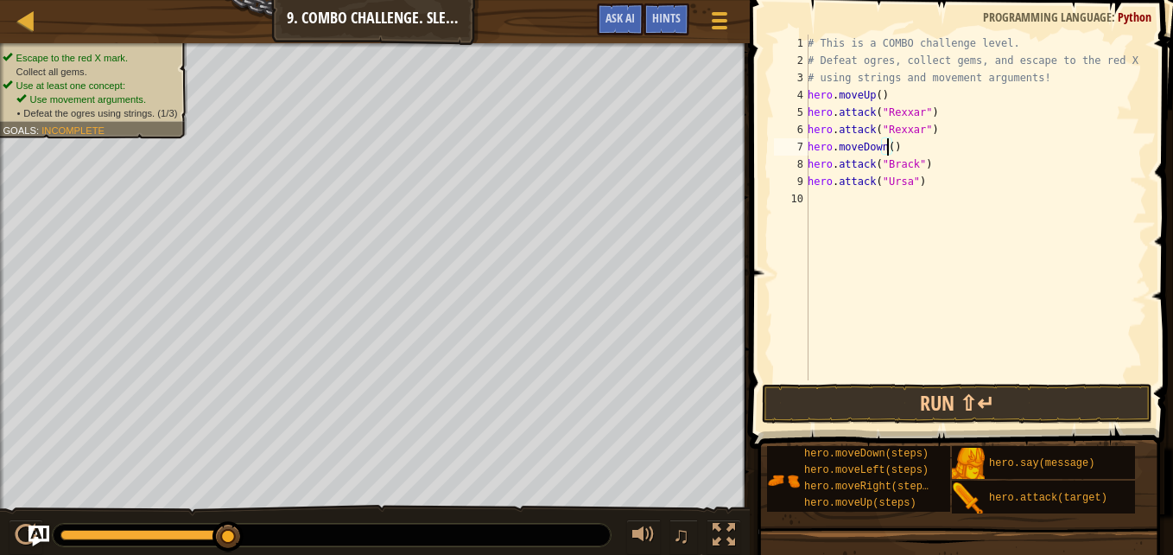
scroll to position [8, 7]
click at [929, 162] on div "# This is a COMBO challenge level. # Defeat [PERSON_NAME], collect gems, and es…" at bounding box center [975, 225] width 343 height 380
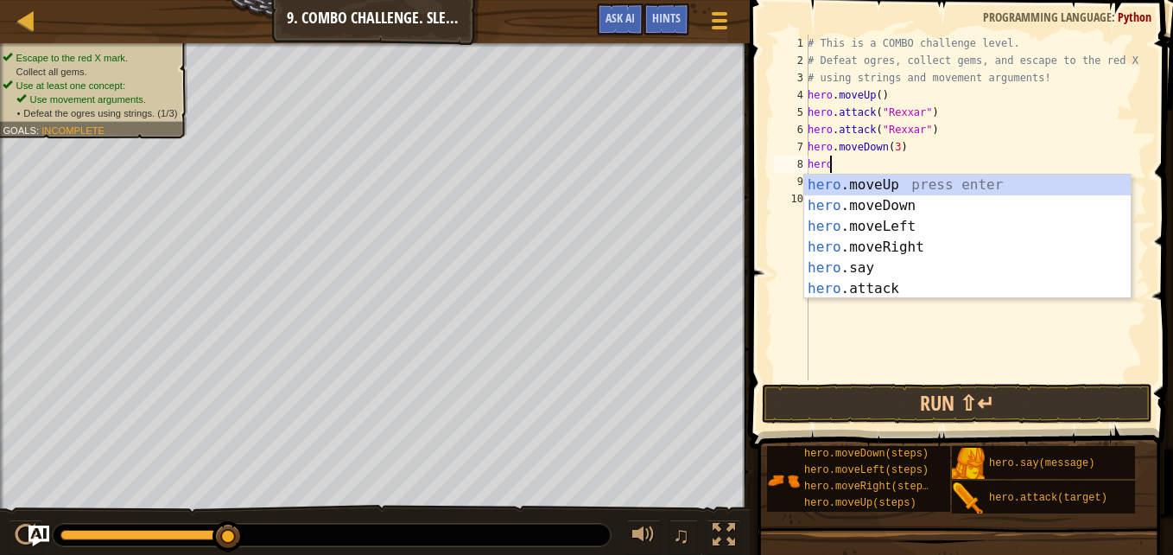
scroll to position [8, 1]
type textarea "he"
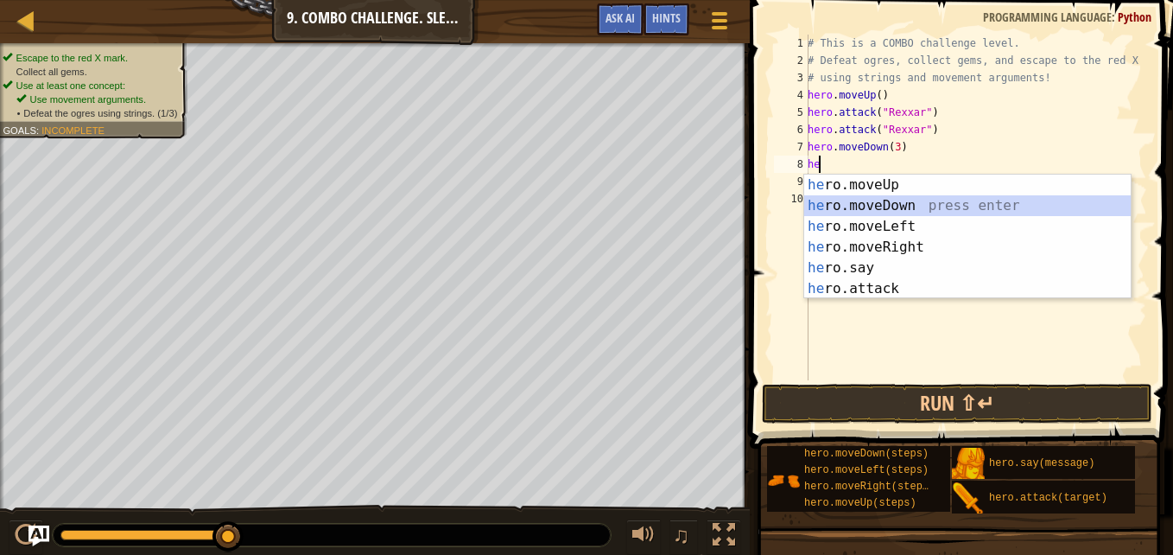
click at [910, 197] on div "he ro.moveUp press enter he ro.moveDown press enter he ro.moveLeft press enter …" at bounding box center [967, 257] width 326 height 166
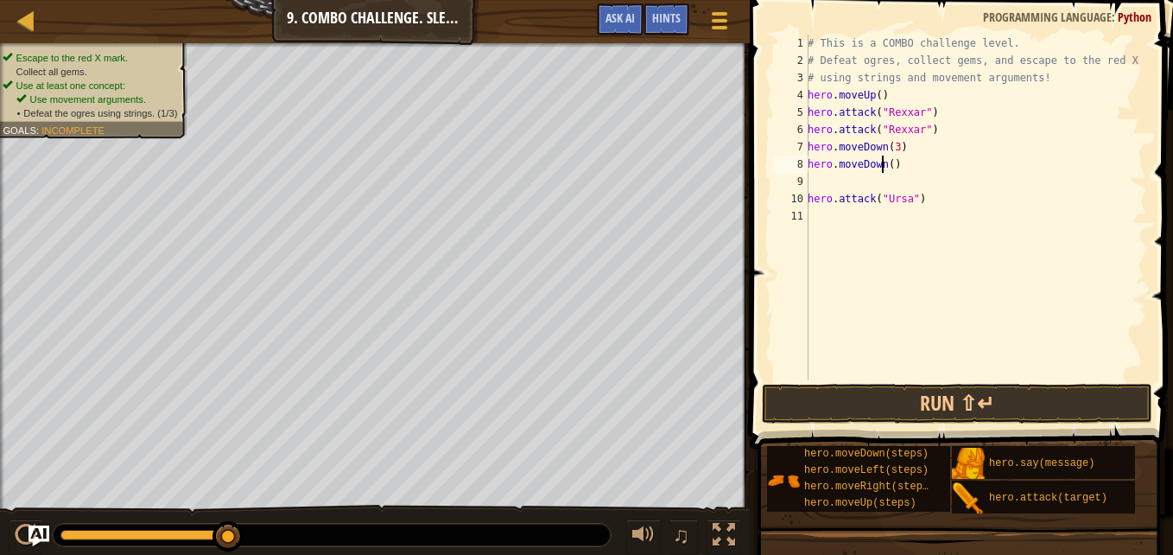
click at [881, 165] on div "# This is a COMBO challenge level. # Defeat [PERSON_NAME], collect gems, and es…" at bounding box center [975, 225] width 343 height 380
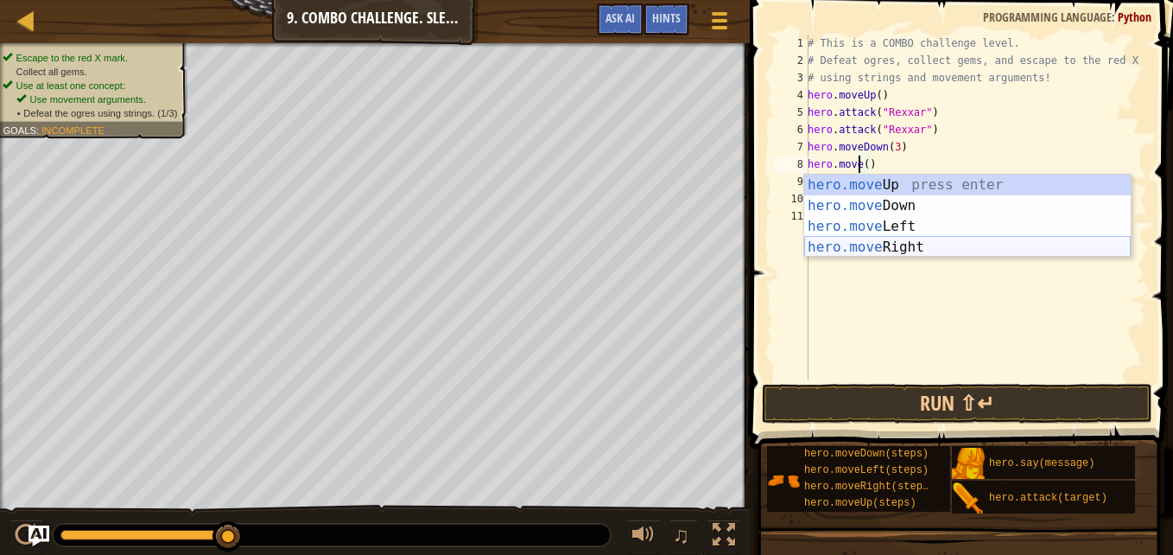
click at [845, 251] on div "hero.move Up press enter hero.move Down press enter hero.move Left press enter …" at bounding box center [967, 236] width 326 height 124
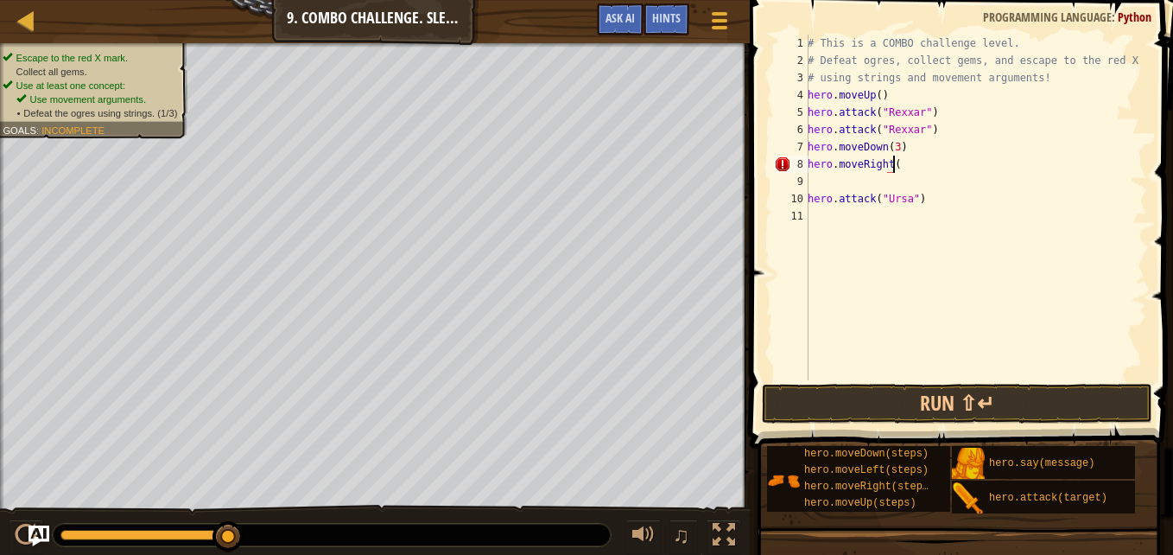
scroll to position [8, 7]
click at [863, 190] on div "# This is a COMBO challenge level. # Defeat [PERSON_NAME], collect gems, and es…" at bounding box center [975, 225] width 343 height 380
type textarea "hero.attack("Ursa")"
click at [854, 181] on div "# This is a COMBO challenge level. # Defeat [PERSON_NAME], collect gems, and es…" at bounding box center [975, 225] width 343 height 380
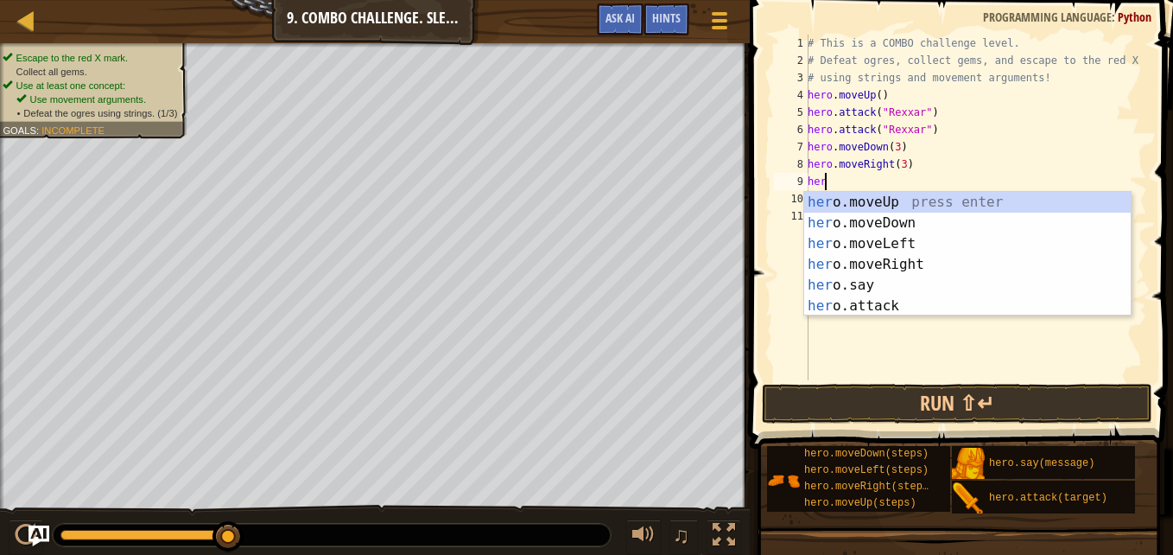
type textarea "hero"
click at [897, 205] on div "hero .moveUp press enter hero .moveDown press enter hero .moveLeft press enter …" at bounding box center [967, 275] width 326 height 166
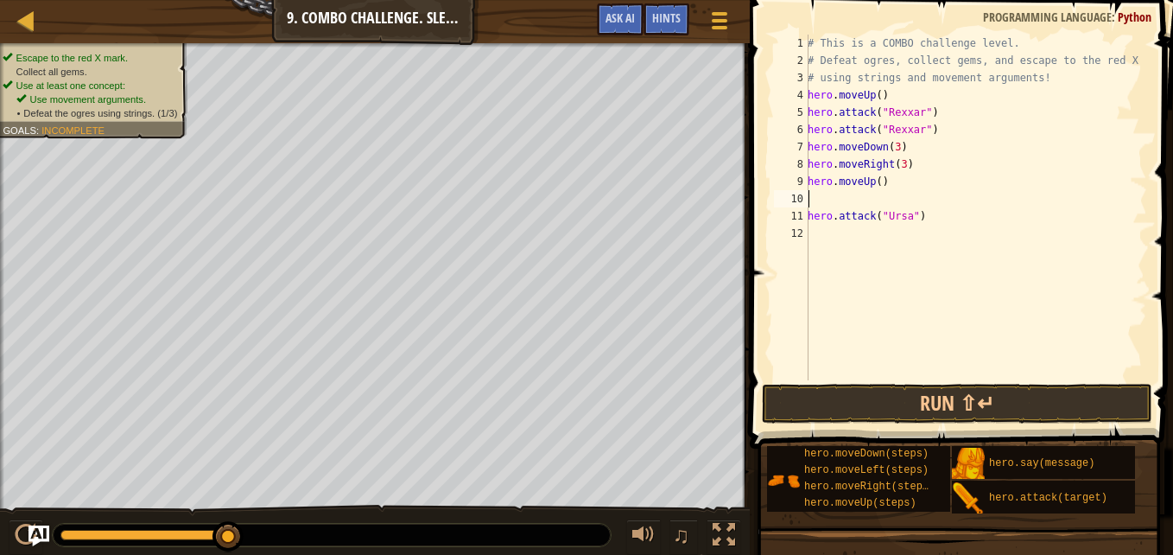
scroll to position [8, 0]
click at [904, 234] on div "# This is a COMBO challenge level. # Defeat [PERSON_NAME], collect gems, and es…" at bounding box center [975, 225] width 343 height 380
click at [930, 220] on div "# This is a COMBO challenge level. # Defeat [PERSON_NAME], collect gems, and es…" at bounding box center [975, 225] width 343 height 380
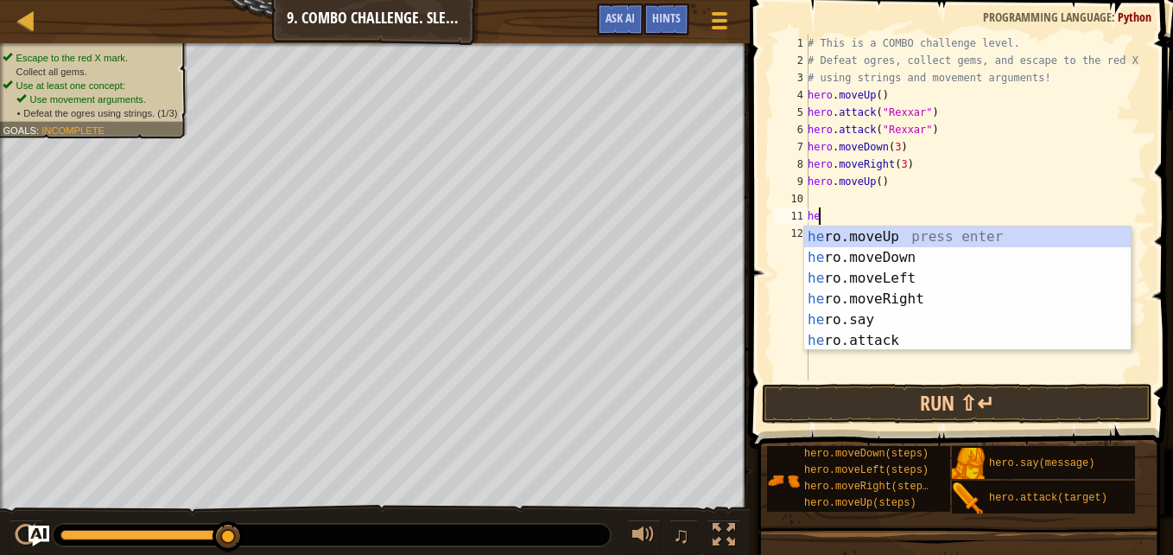
type textarea "h"
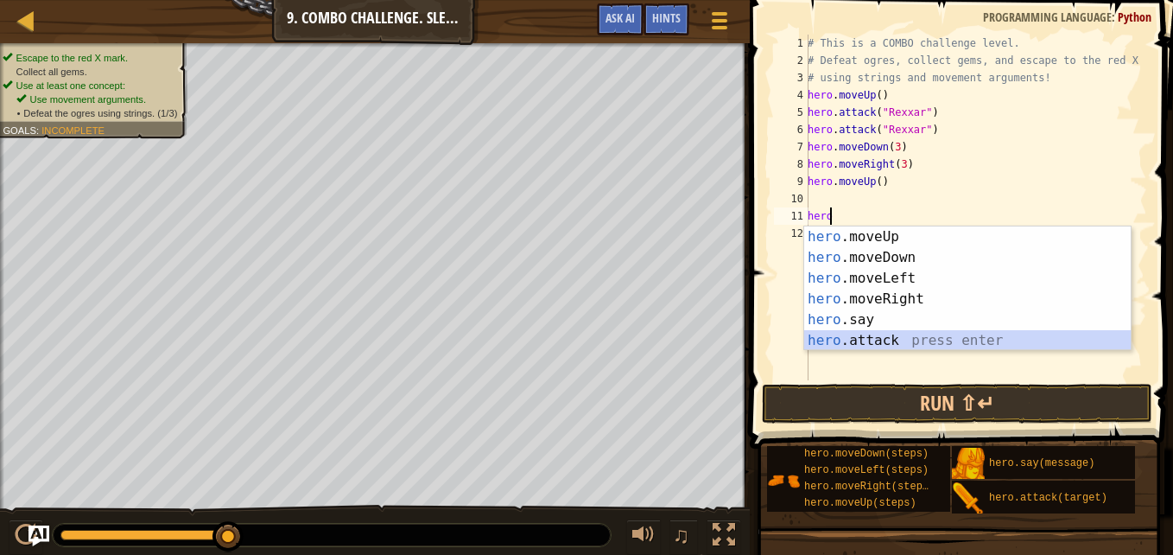
click at [882, 336] on div "hero .moveUp press enter hero .moveDown press enter hero .moveLeft press enter …" at bounding box center [967, 309] width 326 height 166
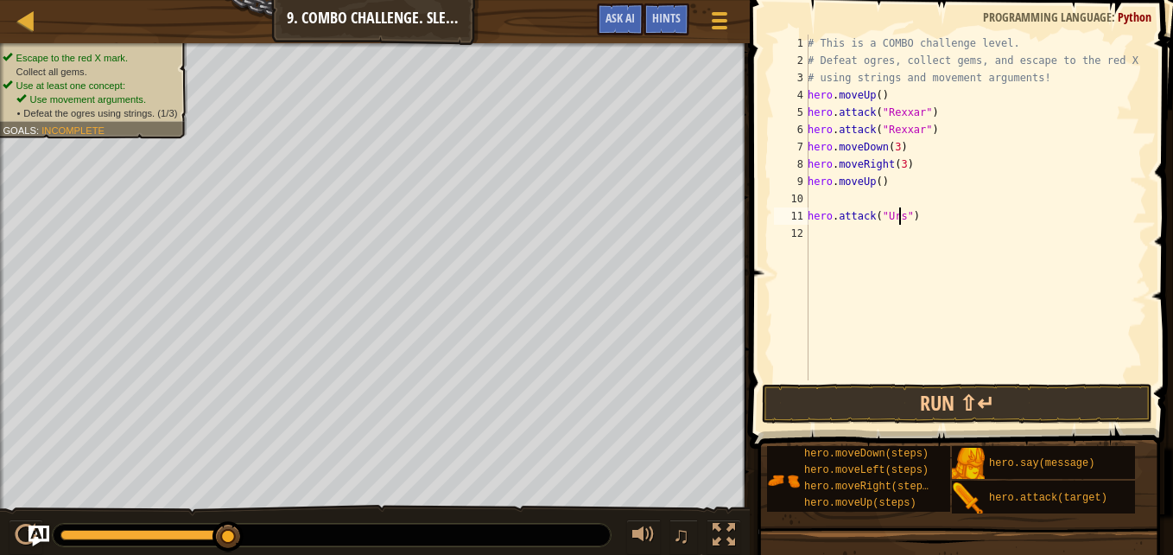
scroll to position [8, 8]
type textarea "hero.attack("Ursa")"
click at [872, 190] on div "# This is a COMBO challenge level. # Defeat [PERSON_NAME], collect gems, and es…" at bounding box center [975, 225] width 343 height 380
click at [878, 236] on div "# This is a COMBO challenge level. # Defeat [PERSON_NAME], collect gems, and es…" at bounding box center [975, 225] width 343 height 380
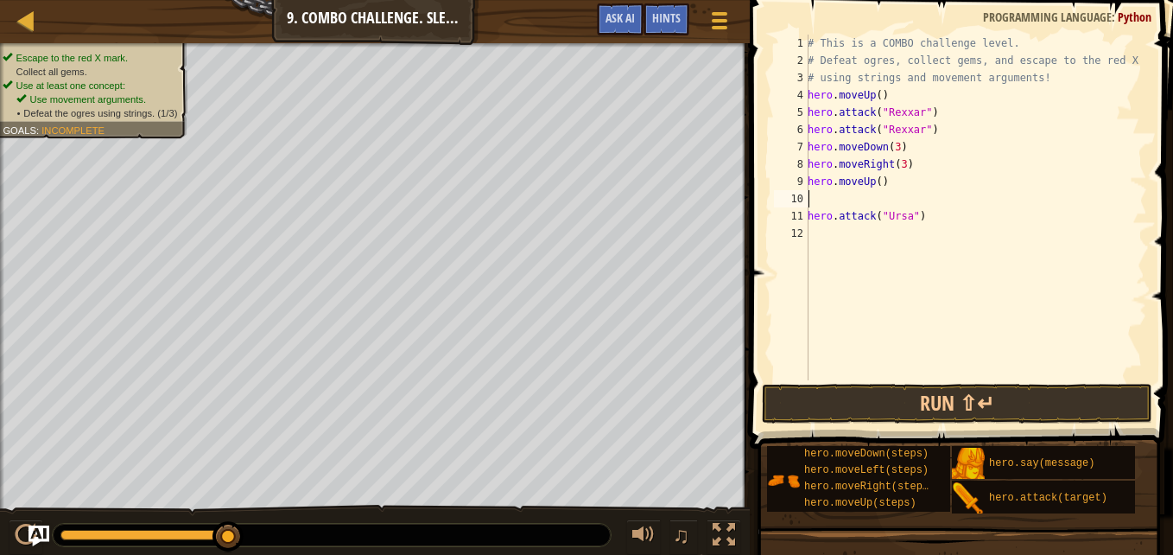
click at [883, 193] on div "# This is a COMBO challenge level. # Defeat [PERSON_NAME], collect gems, and es…" at bounding box center [975, 225] width 343 height 380
click at [854, 199] on div "# This is a COMBO challenge level. # Defeat [PERSON_NAME], collect gems, and es…" at bounding box center [975, 225] width 343 height 380
click at [896, 241] on div "# This is a COMBO challenge level. # Defeat [PERSON_NAME], collect gems, and es…" at bounding box center [975, 225] width 343 height 380
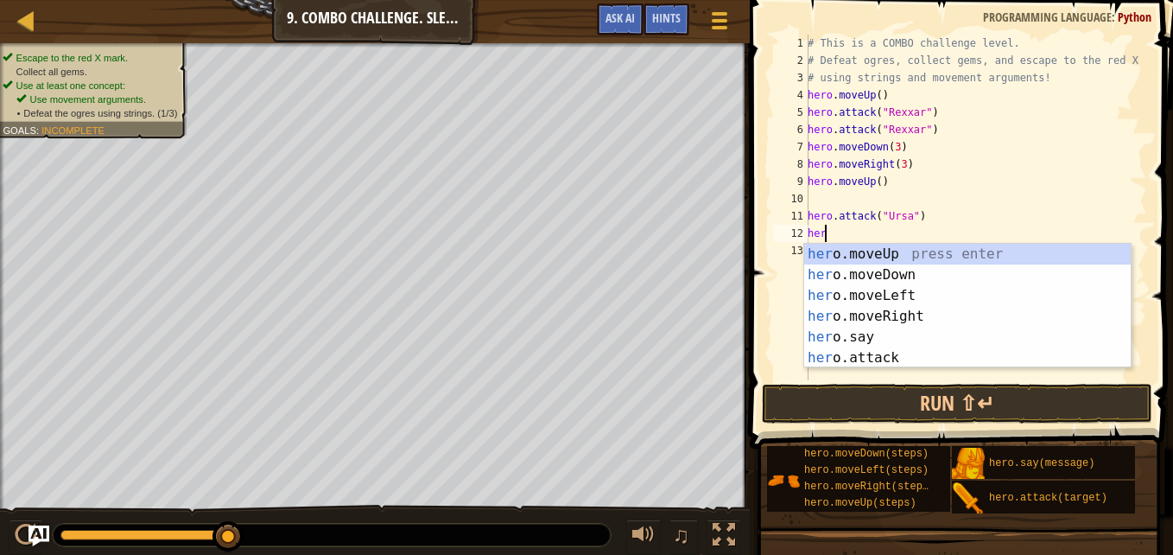
scroll to position [8, 1]
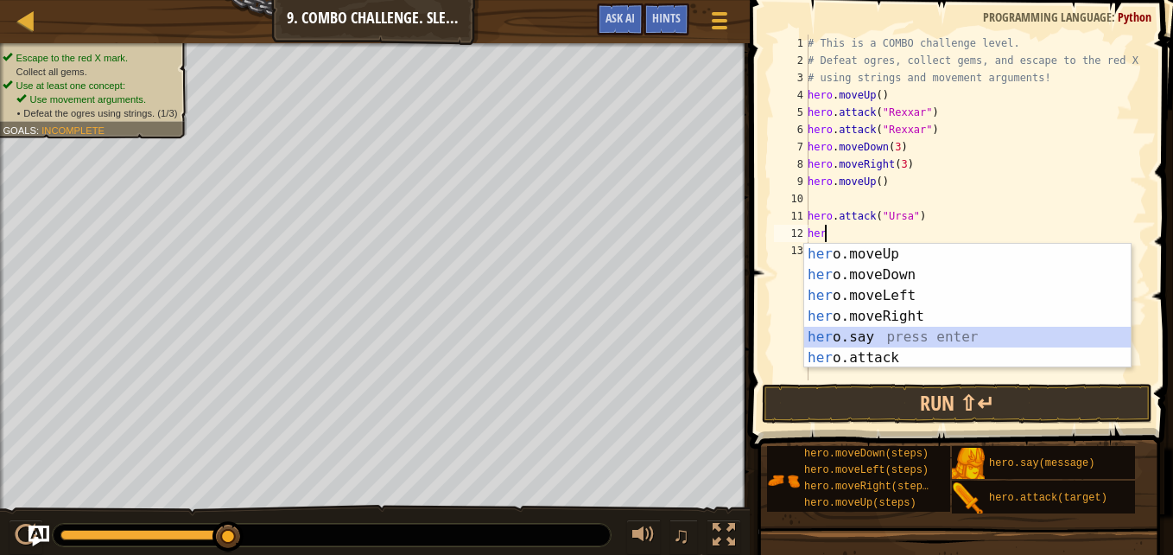
click at [855, 346] on div "her o.moveUp press enter her o.moveDown press enter her o.moveLeft press enter …" at bounding box center [967, 327] width 326 height 166
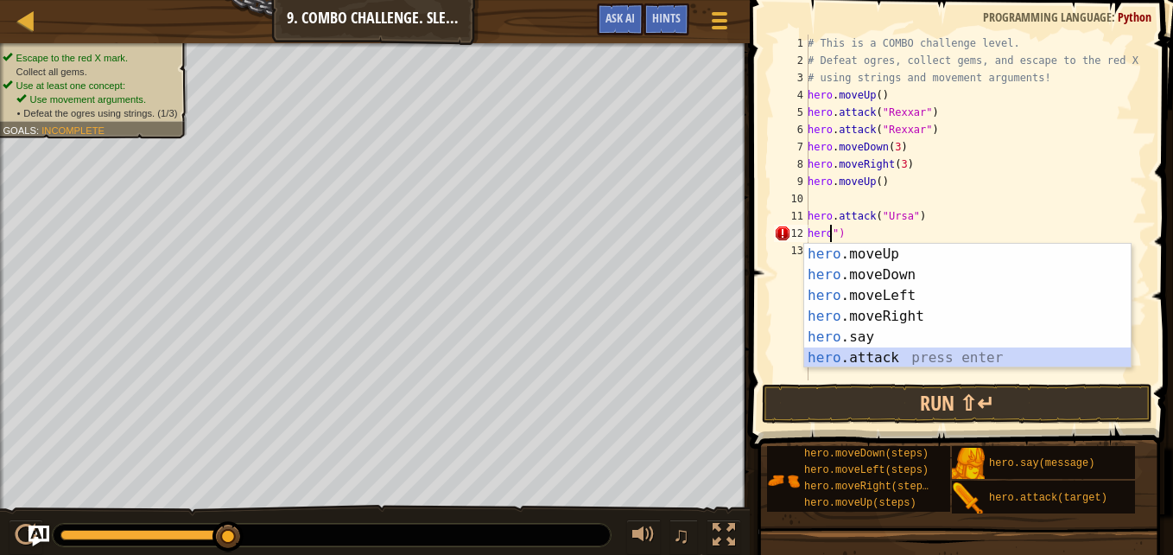
click at [827, 355] on div "hero .moveUp press enter hero .moveDown press enter hero .moveLeft press enter …" at bounding box center [967, 327] width 326 height 166
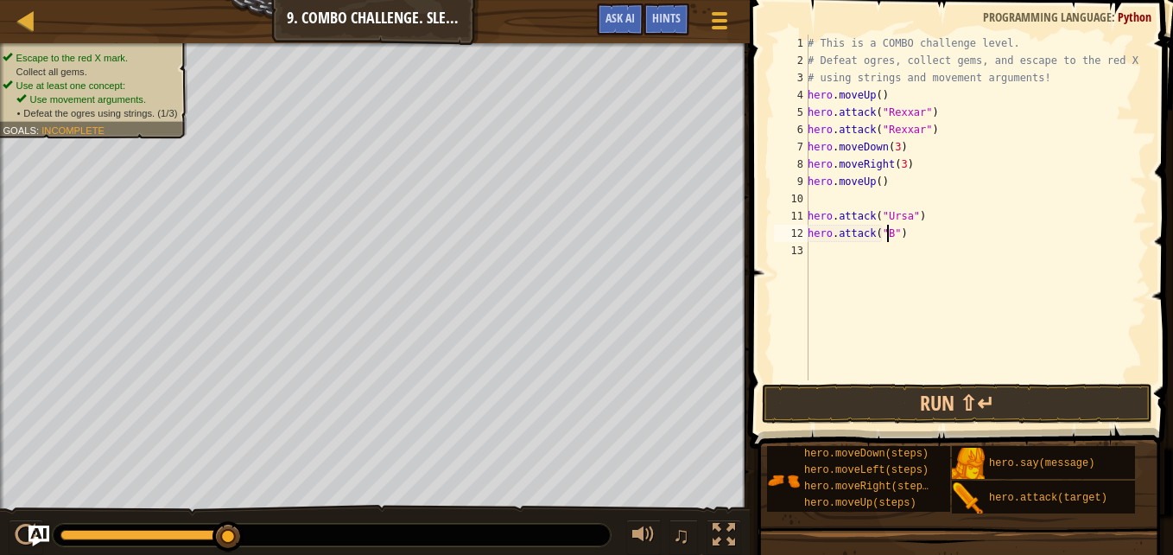
scroll to position [8, 7]
type textarea "hero.attack("Brack")"
click at [885, 249] on div "# This is a COMBO challenge level. # Defeat [PERSON_NAME], collect gems, and es…" at bounding box center [975, 225] width 343 height 380
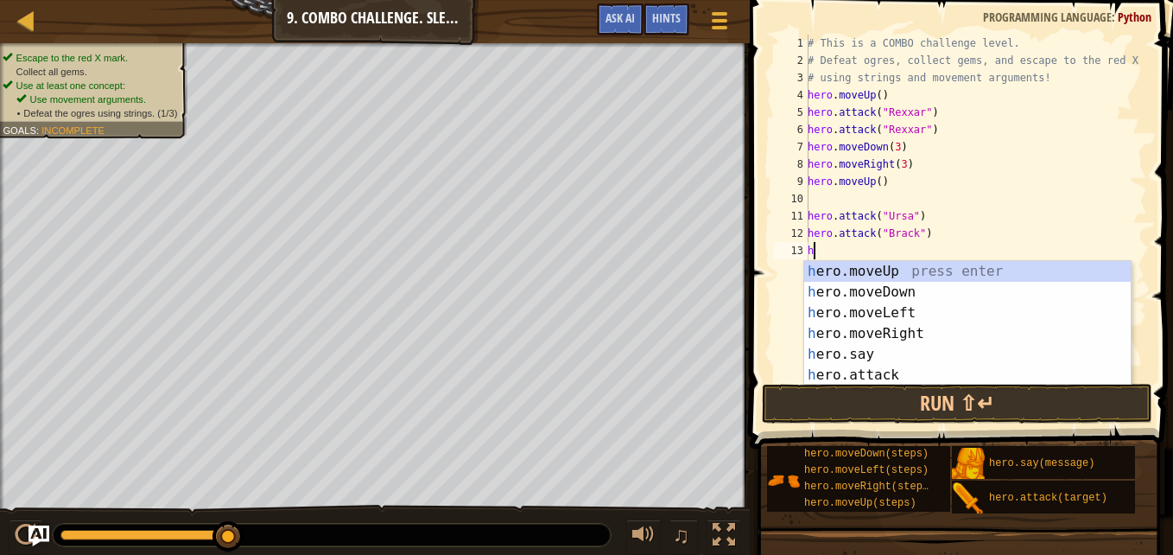
type textarea "he"
click at [868, 275] on div "he ro.moveUp press enter he ro.moveDown press enter he ro.moveLeft press enter …" at bounding box center [967, 344] width 326 height 166
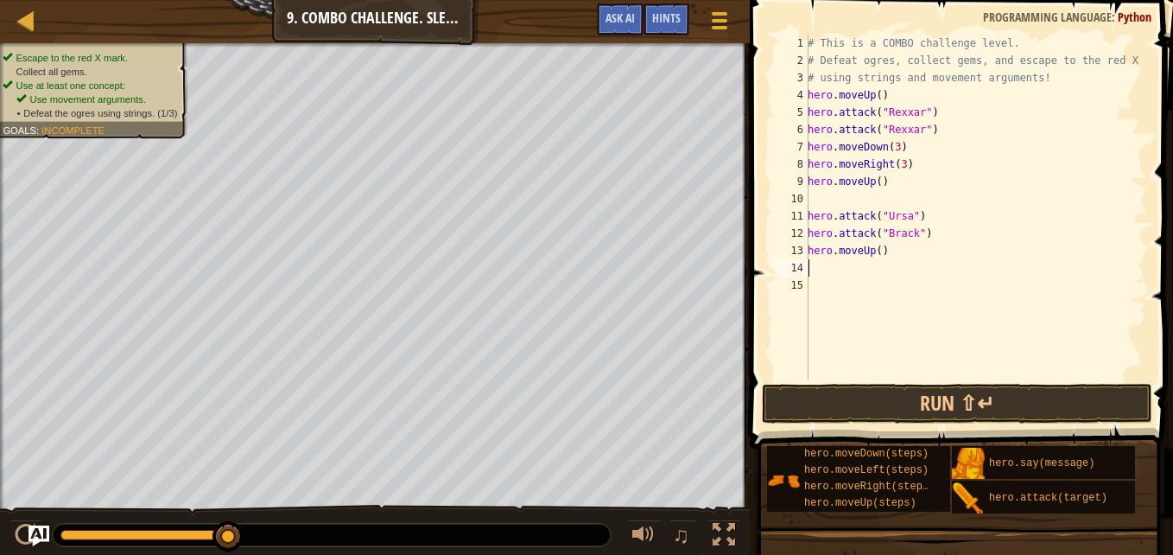
type textarea "h"
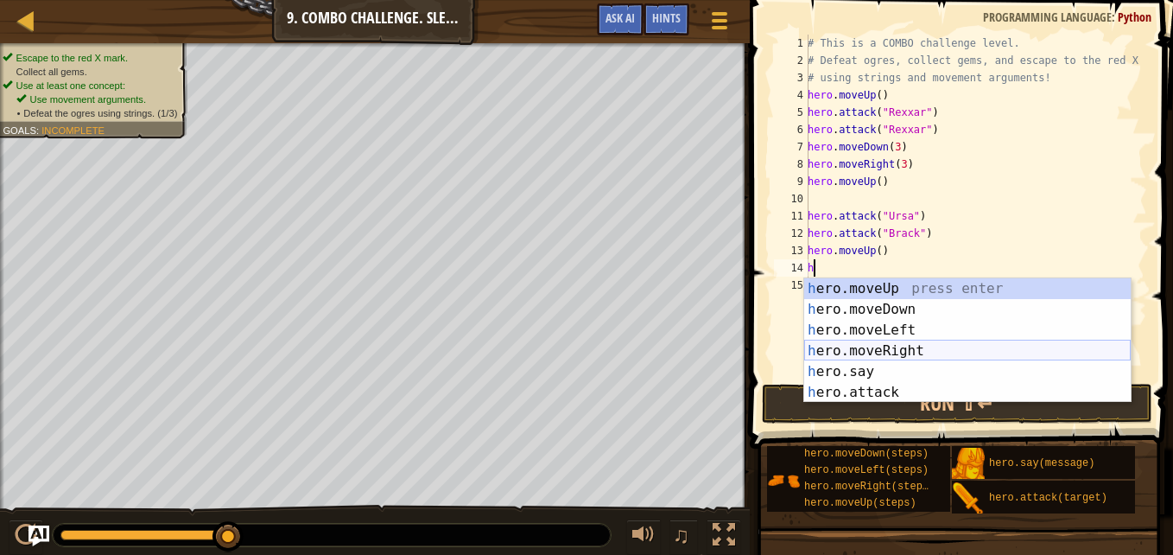
click at [903, 340] on div "h ero.moveUp press enter h ero.moveDown press enter h ero.moveLeft press enter …" at bounding box center [967, 361] width 326 height 166
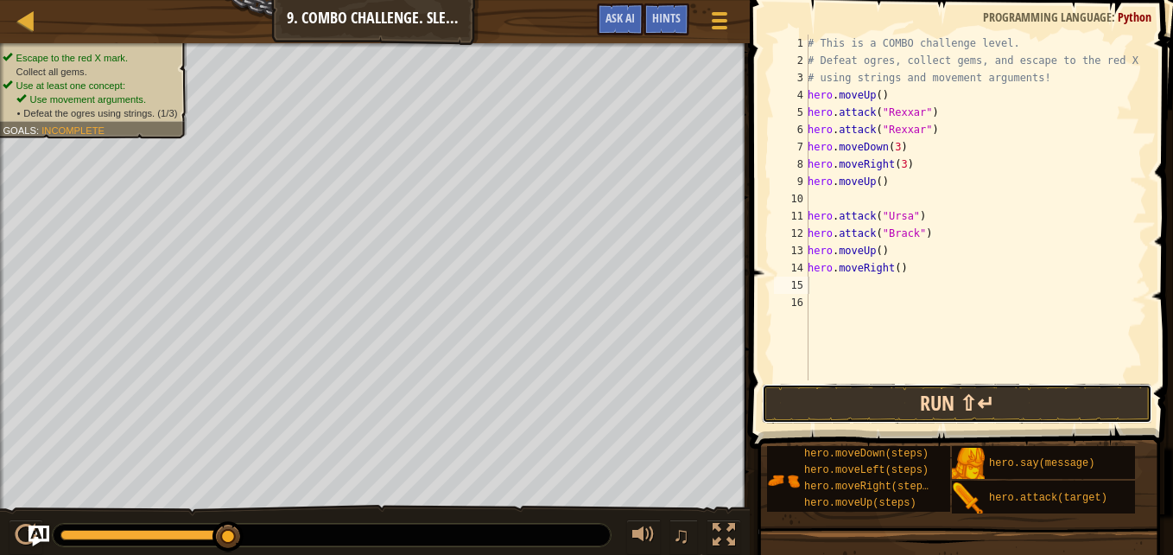
click at [922, 403] on button "Run ⇧↵" at bounding box center [957, 404] width 390 height 40
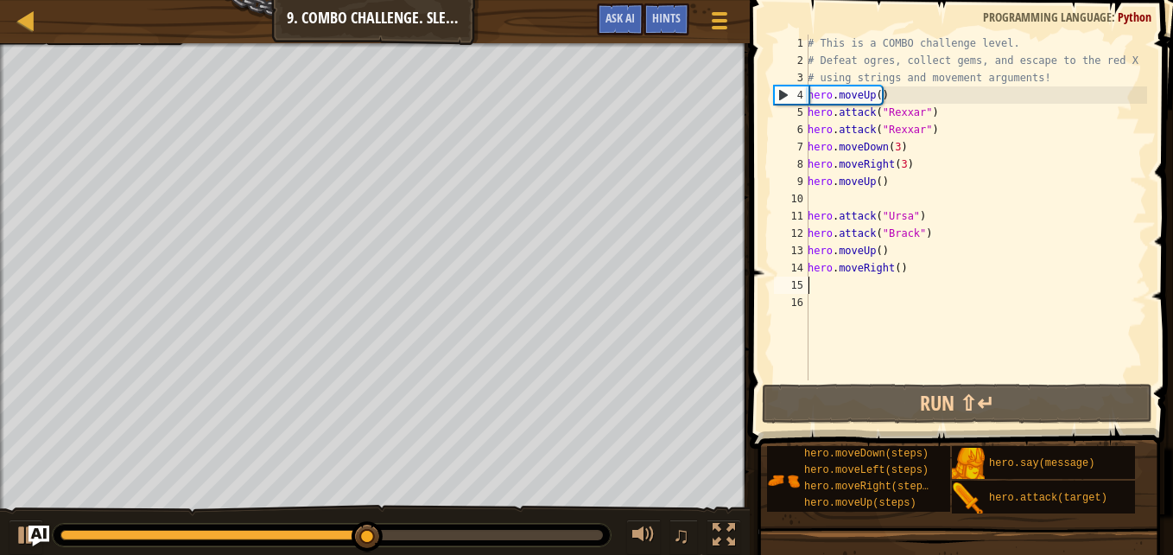
click at [901, 163] on div "# This is a COMBO challenge level. # Defeat [PERSON_NAME], collect gems, and es…" at bounding box center [975, 225] width 343 height 380
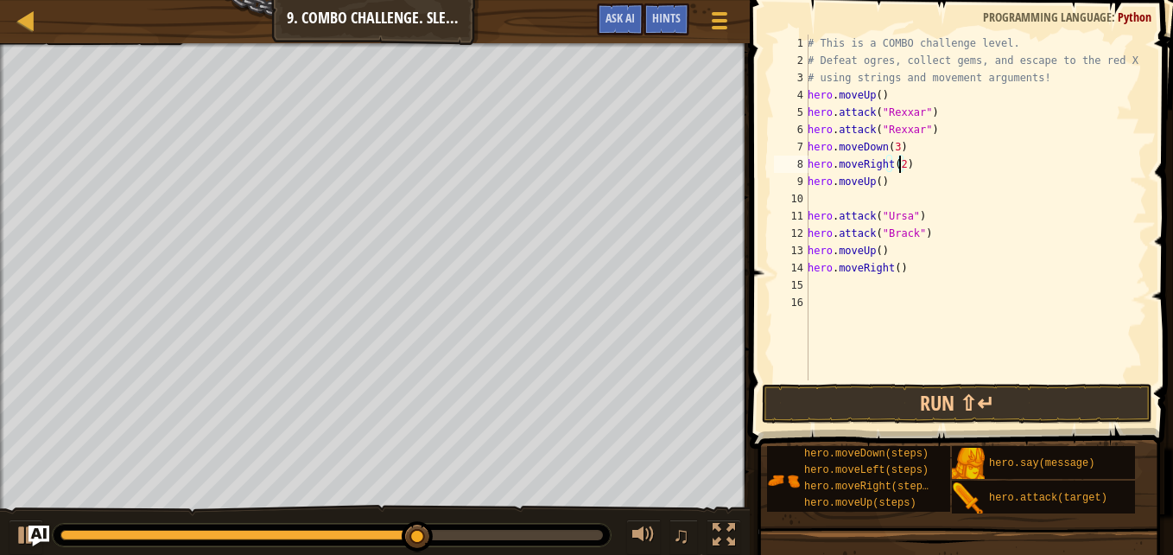
click at [894, 147] on div "# This is a COMBO challenge level. # Defeat [PERSON_NAME], collect gems, and es…" at bounding box center [975, 225] width 343 height 380
click at [859, 390] on button "Run ⇧↵" at bounding box center [957, 404] width 390 height 40
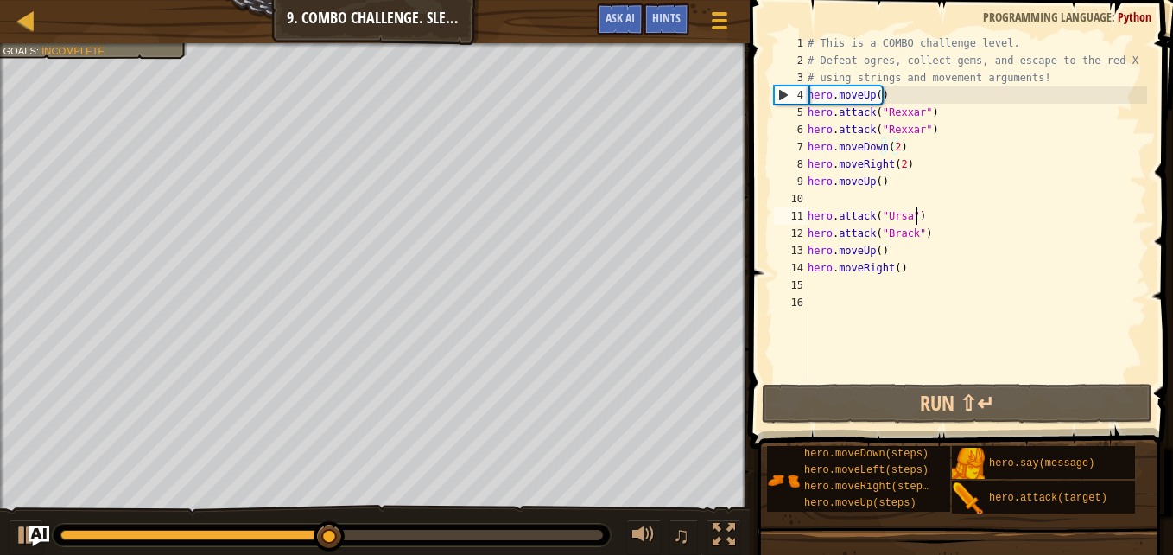
click at [923, 211] on div "# This is a COMBO challenge level. # Defeat [PERSON_NAME], collect gems, and es…" at bounding box center [975, 225] width 343 height 380
type textarea "hero.attack("Ursa")"
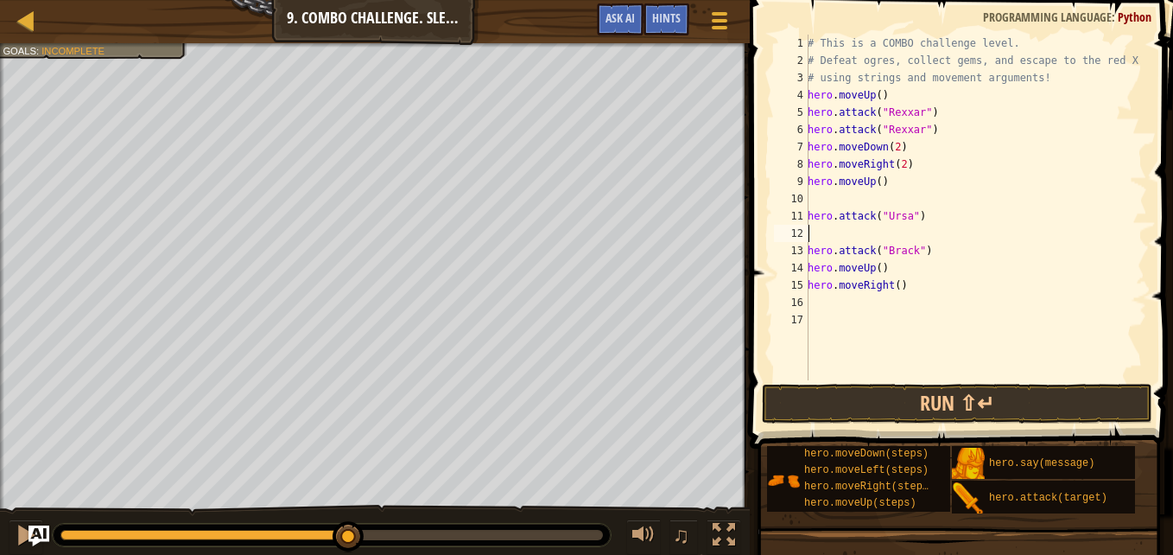
type textarea "j"
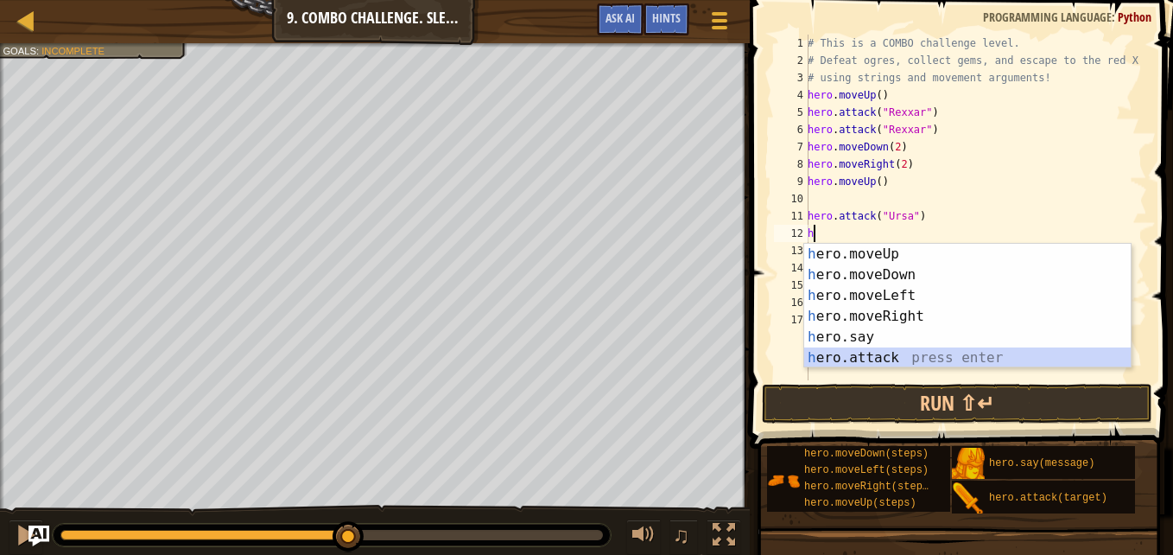
click at [881, 347] on div "h ero.moveUp press enter h ero.moveDown press enter h ero.moveLeft press enter …" at bounding box center [967, 327] width 326 height 166
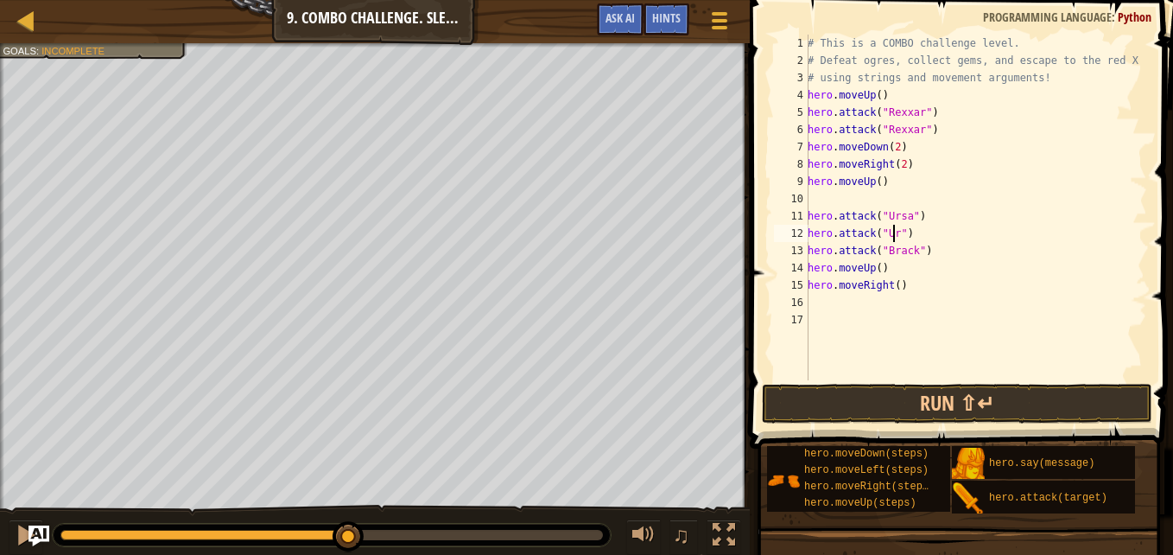
scroll to position [8, 8]
click at [881, 262] on div "# This is a COMBO challenge level. # Defeat [PERSON_NAME], collect gems, and es…" at bounding box center [975, 225] width 343 height 380
click at [926, 250] on div "# This is a COMBO challenge level. # Defeat [PERSON_NAME], collect gems, and es…" at bounding box center [975, 225] width 343 height 380
type textarea "hero.attack("Brack")"
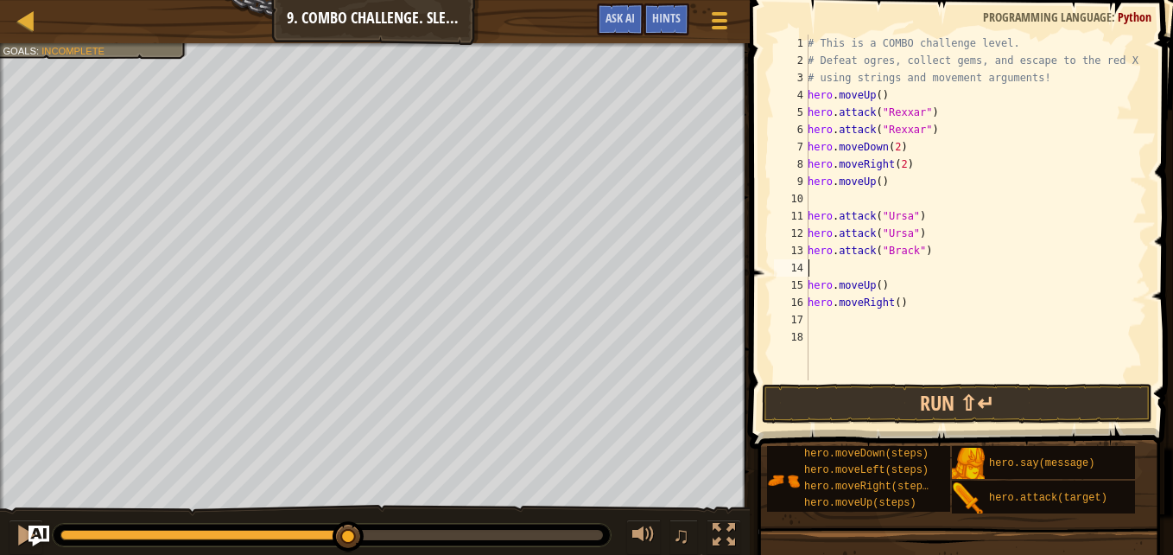
scroll to position [8, 0]
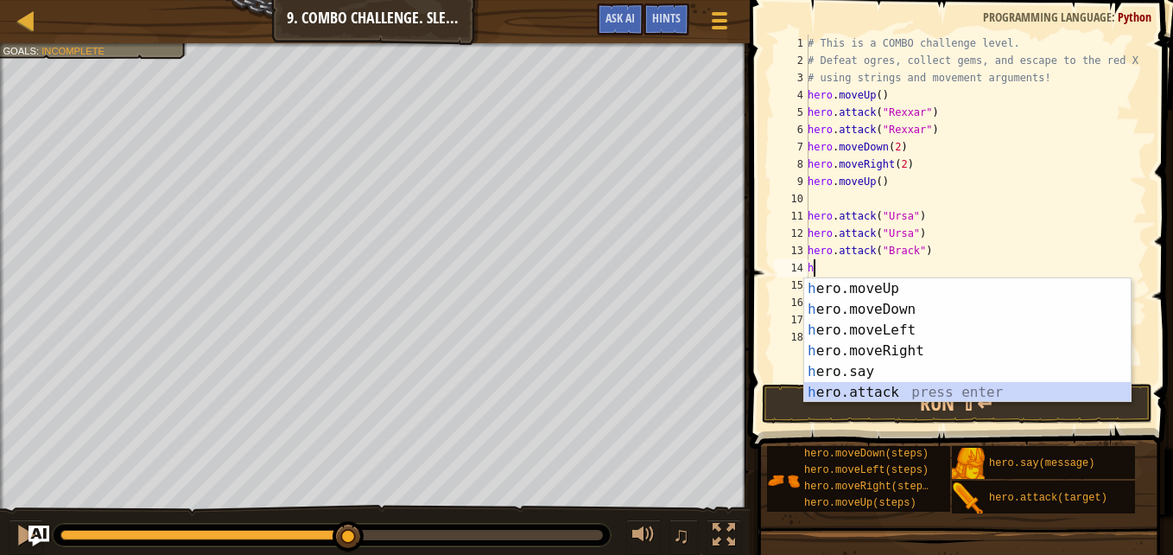
click at [867, 389] on div "h ero.moveUp press enter h ero.moveDown press enter h ero.moveLeft press enter …" at bounding box center [967, 361] width 326 height 166
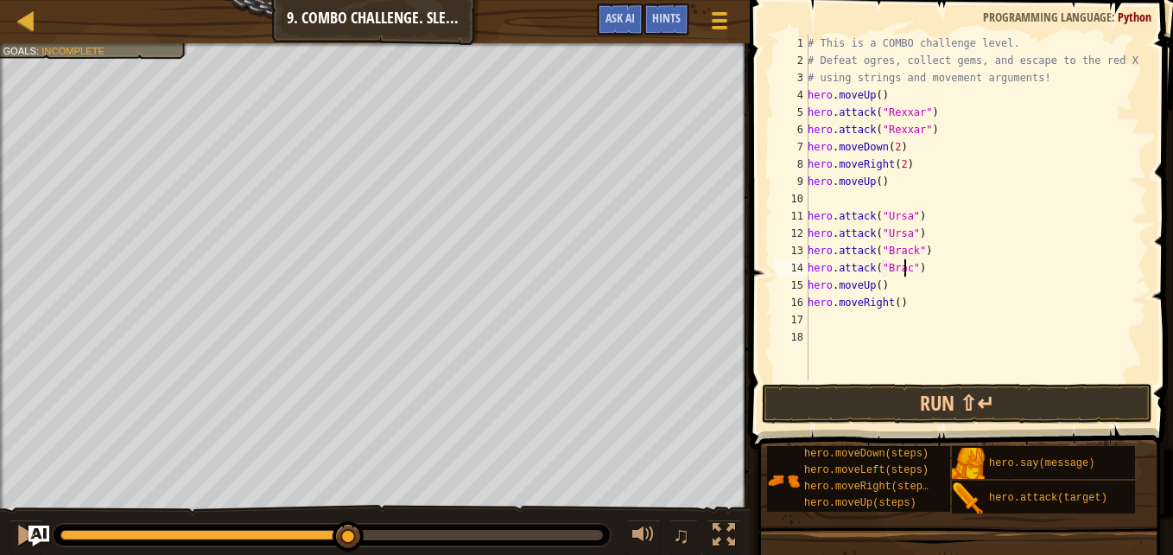
scroll to position [8, 9]
click at [922, 396] on button "Run ⇧↵" at bounding box center [957, 404] width 390 height 40
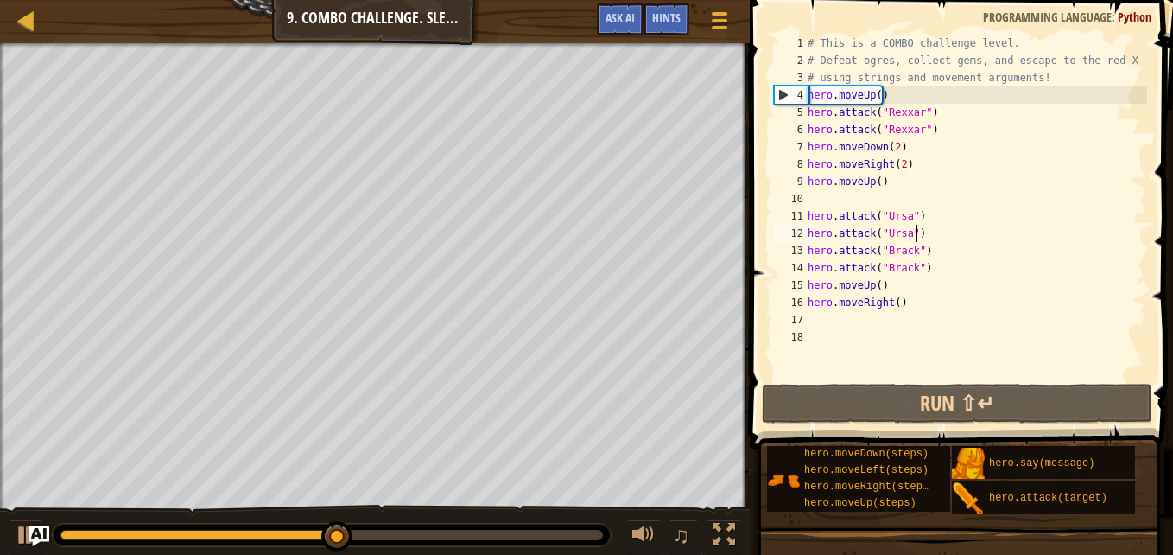
click at [922, 231] on div "# This is a COMBO challenge level. # Defeat [PERSON_NAME], collect gems, and es…" at bounding box center [975, 225] width 343 height 380
click at [890, 285] on div "# This is a COMBO challenge level. # Defeat [PERSON_NAME], collect gems, and es…" at bounding box center [975, 225] width 343 height 380
click at [922, 303] on div "# This is a COMBO challenge level. # Defeat [PERSON_NAME], collect gems, and es…" at bounding box center [975, 225] width 343 height 380
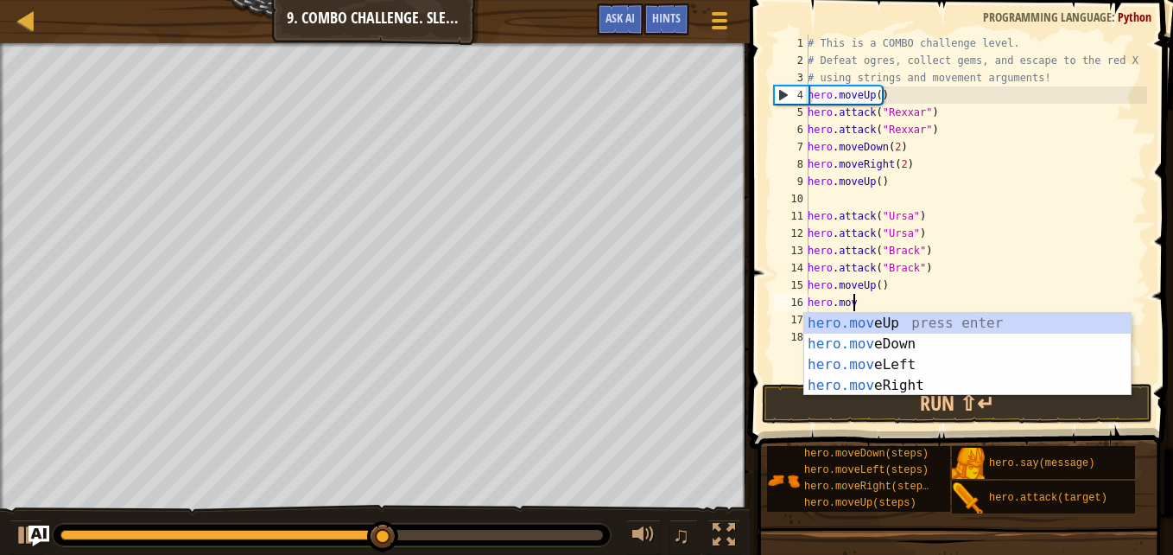
scroll to position [8, 0]
type textarea "h"
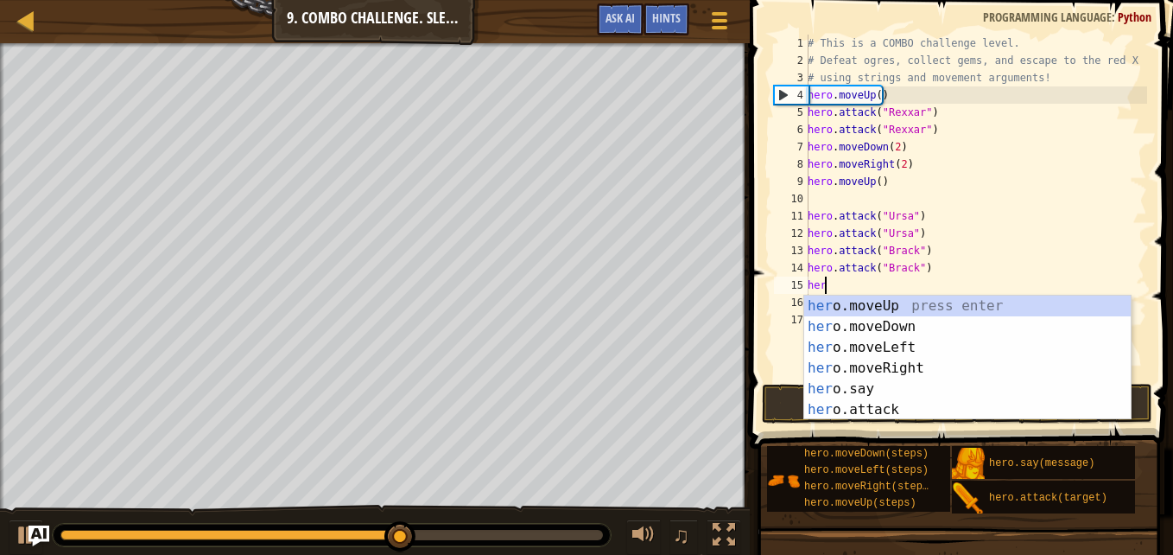
type textarea "h"
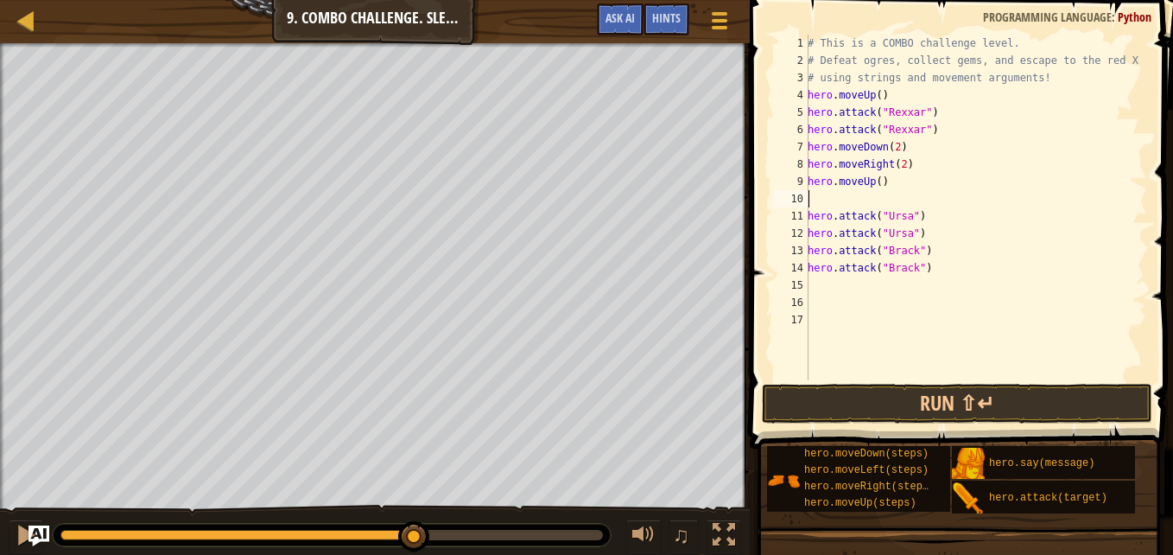
click at [837, 192] on div "# This is a COMBO challenge level. # Defeat [PERSON_NAME], collect gems, and es…" at bounding box center [975, 225] width 343 height 380
click at [922, 234] on div "# This is a COMBO challenge level. # Defeat [PERSON_NAME], collect gems, and es…" at bounding box center [975, 225] width 343 height 380
type textarea "hero.attack("Ursa")"
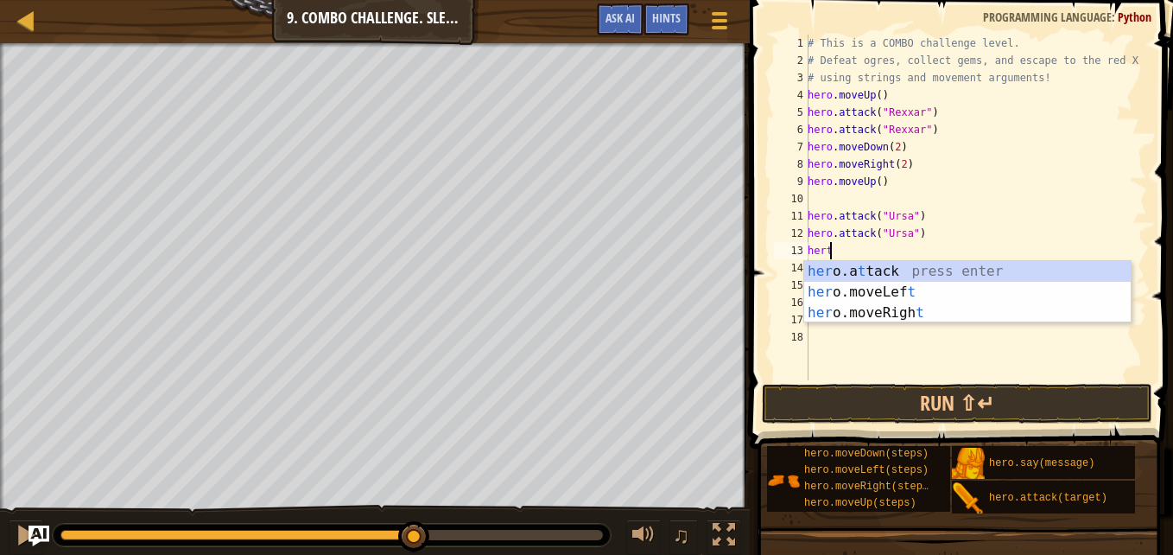
scroll to position [8, 1]
type textarea "her"
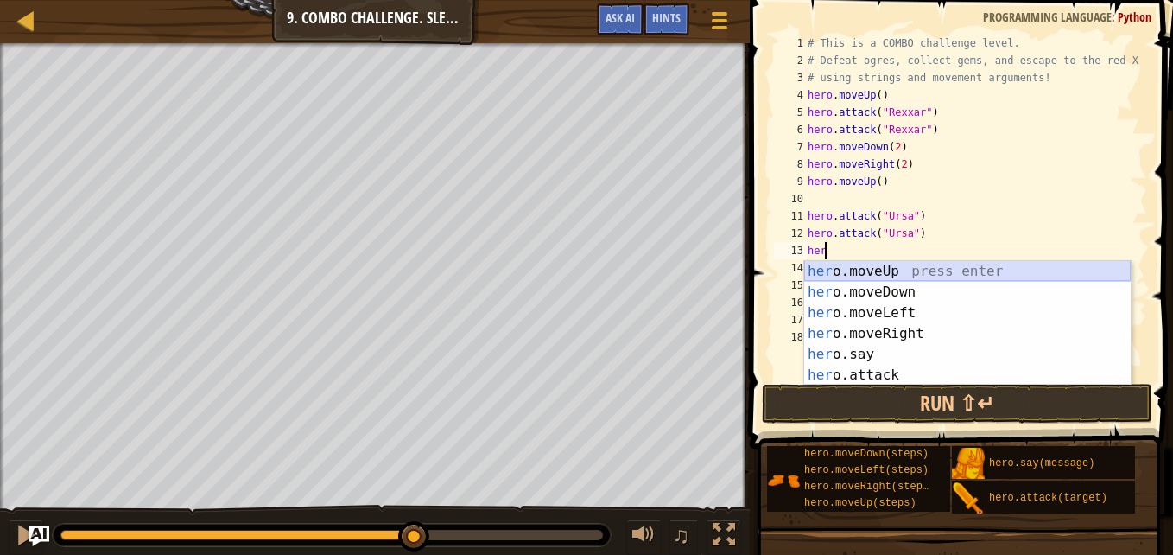
click at [855, 269] on div "her o.moveUp press enter her o.moveDown press enter her o.moveLeft press enter …" at bounding box center [967, 344] width 326 height 166
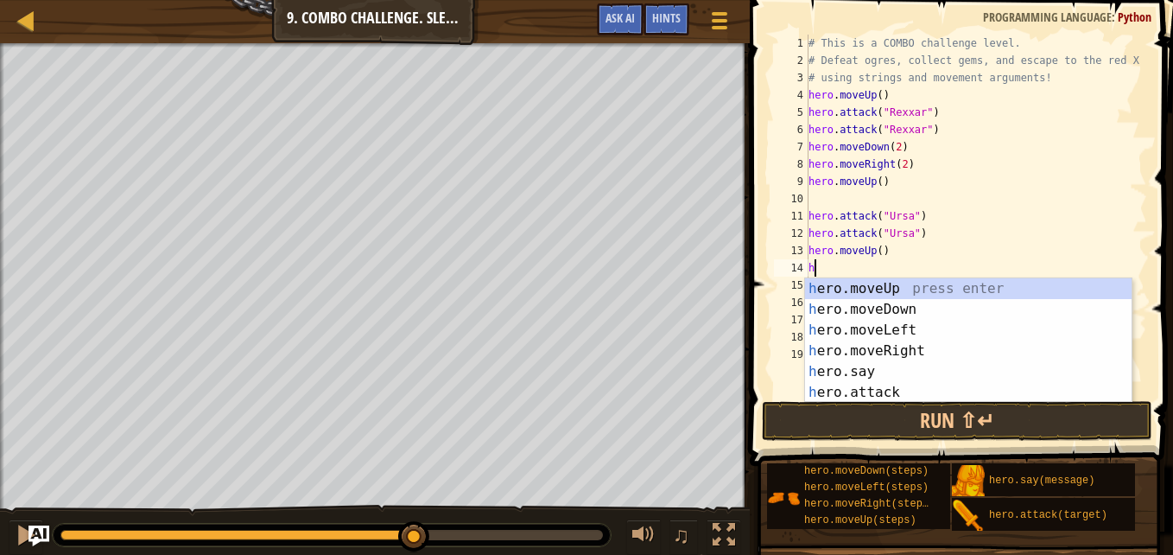
type textarea "he"
click at [852, 333] on div "he ro.moveUp press enter he ro.moveDown press enter he ro.moveLeft press enter …" at bounding box center [968, 361] width 326 height 166
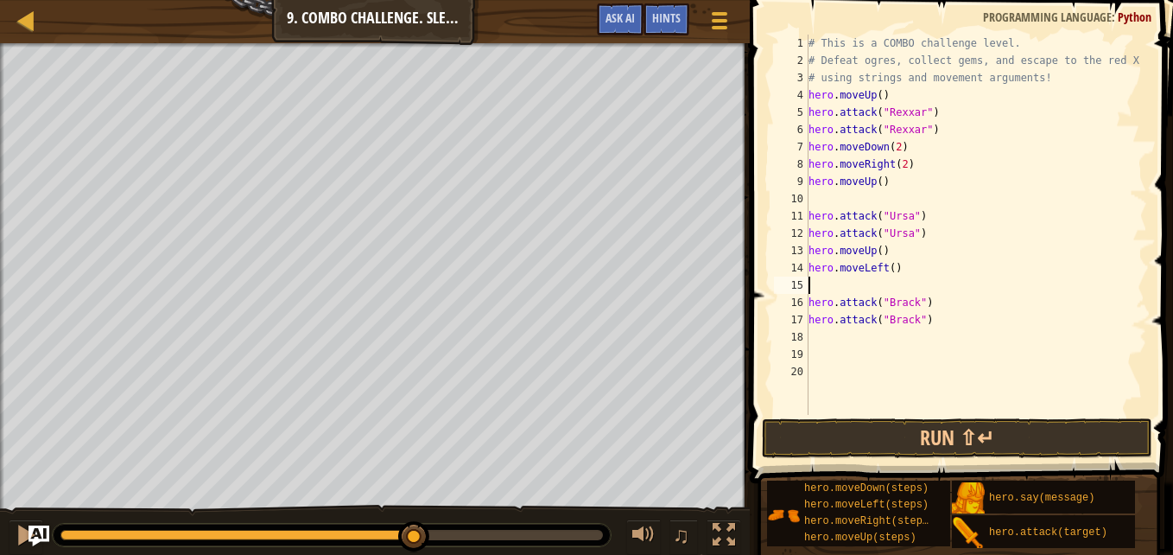
click at [880, 339] on div "# This is a COMBO challenge level. # Defeat [PERSON_NAME], collect gems, and es…" at bounding box center [976, 242] width 342 height 415
type textarea "h"
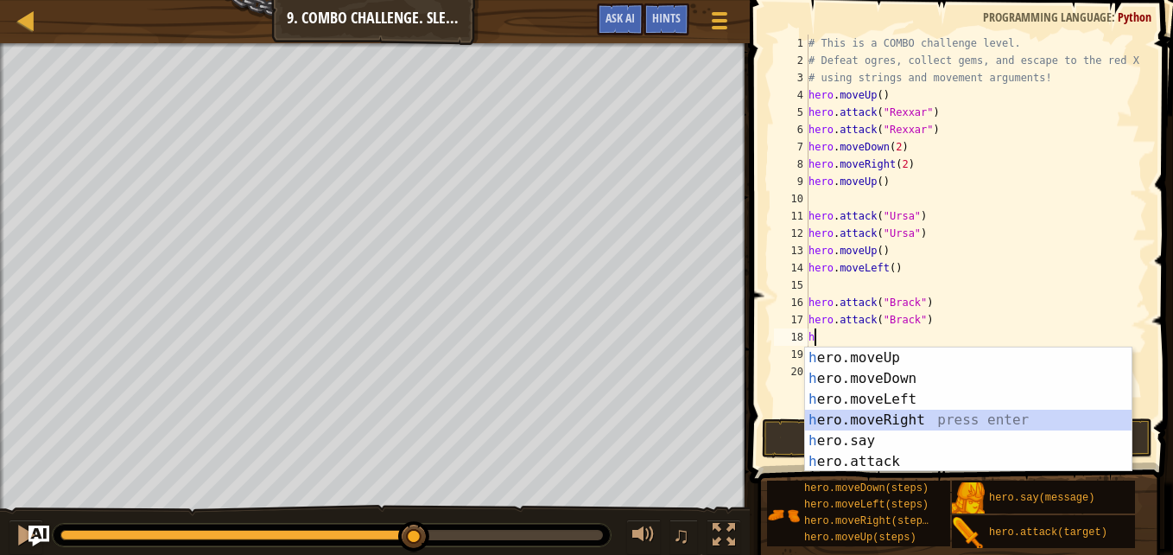
click at [910, 427] on div "h ero.moveUp press enter h ero.moveDown press enter h ero.moveLeft press enter …" at bounding box center [968, 430] width 326 height 166
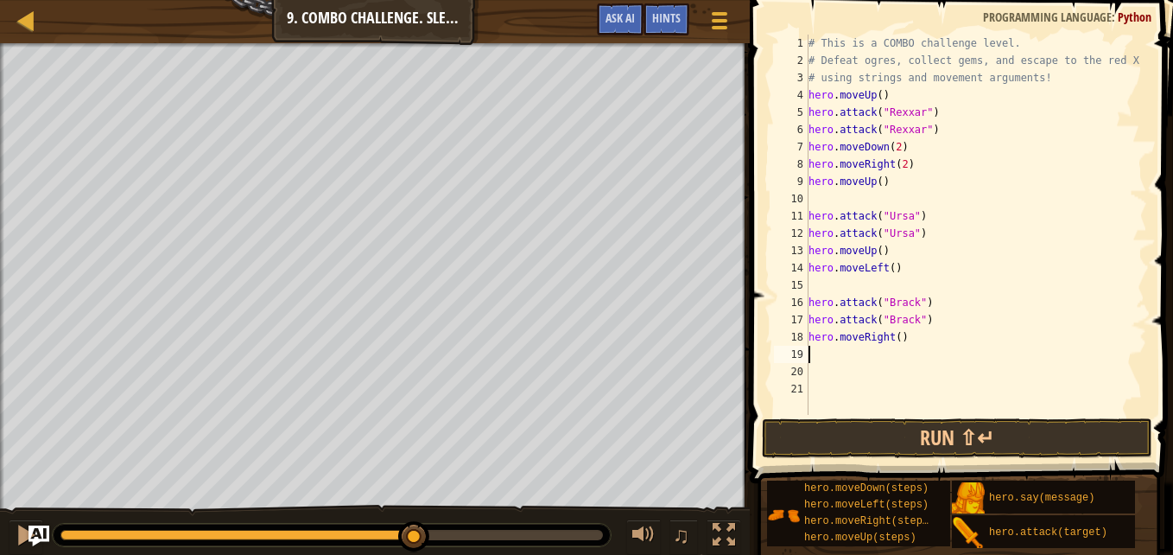
click at [895, 333] on div "# This is a COMBO challenge level. # Defeat [PERSON_NAME], collect gems, and es…" at bounding box center [976, 242] width 342 height 415
click at [896, 448] on button "Run ⇧↵" at bounding box center [957, 438] width 390 height 40
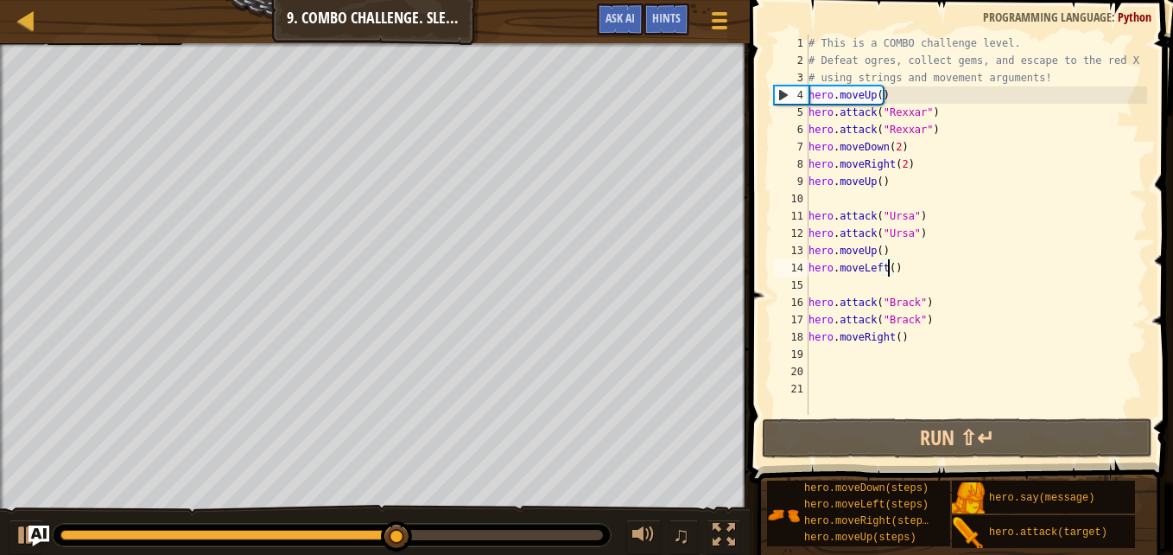
click at [887, 263] on div "# This is a COMBO challenge level. # Defeat [PERSON_NAME], collect gems, and es…" at bounding box center [976, 242] width 342 height 415
click at [910, 250] on div "# This is a COMBO challenge level. # Defeat [PERSON_NAME], collect gems, and es…" at bounding box center [976, 242] width 342 height 415
click at [913, 230] on div "# This is a COMBO challenge level. # Defeat [PERSON_NAME], collect gems, and es…" at bounding box center [976, 242] width 342 height 415
type textarea "hero.attack("Ursa")"
click at [916, 230] on div "# This is a COMBO challenge level. # Defeat [PERSON_NAME], collect gems, and es…" at bounding box center [976, 242] width 342 height 415
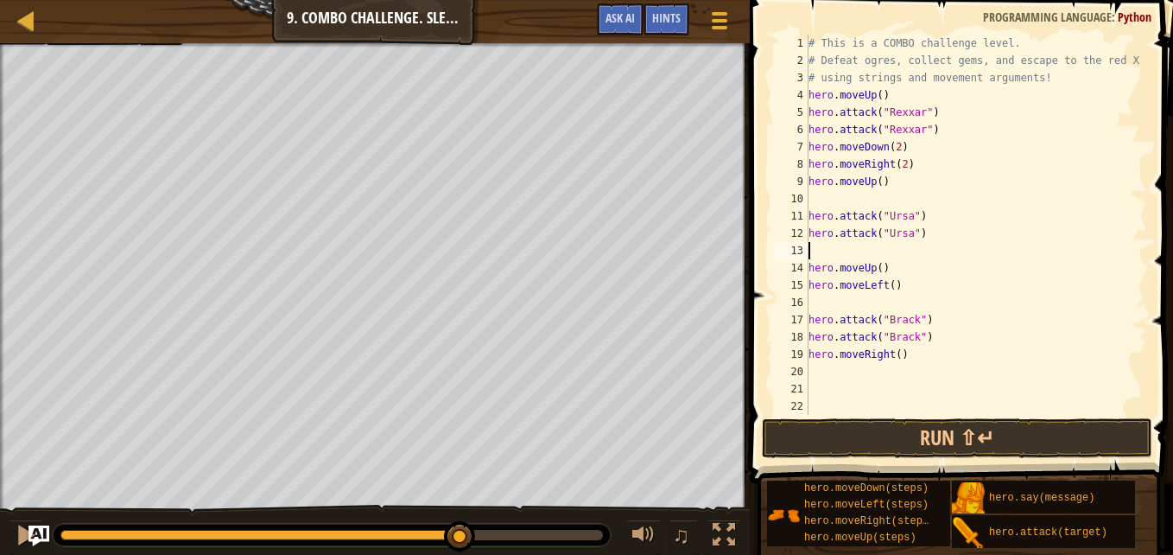
type textarea "h"
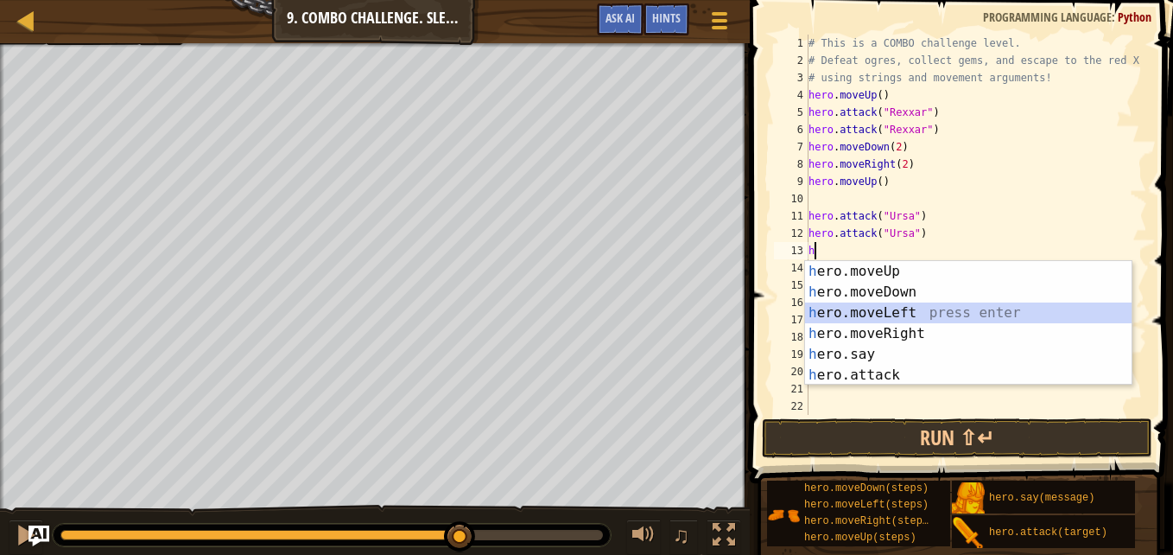
click at [894, 308] on div "h ero.moveUp press enter h ero.moveDown press enter h ero.moveLeft press enter …" at bounding box center [968, 344] width 326 height 166
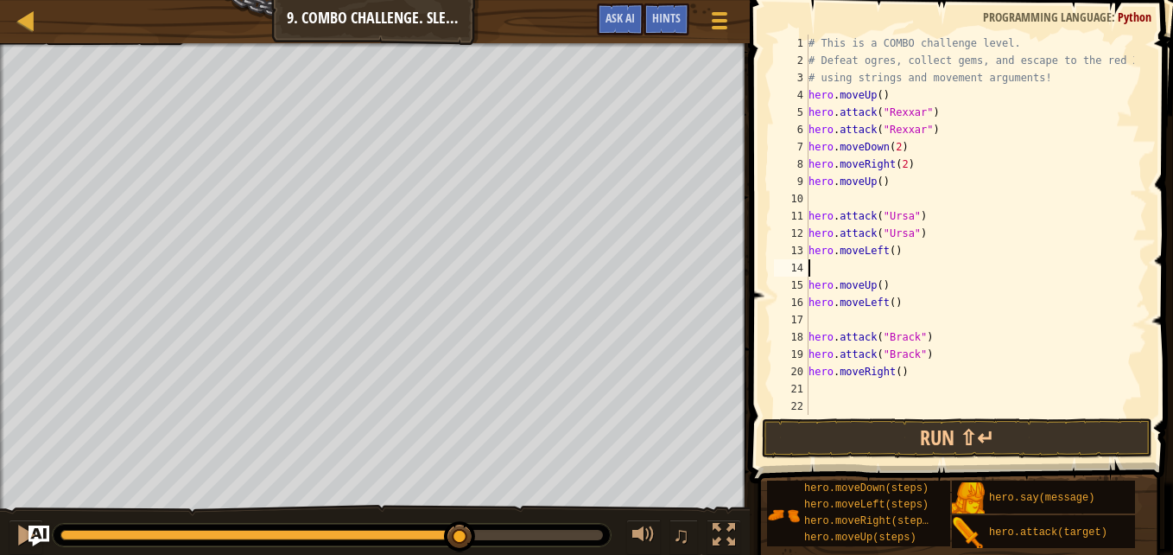
type textarea "h"
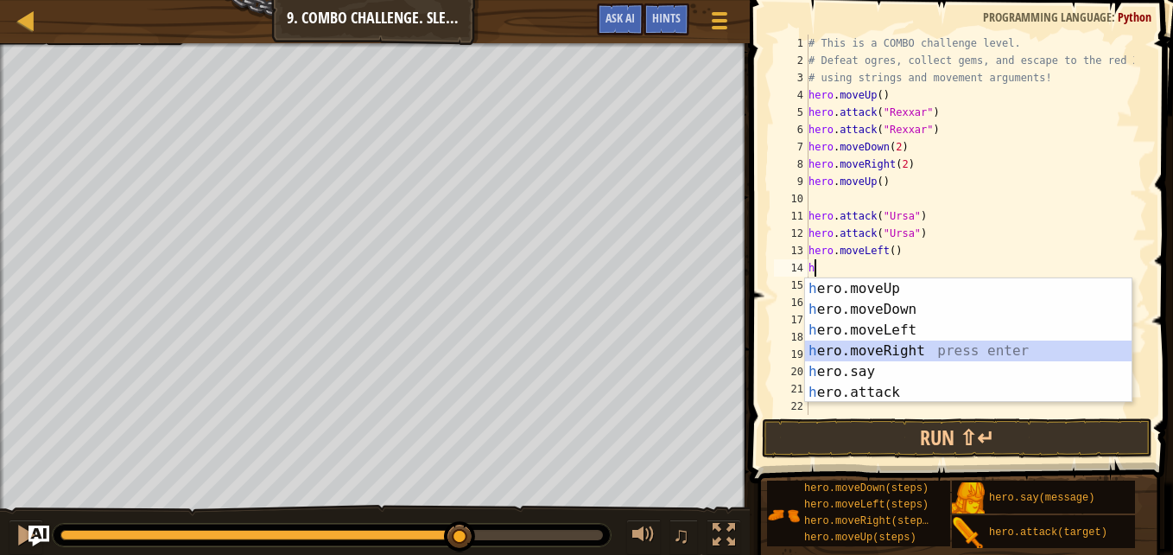
click at [892, 343] on div "h ero.moveUp press enter h ero.moveDown press enter h ero.moveLeft press enter …" at bounding box center [968, 361] width 326 height 166
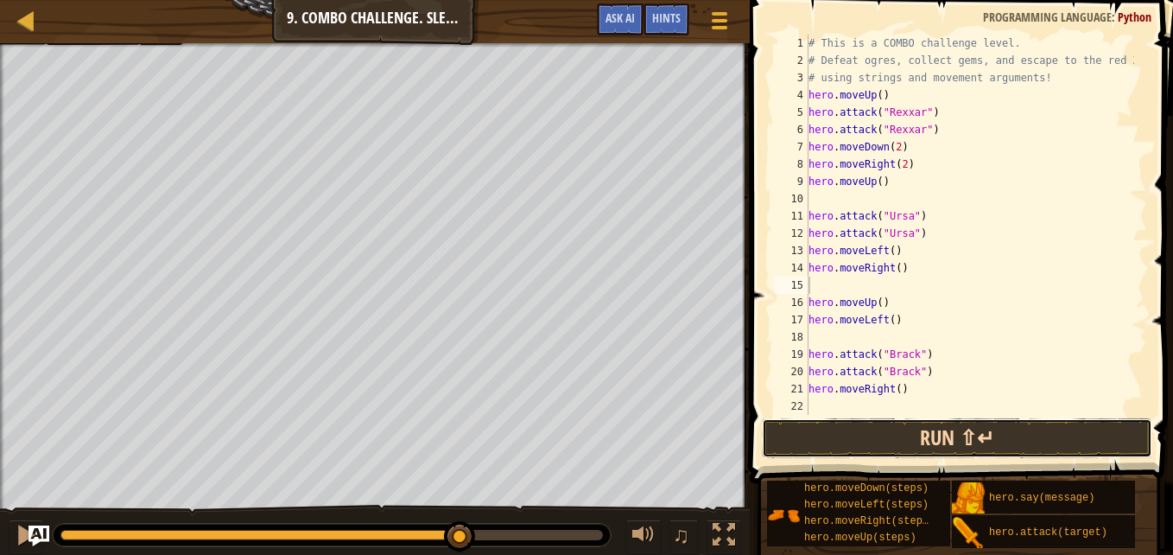
click at [954, 436] on button "Run ⇧↵" at bounding box center [957, 438] width 390 height 40
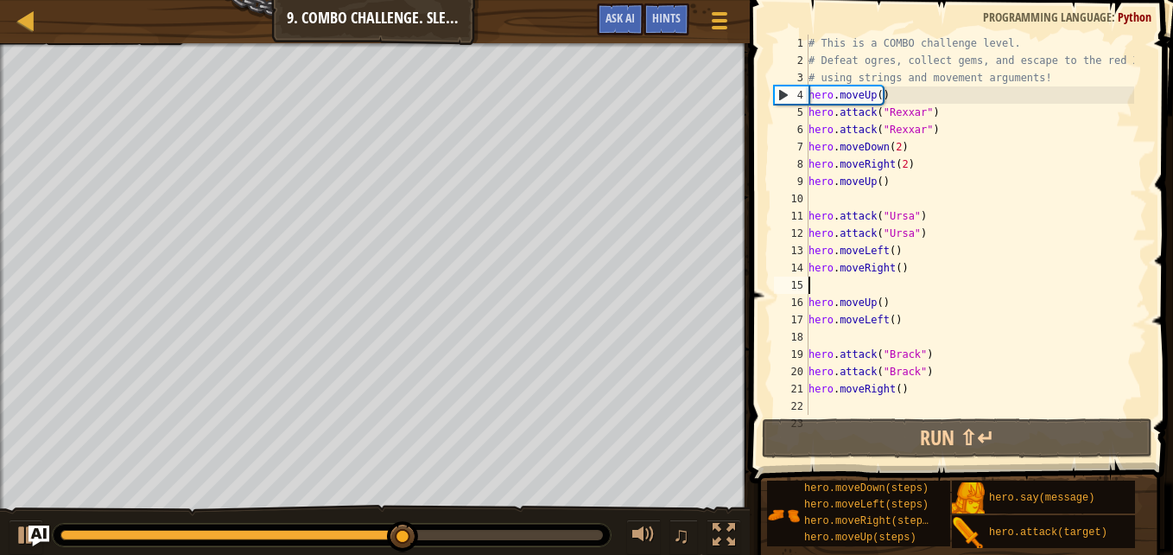
click at [928, 398] on div "# This is a COMBO challenge level. # Defeat [PERSON_NAME], collect gems, and es…" at bounding box center [969, 242] width 329 height 415
click at [916, 386] on div "# This is a COMBO challenge level. # Defeat [PERSON_NAME], collect gems, and es…" at bounding box center [969, 242] width 329 height 415
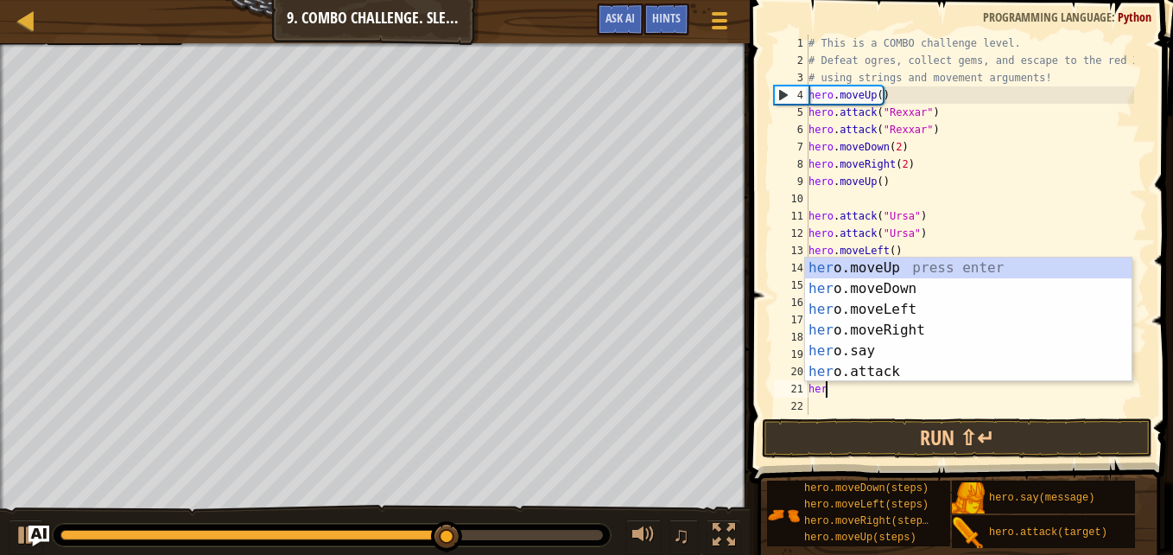
type textarea "h"
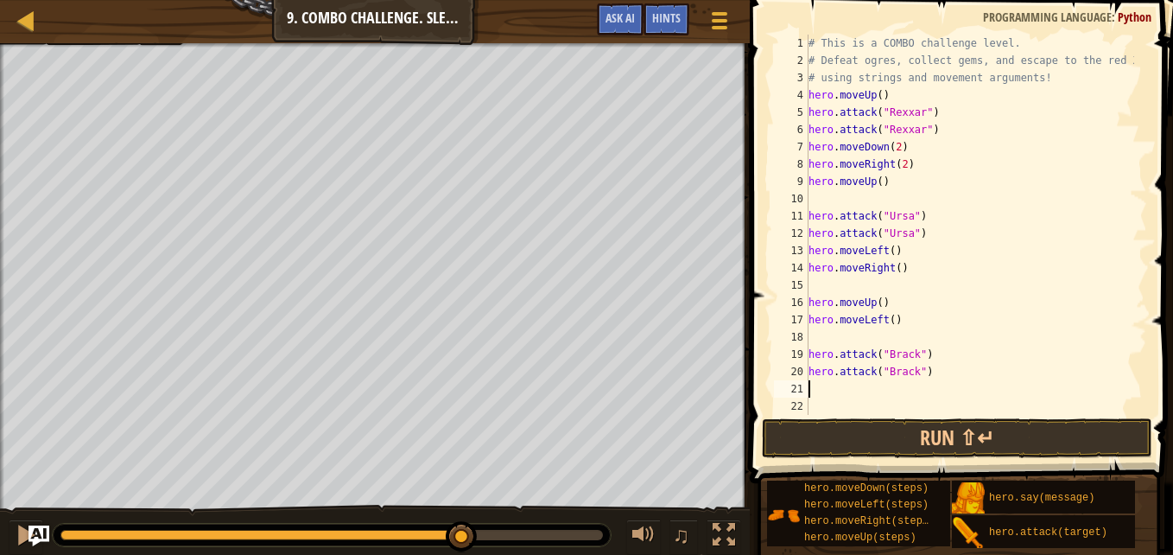
click at [907, 317] on div "# This is a COMBO challenge level. # Defeat [PERSON_NAME], collect gems, and es…" at bounding box center [969, 242] width 329 height 415
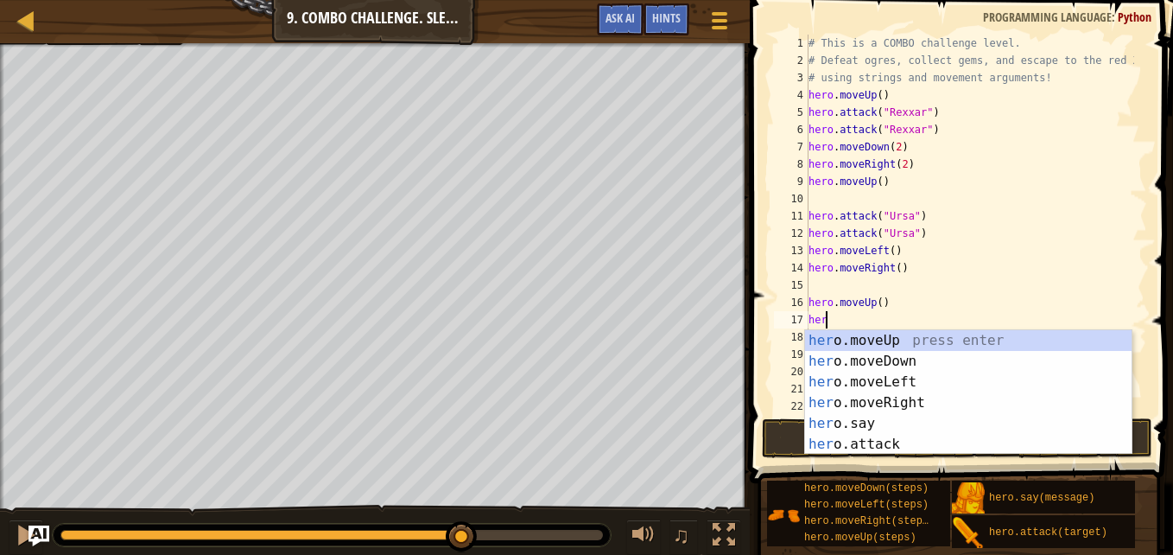
type textarea "h"
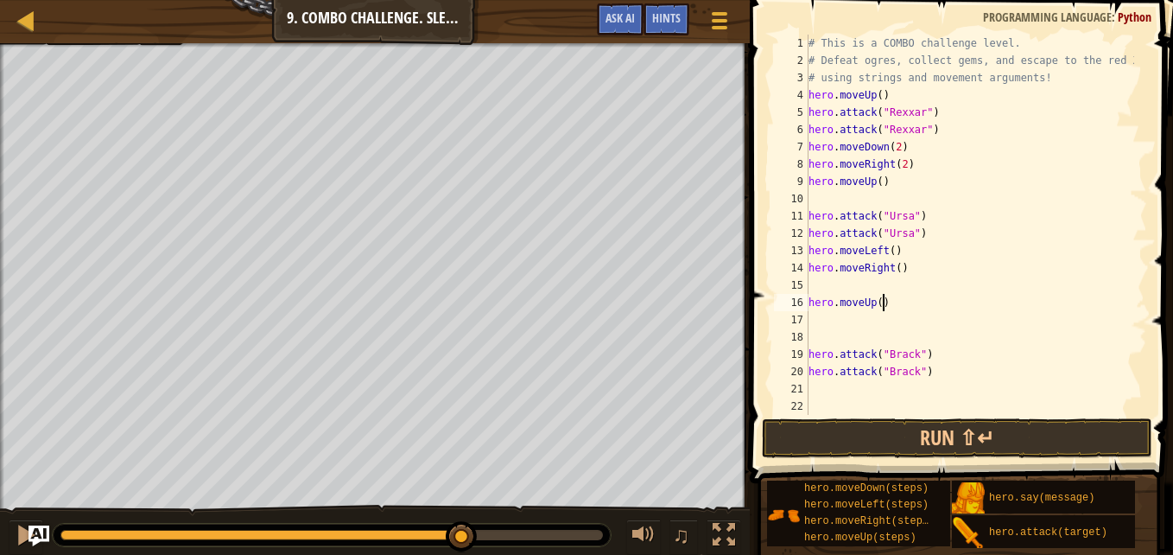
click at [886, 309] on div "# This is a COMBO challenge level. # Defeat [PERSON_NAME], collect gems, and es…" at bounding box center [969, 242] width 329 height 415
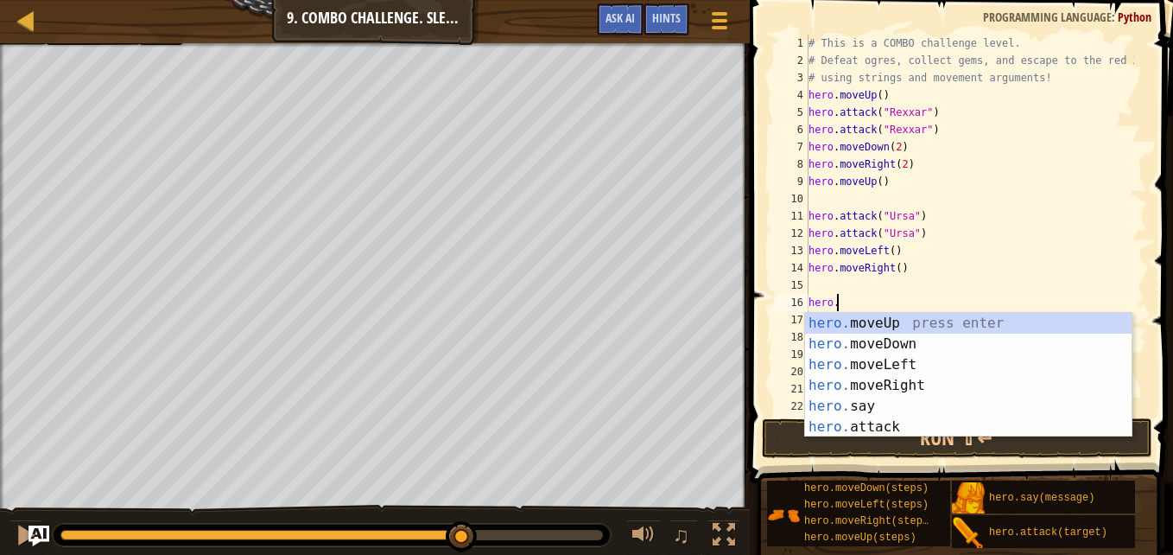
type textarea "h"
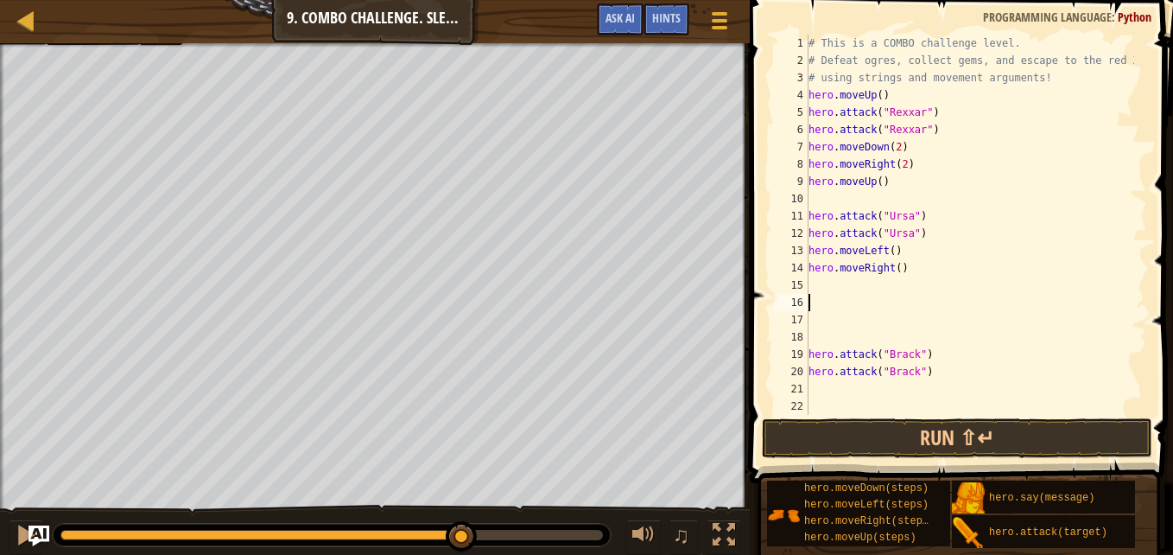
click at [919, 244] on div "# This is a COMBO challenge level. # Defeat [PERSON_NAME], collect gems, and es…" at bounding box center [969, 242] width 329 height 415
click at [887, 247] on div "# This is a COMBO challenge level. # Defeat [PERSON_NAME], collect gems, and es…" at bounding box center [969, 242] width 329 height 415
click at [921, 272] on div "# This is a COMBO challenge level. # Defeat [PERSON_NAME], collect gems, and es…" at bounding box center [969, 242] width 329 height 415
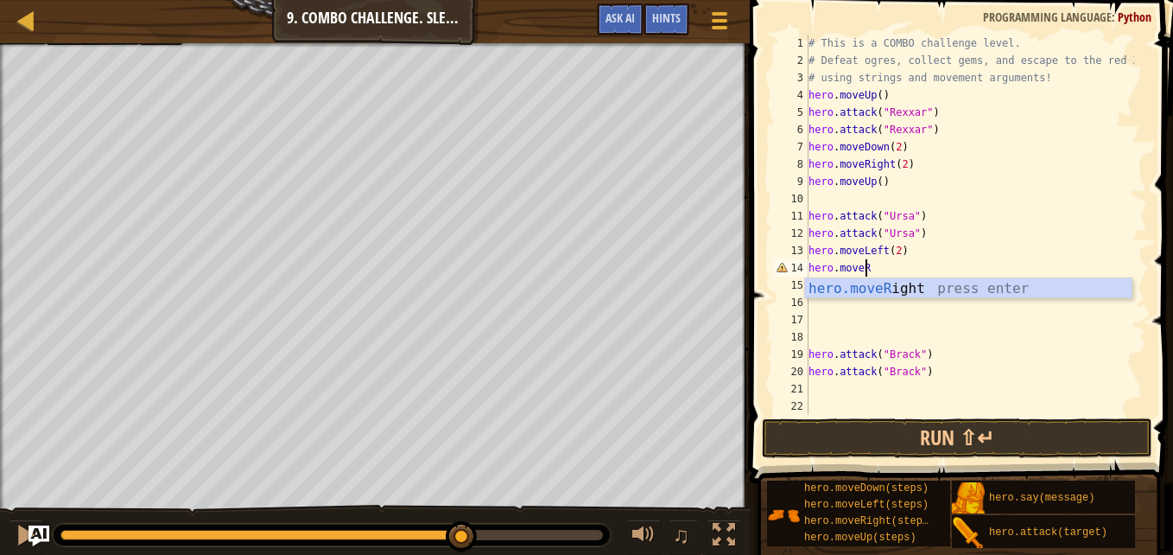
type textarea "hero.move"
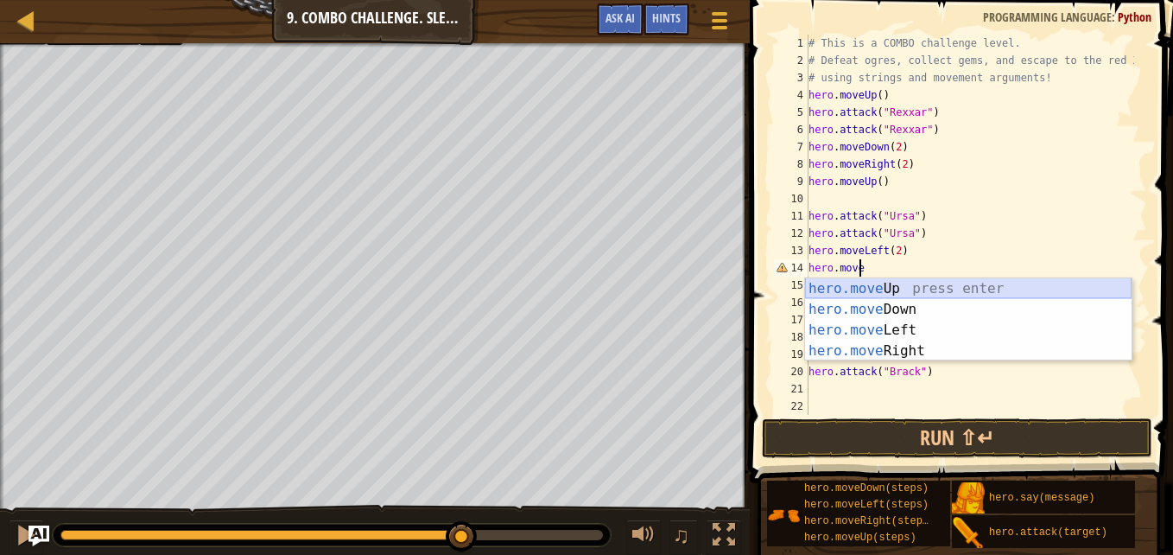
click at [884, 287] on div "hero.move Up press enter hero.move Down press enter hero.move Left press enter …" at bounding box center [968, 340] width 326 height 124
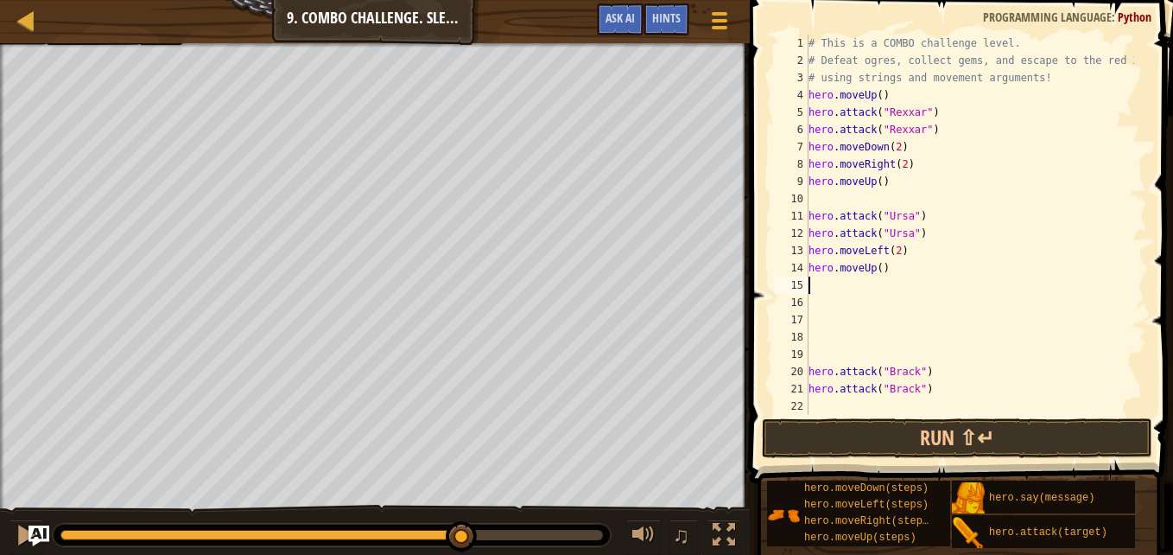
scroll to position [8, 0]
type textarea "h"
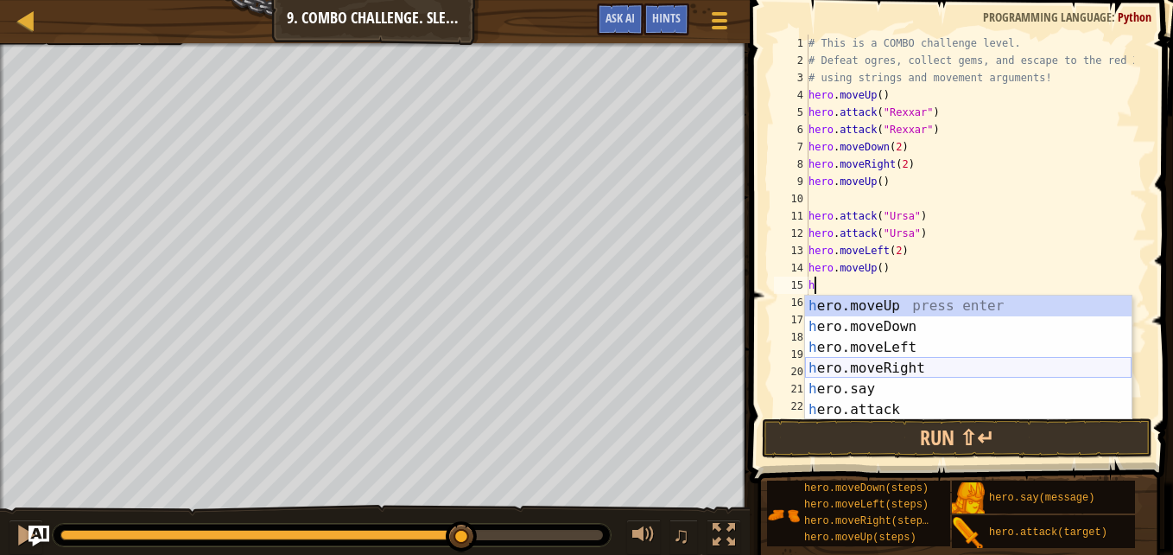
click at [859, 369] on div "h ero.moveUp press enter h ero.moveDown press enter h ero.moveLeft press enter …" at bounding box center [968, 378] width 326 height 166
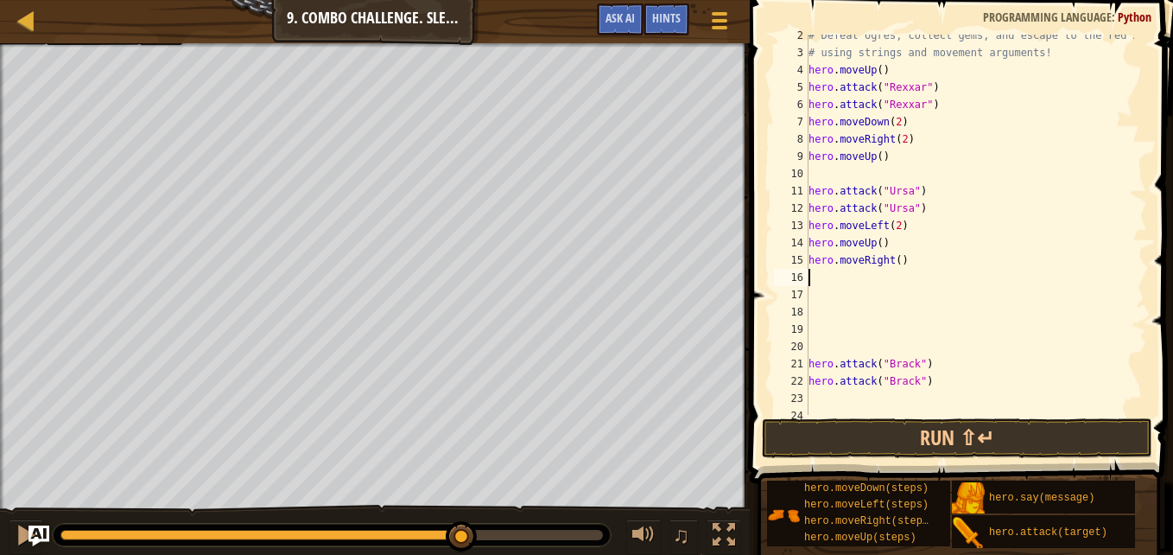
scroll to position [69, 0]
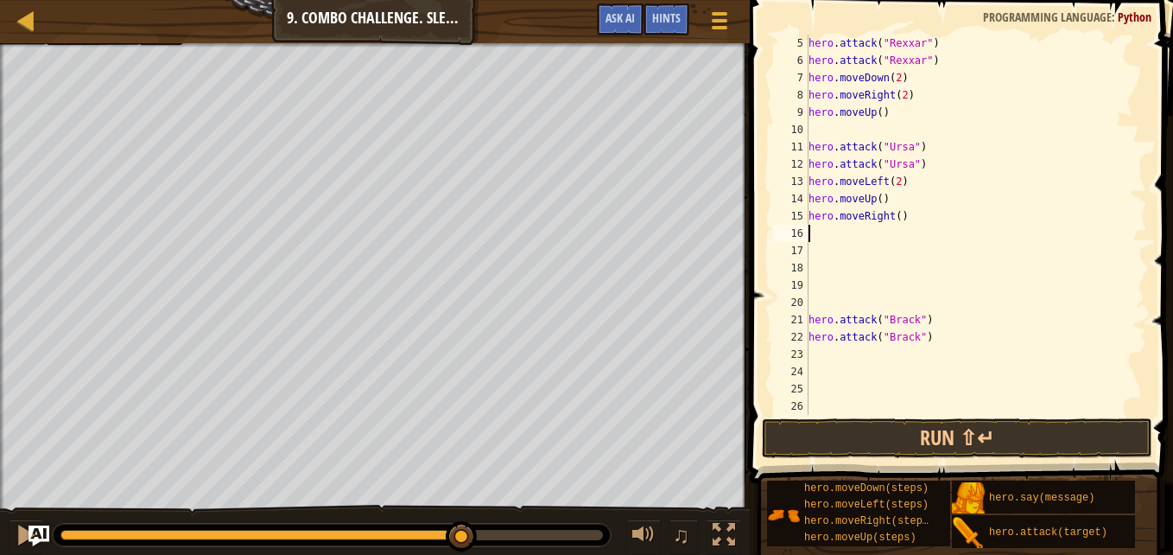
click at [850, 358] on div "hero . attack ( "Rexxar" ) hero . attack ( "Rexxar" ) hero . moveDown ( 2 ) her…" at bounding box center [969, 242] width 329 height 415
type textarea "h"
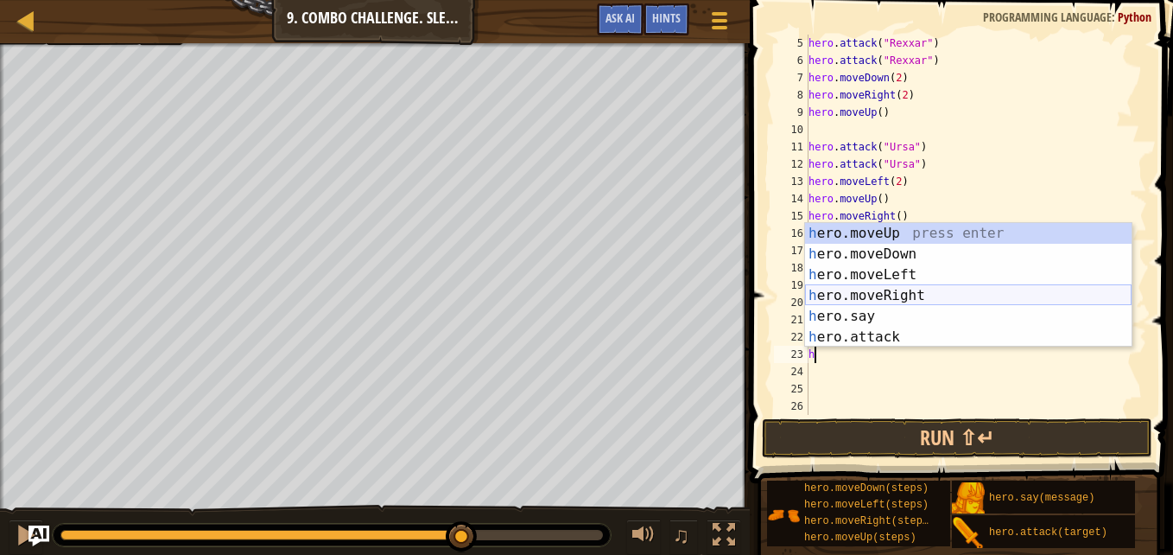
click at [872, 295] on div "h ero.moveUp press enter h ero.moveDown press enter h ero.moveLeft press enter …" at bounding box center [968, 306] width 326 height 166
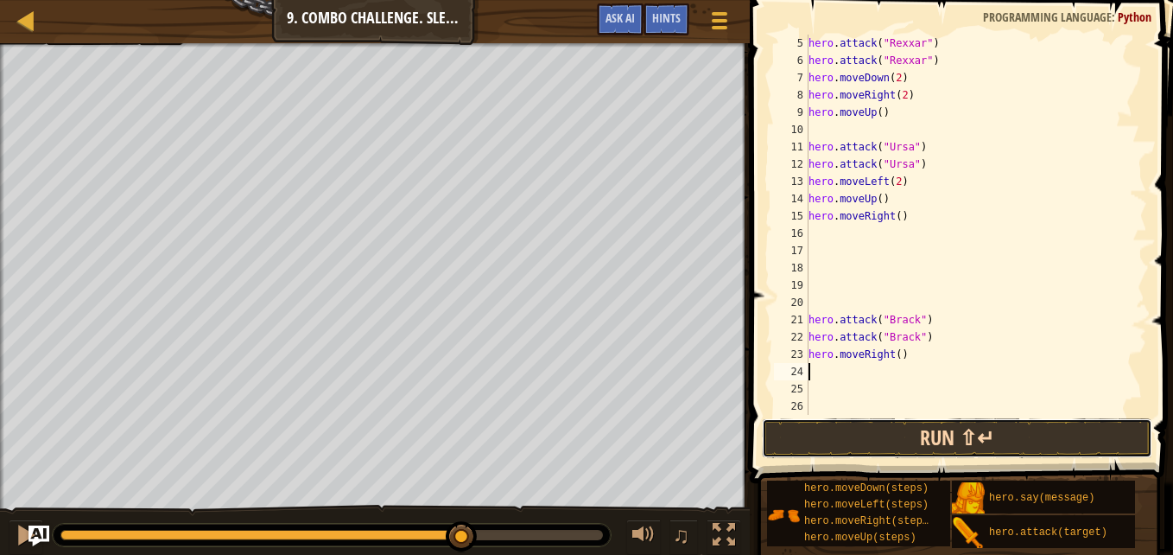
click at [989, 432] on button "Run ⇧↵" at bounding box center [957, 438] width 390 height 40
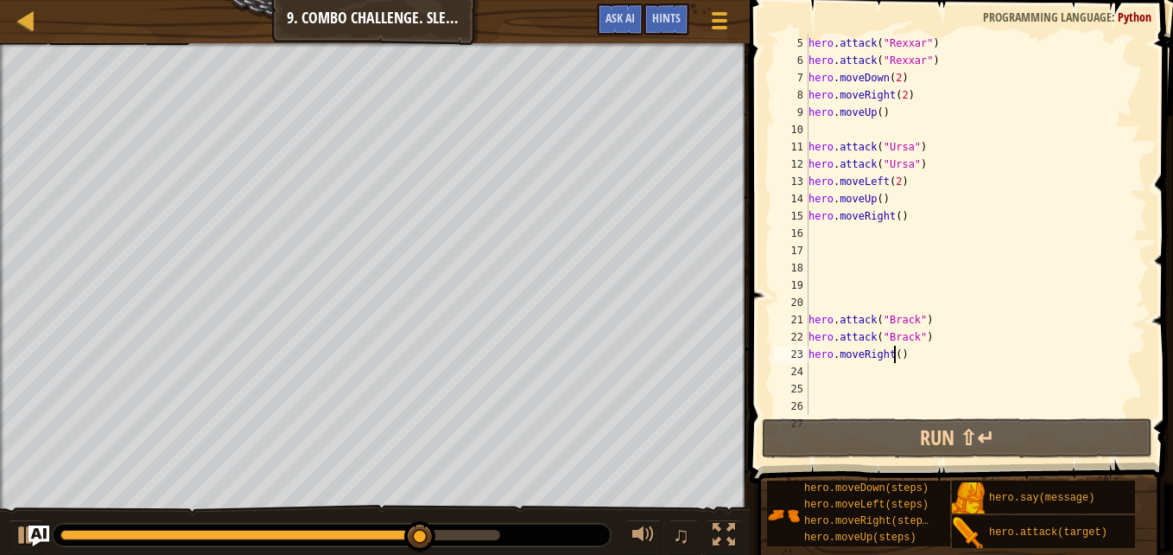
click at [895, 352] on div "hero . attack ( "Rexxar" ) hero . attack ( "Rexxar" ) hero . moveDown ( 2 ) her…" at bounding box center [969, 242] width 329 height 415
type textarea "hero.moveRight(2)"
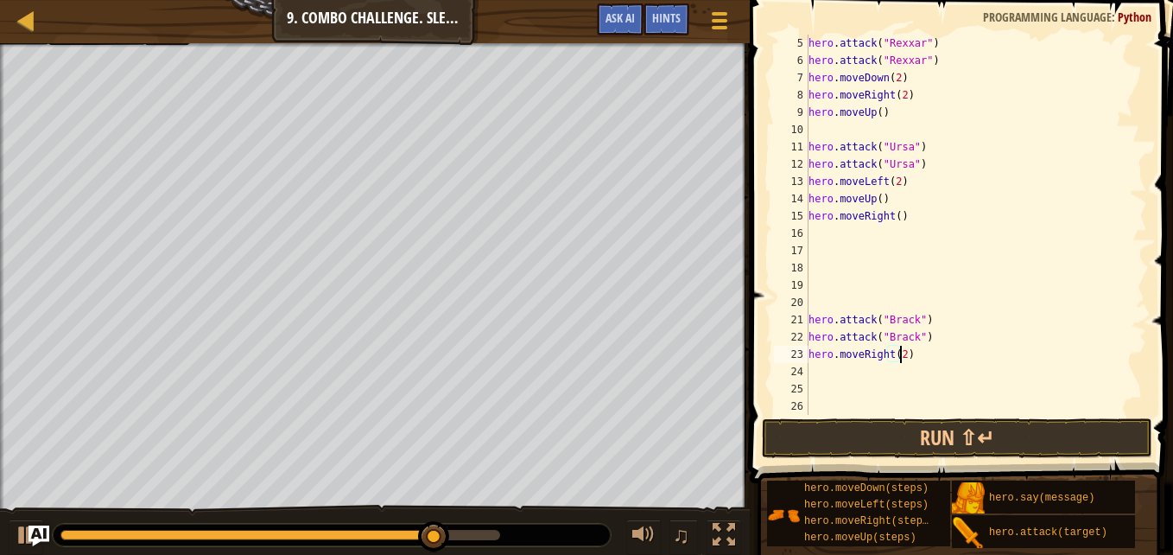
scroll to position [8, 7]
click at [1084, 364] on div "hero . attack ( "Rexxar" ) hero . attack ( "Rexxar" ) hero . moveDown ( 2 ) her…" at bounding box center [969, 242] width 329 height 415
